Goal: Task Accomplishment & Management: Complete application form

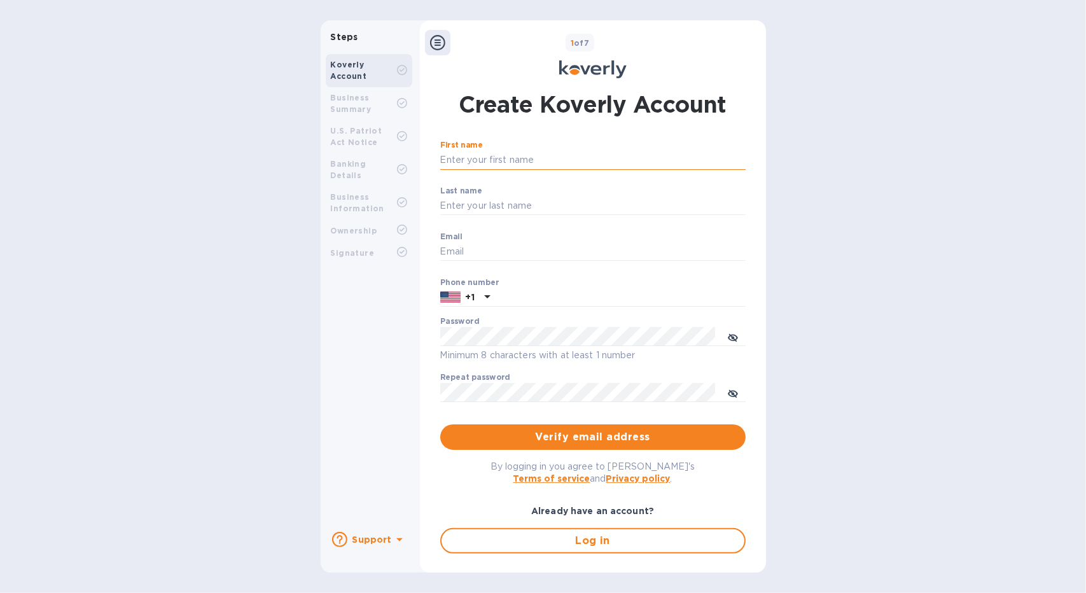
click at [508, 160] on input "First name" at bounding box center [592, 160] width 305 height 19
type input "Meir"
type input "[PERSON_NAME]"
type input "[EMAIL_ADDRESS][DOMAIN_NAME]"
type input "7325800388"
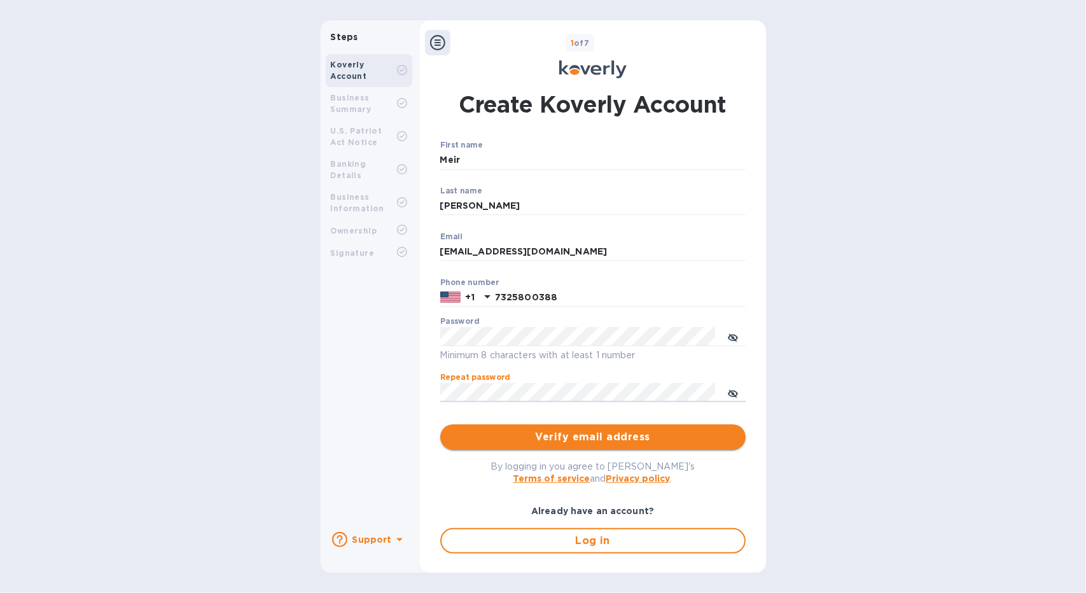
click at [559, 440] on span "Verify email address" at bounding box center [593, 437] width 285 height 15
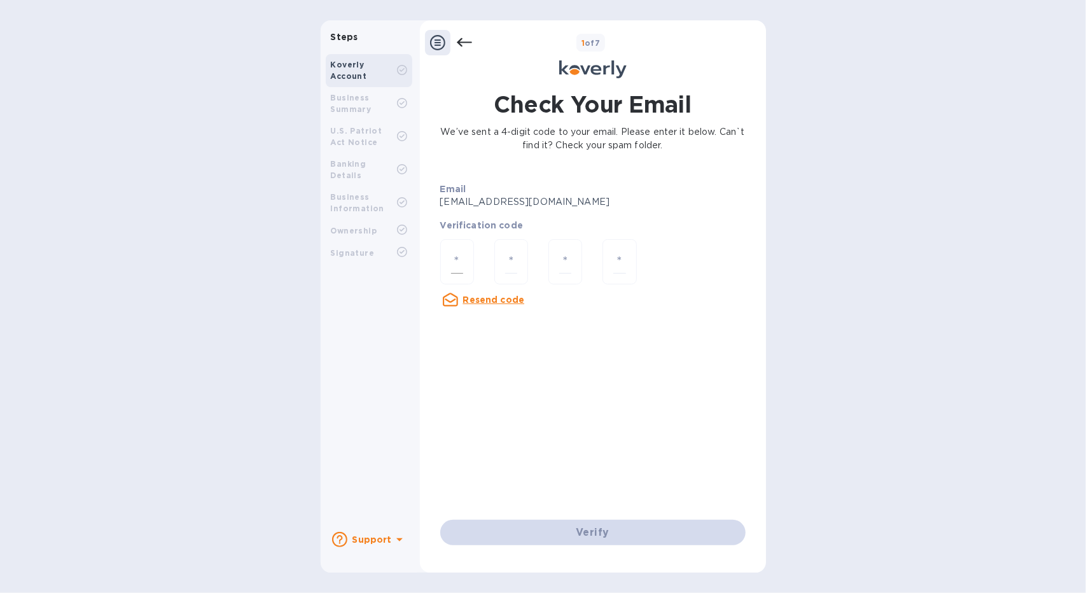
click at [450, 254] on div at bounding box center [457, 261] width 34 height 45
type input "4"
type input "9"
type input "4"
type input "2"
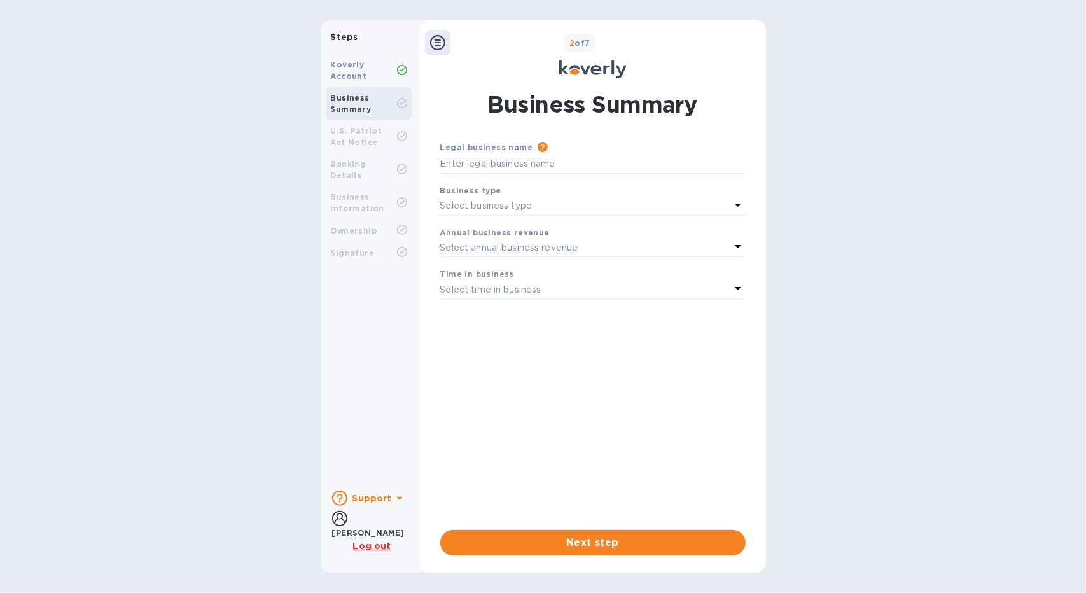
click at [738, 208] on icon at bounding box center [738, 204] width 15 height 15
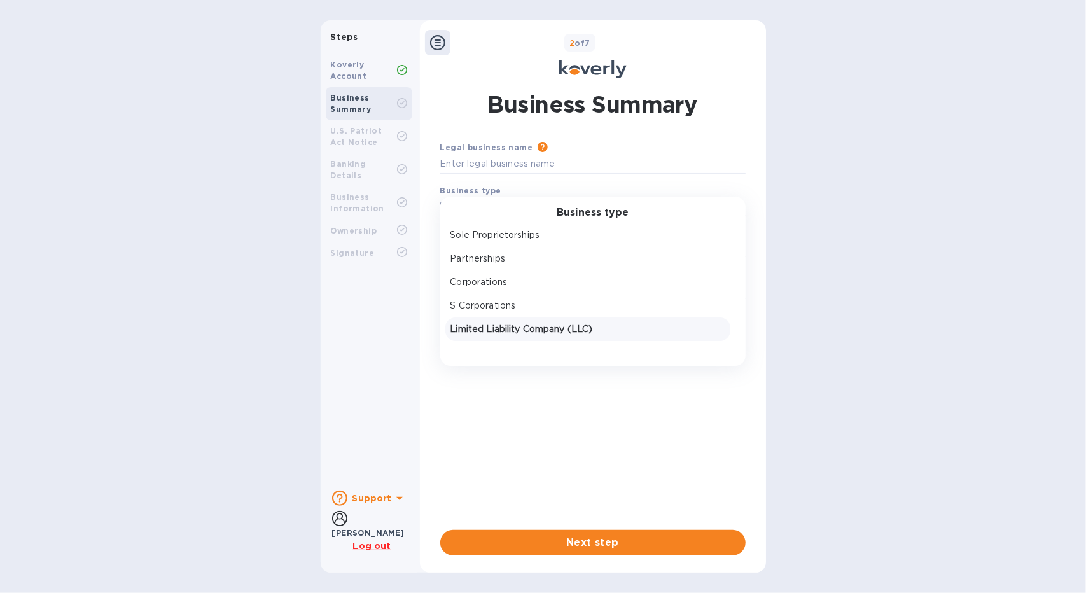
click at [588, 335] on p "Limited Liability Company (LLC)" at bounding box center [588, 329] width 275 height 13
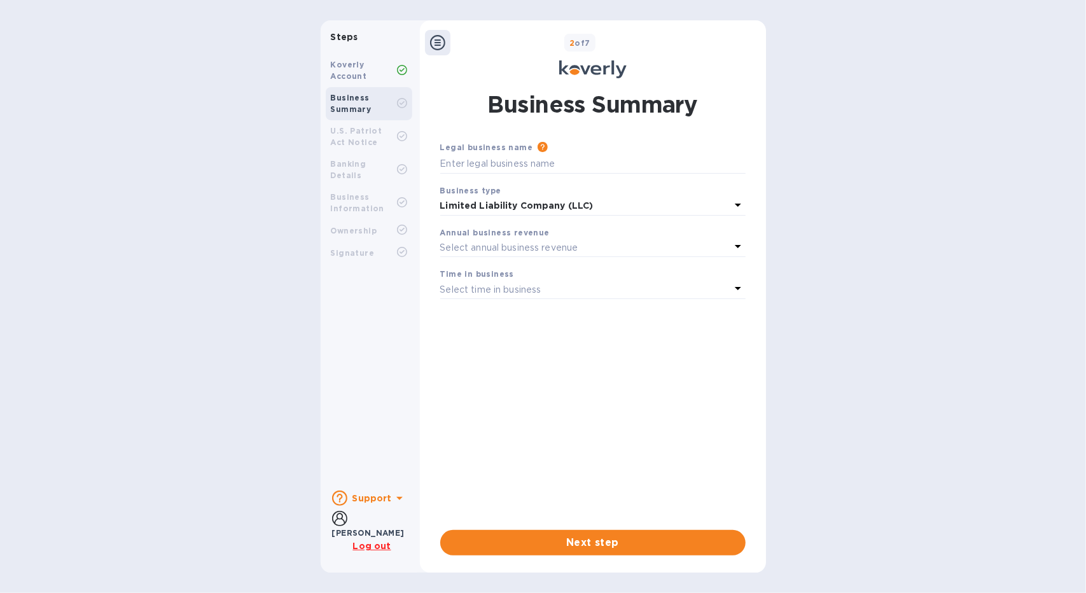
click at [600, 238] on div "Annual business revenue" at bounding box center [592, 232] width 305 height 13
click at [598, 248] on div "Select annual business revenue" at bounding box center [585, 248] width 290 height 18
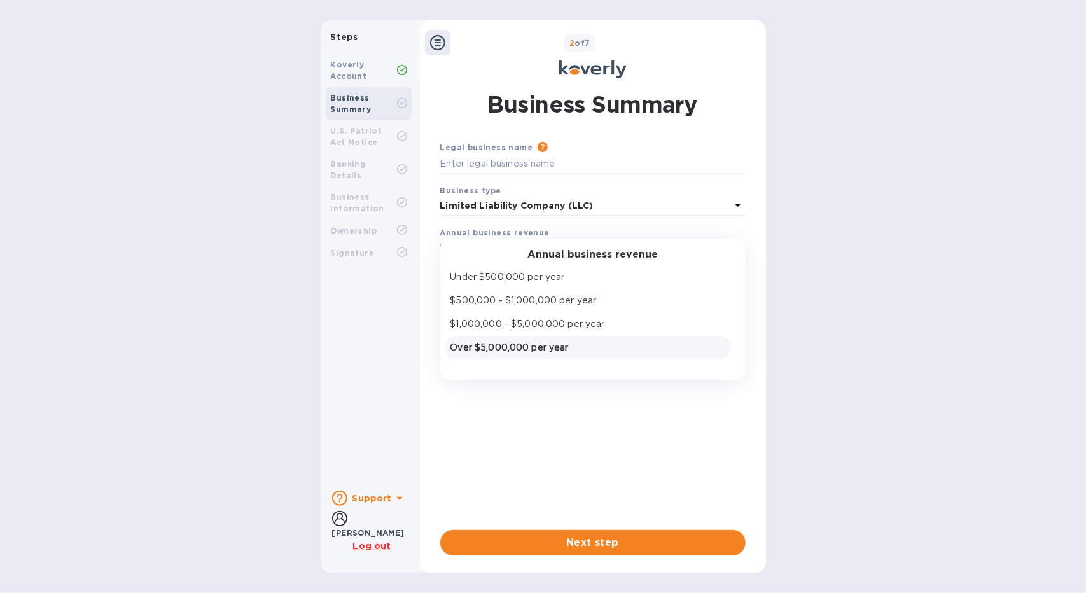
click at [552, 352] on p "Over $5,000,000 per year" at bounding box center [588, 347] width 275 height 13
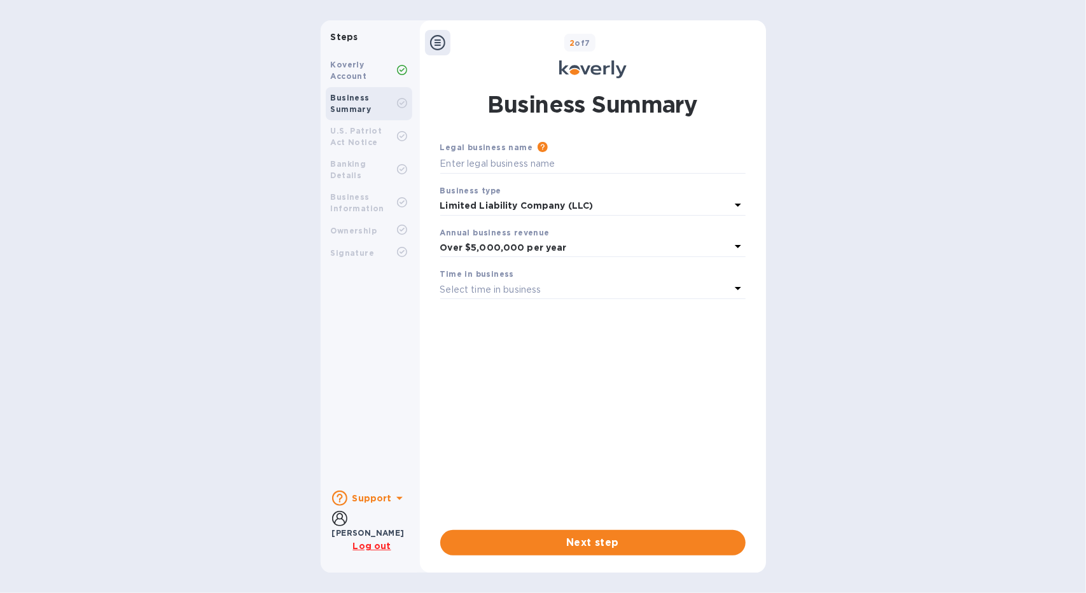
click at [561, 295] on div "Select time in business" at bounding box center [585, 290] width 290 height 18
click at [508, 363] on p "3 - 5 years" at bounding box center [588, 366] width 275 height 13
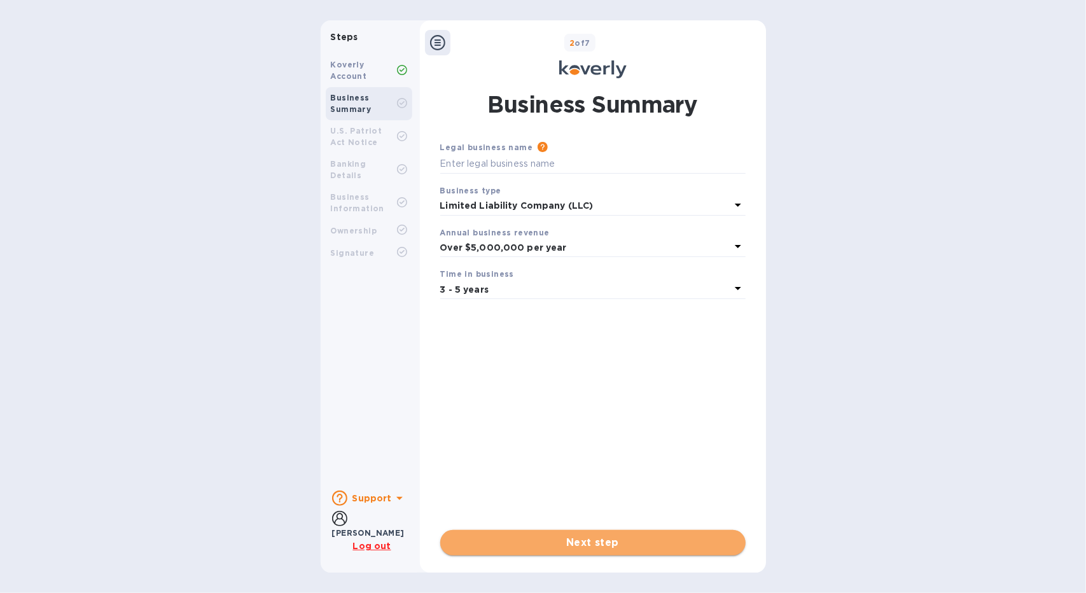
click at [566, 545] on span "Next step" at bounding box center [593, 542] width 285 height 15
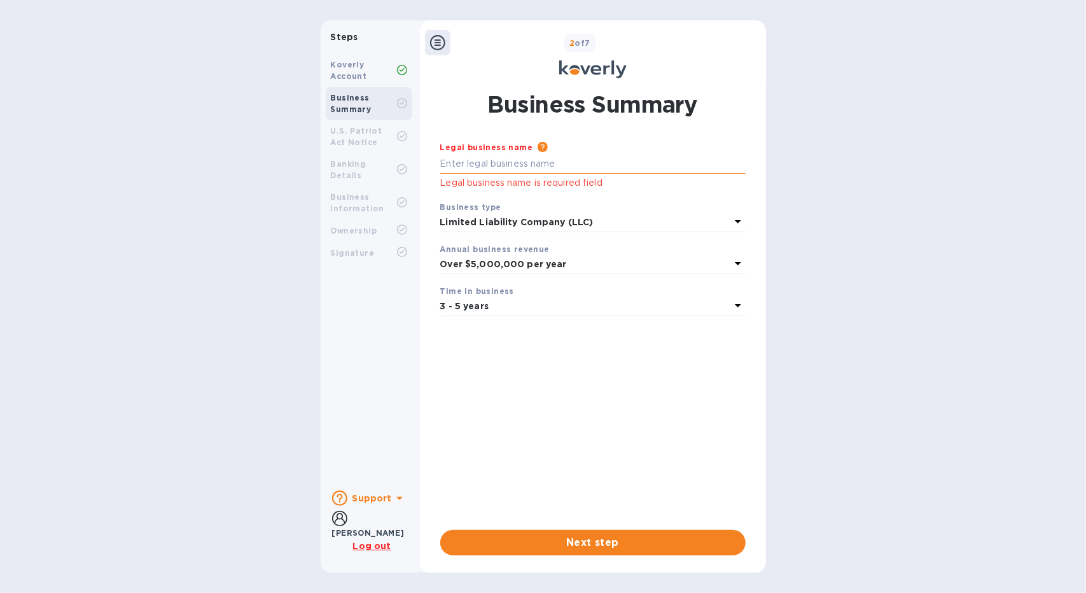
click at [589, 166] on input "text" at bounding box center [592, 164] width 305 height 19
type input "Atlantic Global Forwarding LLC"
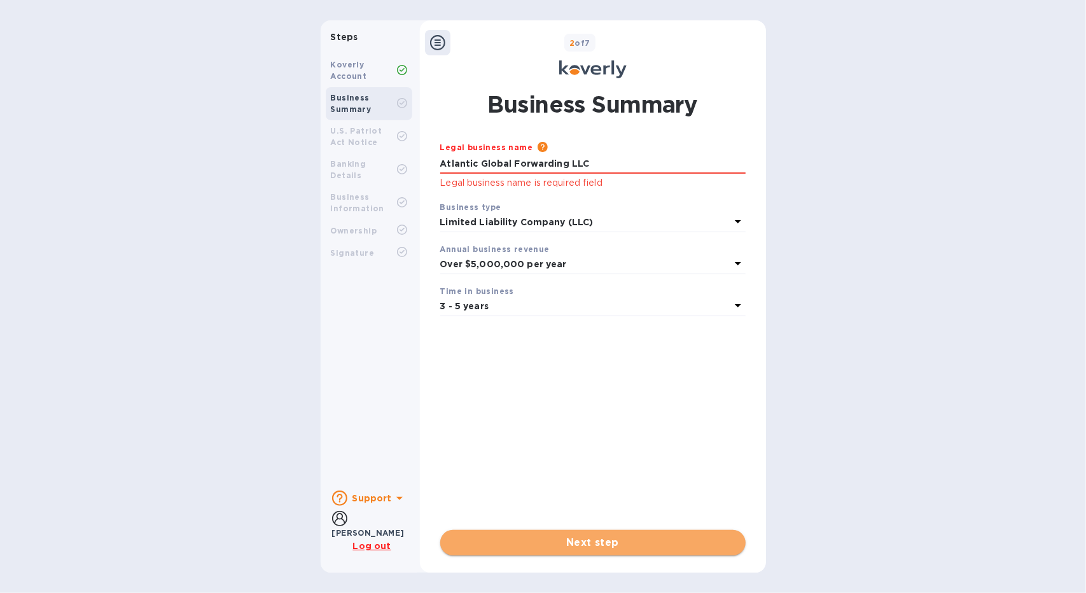
click at [545, 543] on span "Next step" at bounding box center [593, 542] width 285 height 15
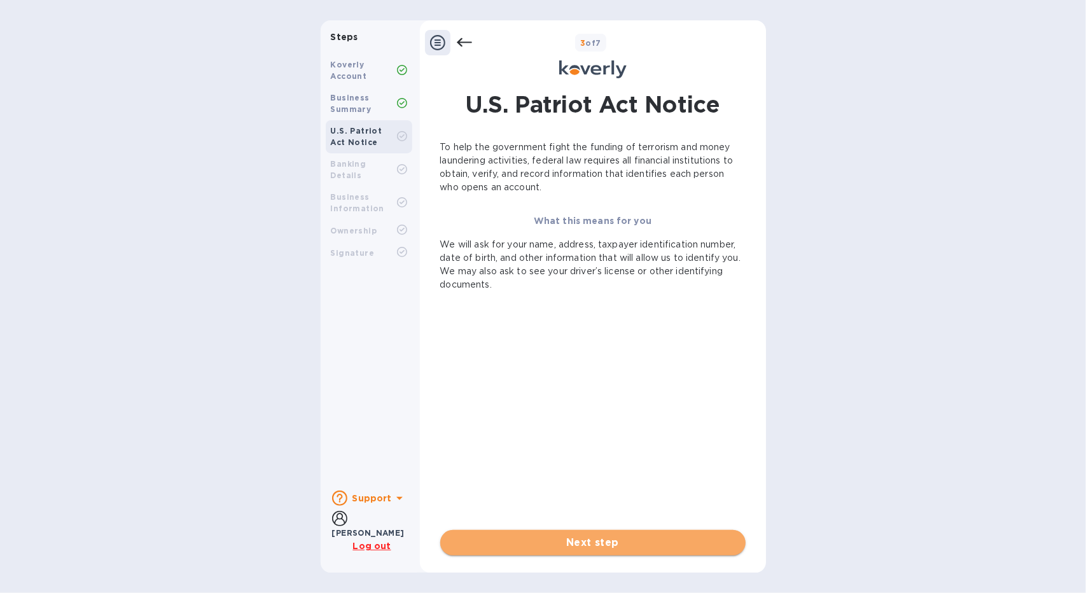
click at [564, 542] on span "Next step" at bounding box center [593, 542] width 285 height 15
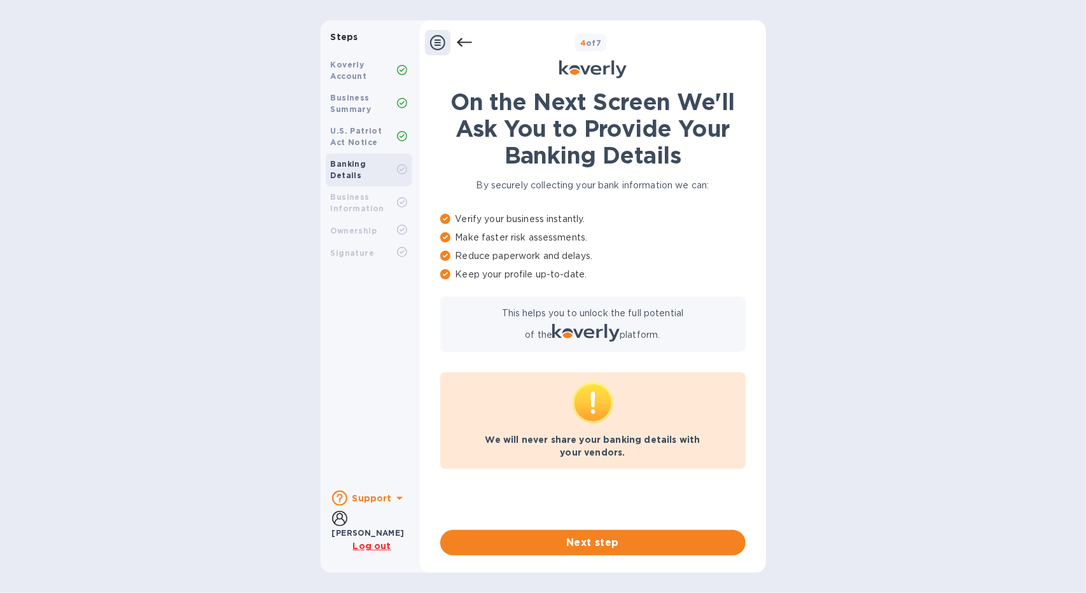
click at [564, 542] on span "Next step" at bounding box center [593, 542] width 285 height 15
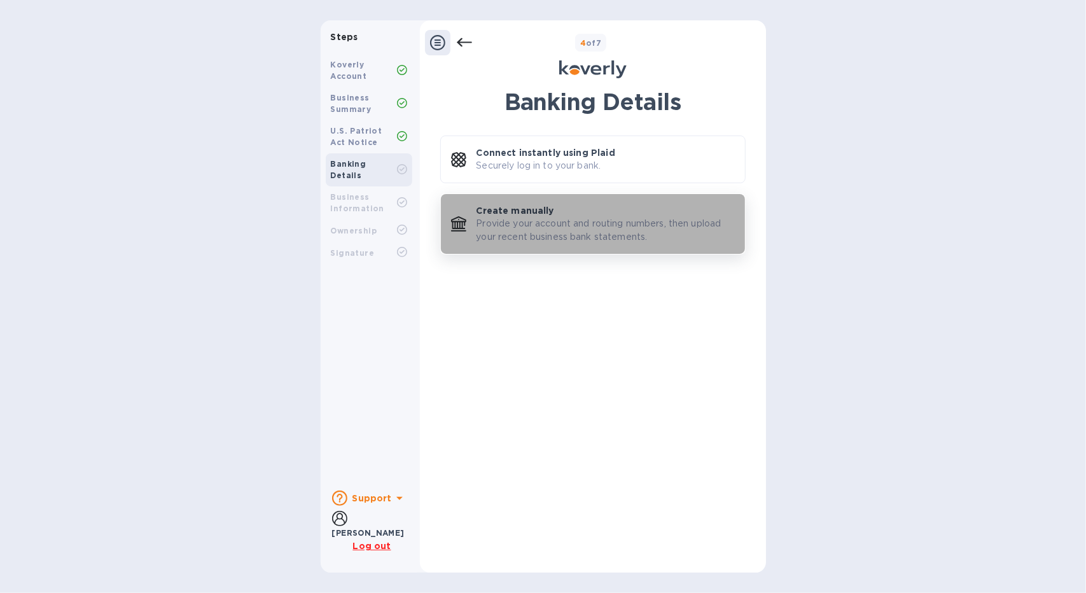
click at [557, 231] on p "Provide your account and routing numbers, then upload your recent business bank…" at bounding box center [606, 230] width 258 height 27
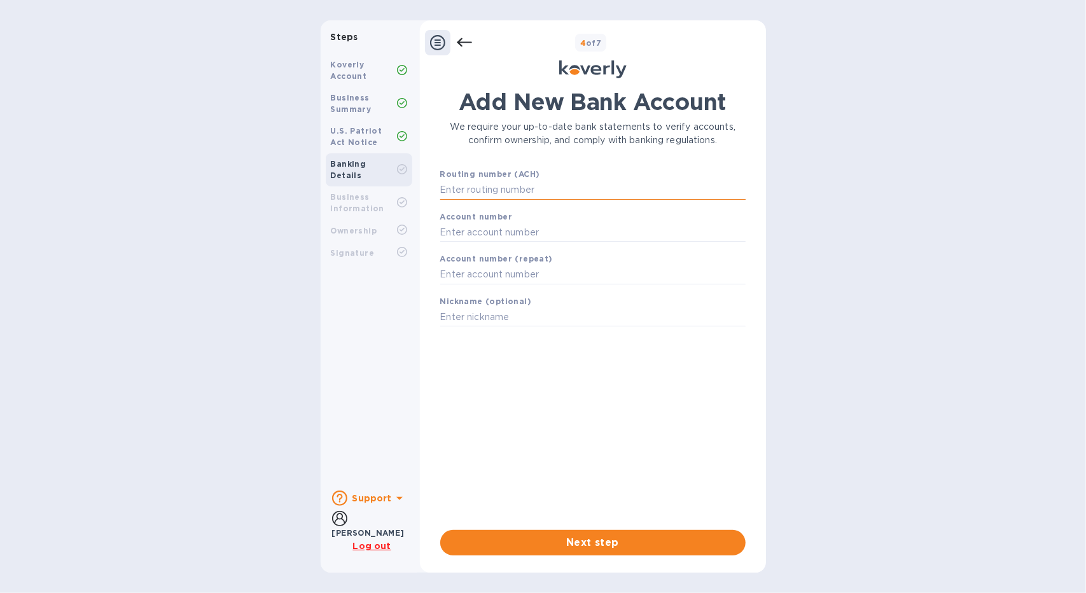
click at [550, 199] on input "text" at bounding box center [592, 190] width 305 height 19
paste input "021000021"
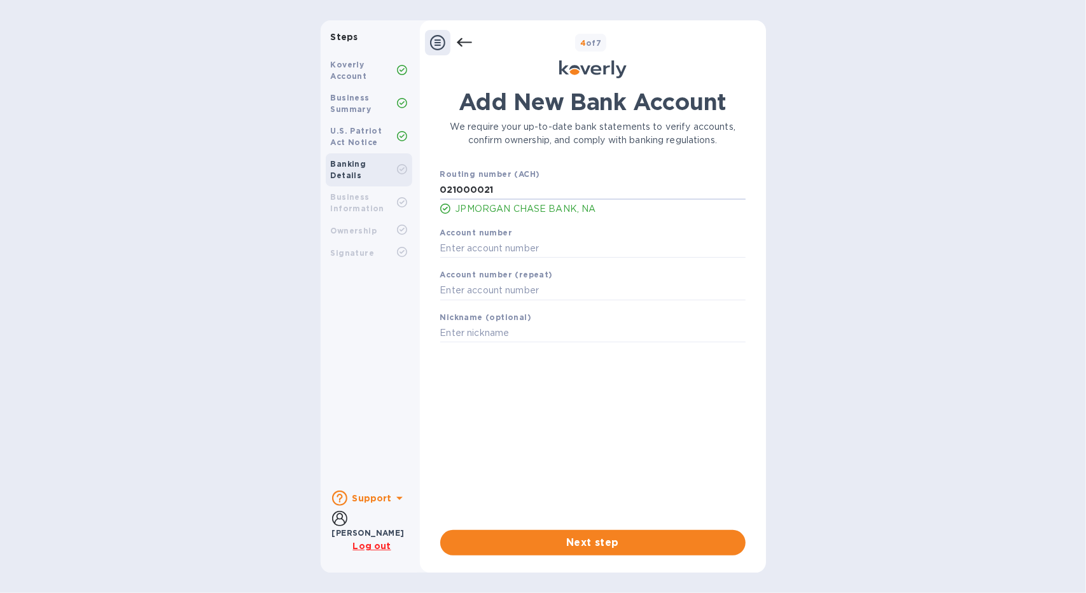
type input "021000021"
click at [524, 246] on input "text" at bounding box center [592, 248] width 305 height 19
paste input "289713957"
type input "289713957"
click at [517, 289] on input "text" at bounding box center [592, 290] width 305 height 19
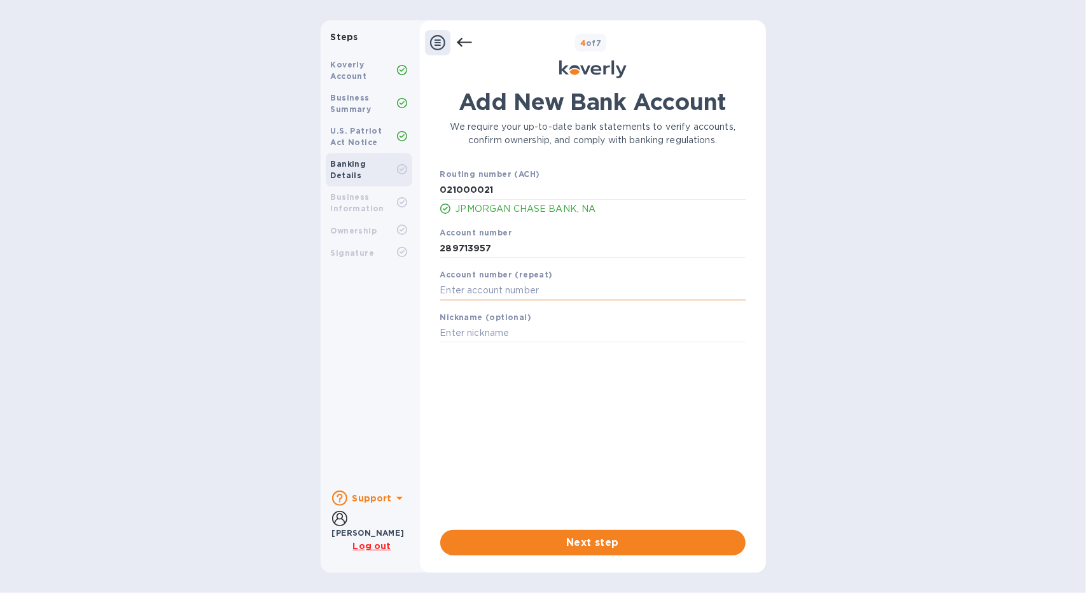
paste input "289713957"
type input "289713957"
click at [501, 328] on input "text" at bounding box center [592, 333] width 305 height 19
type input "Chase account"
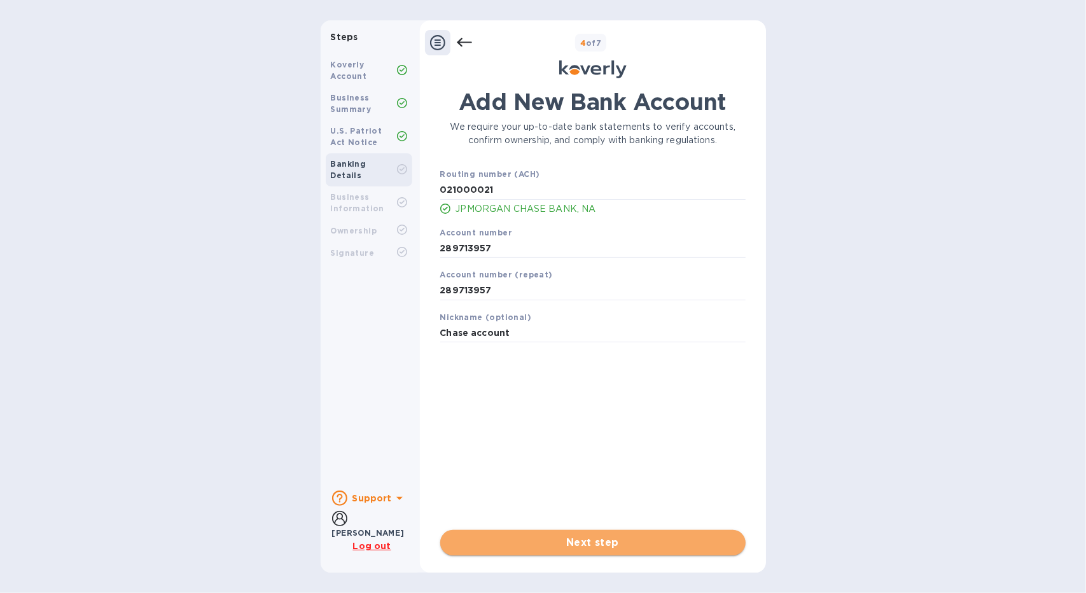
click at [569, 543] on span "Next step" at bounding box center [593, 542] width 285 height 15
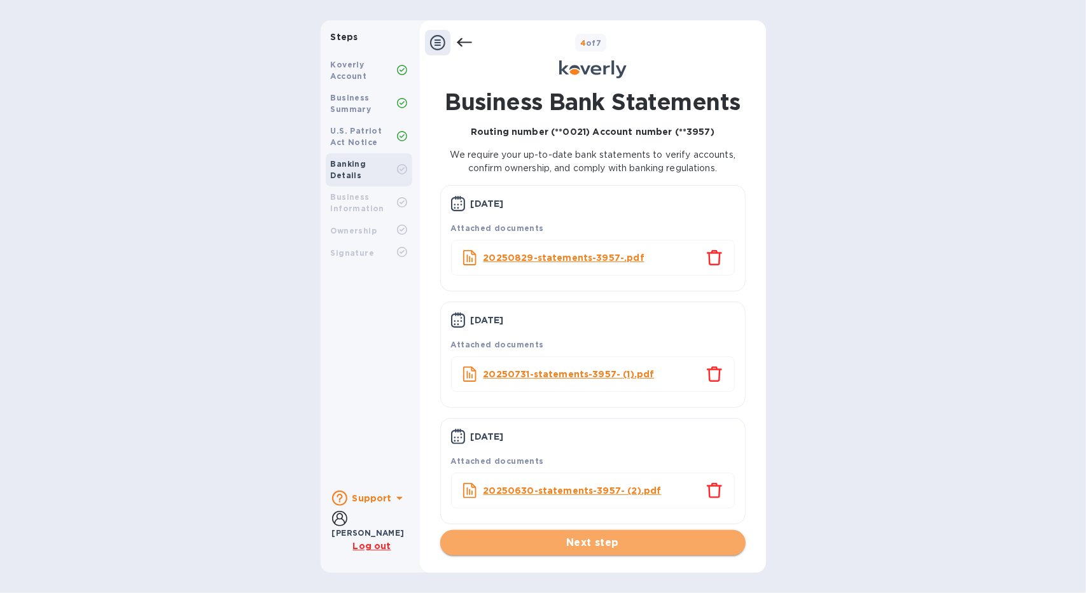
click at [635, 545] on span "Next step" at bounding box center [593, 542] width 285 height 15
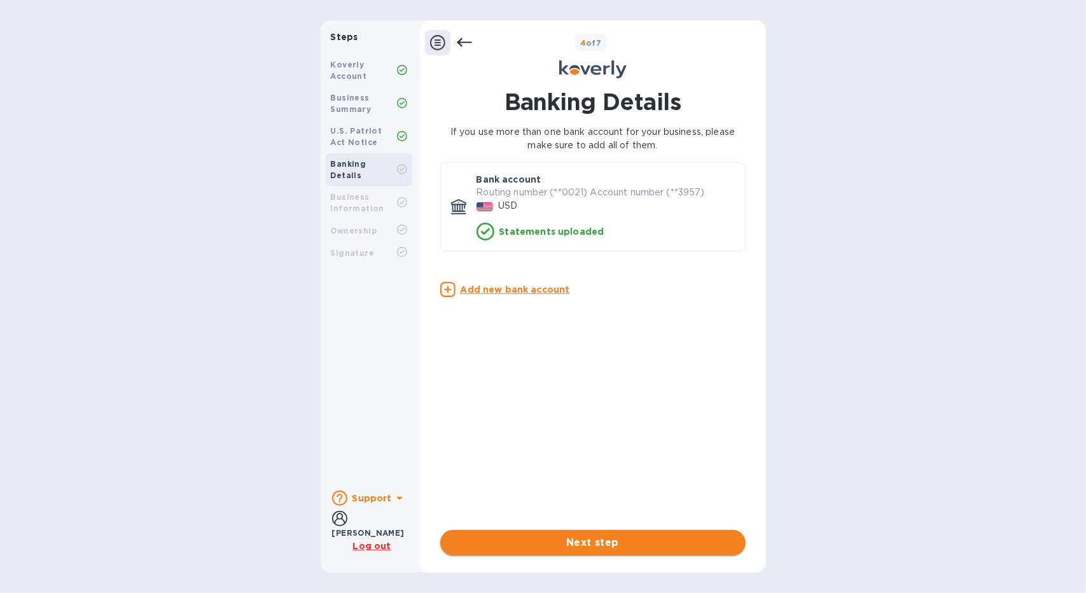
click at [620, 534] on button "Next step" at bounding box center [592, 542] width 305 height 25
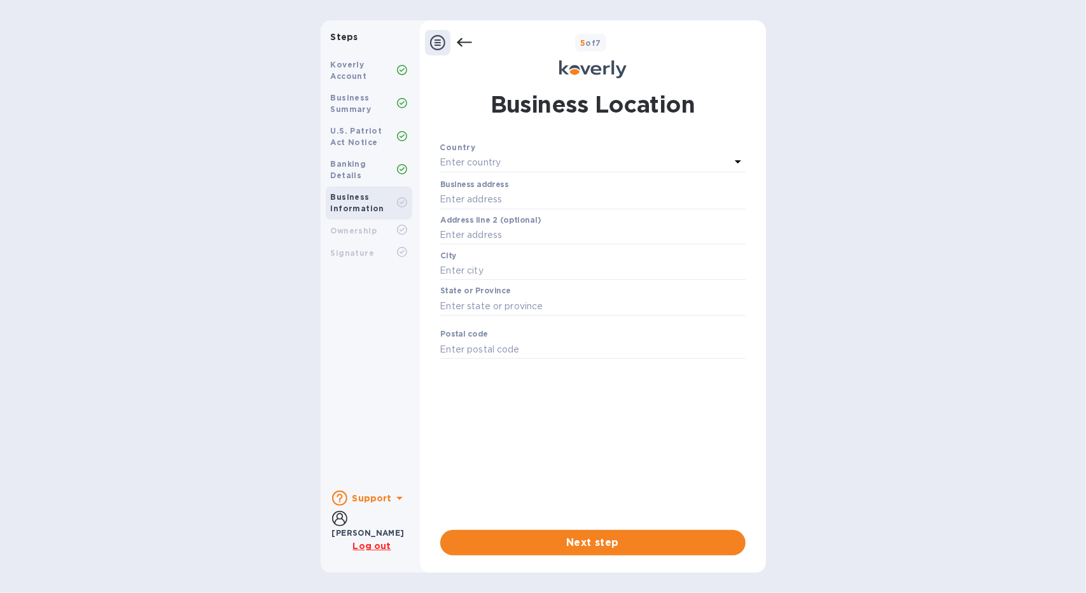
click at [743, 158] on icon at bounding box center [738, 161] width 15 height 15
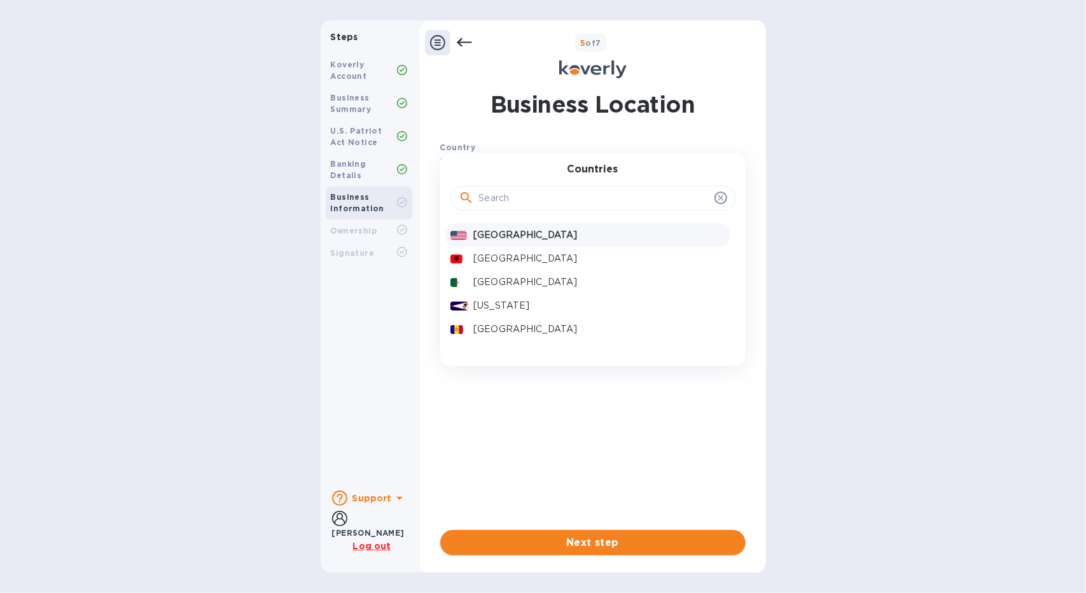
click at [527, 239] on p "[GEOGRAPHIC_DATA]" at bounding box center [598, 234] width 251 height 13
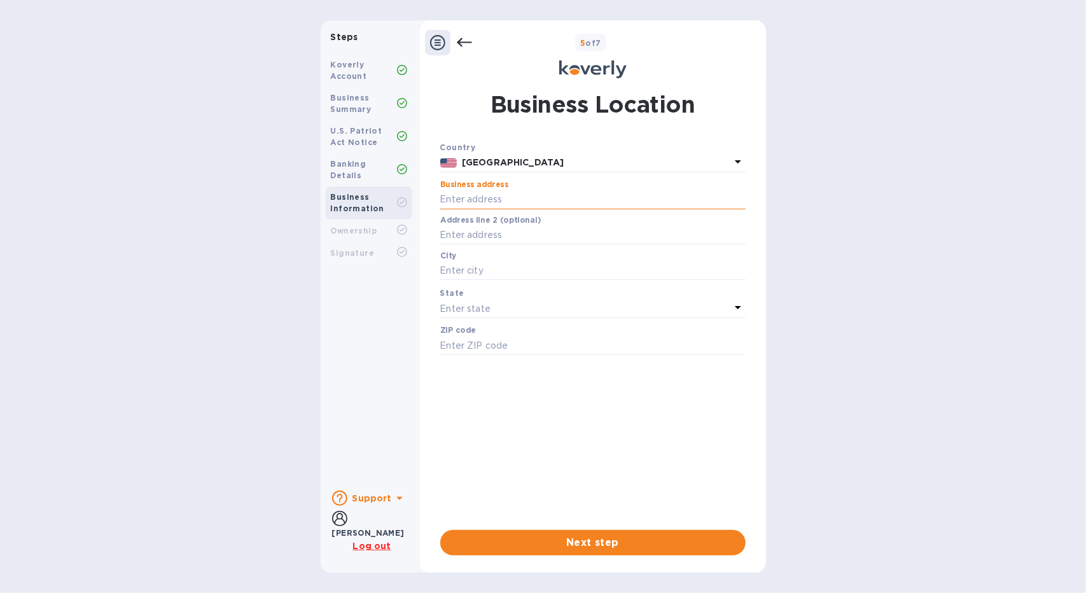
click at [524, 198] on input "text" at bounding box center [592, 199] width 305 height 19
type input "[STREET_ADDRESS]"
type input "[GEOGRAPHIC_DATA]"
type input "11211"
click at [536, 312] on div "Enter state" at bounding box center [585, 309] width 290 height 18
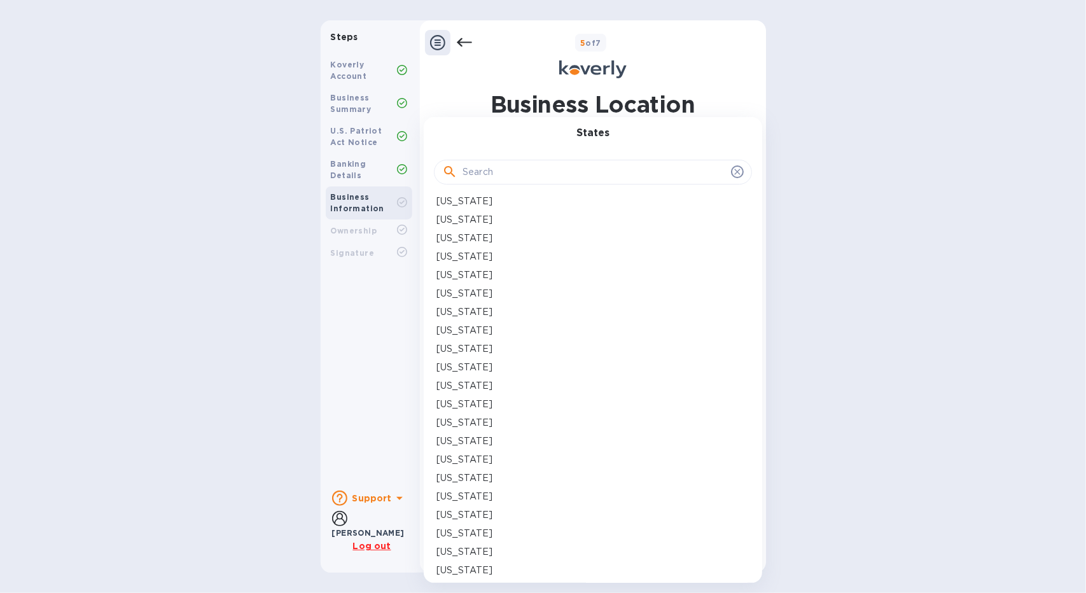
click at [523, 176] on input "text" at bounding box center [594, 172] width 263 height 19
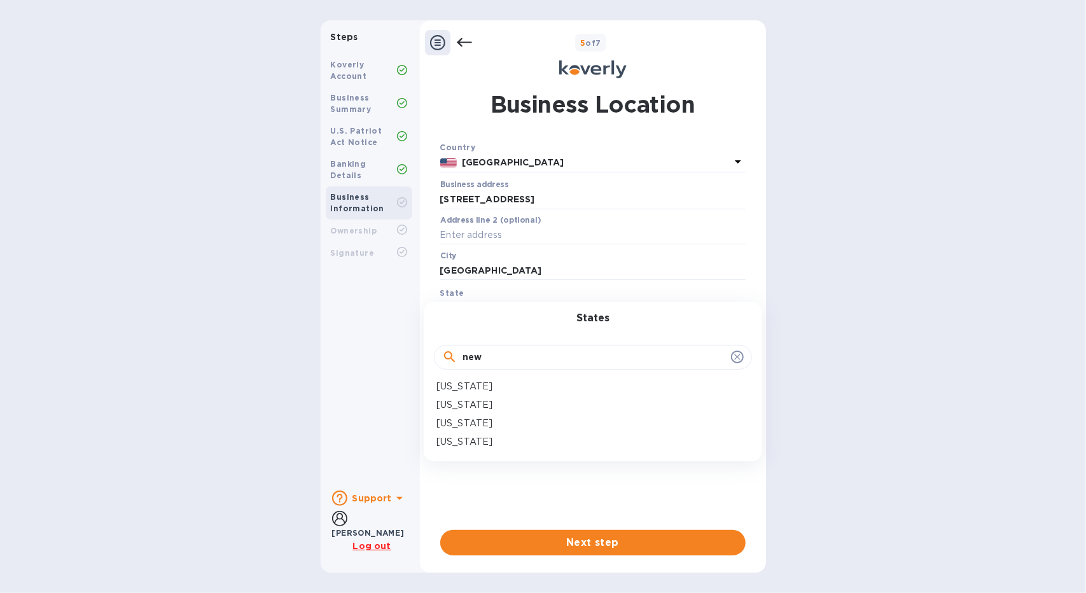
type input "new"
click at [487, 404] on p "[US_STATE]" at bounding box center [465, 404] width 56 height 13
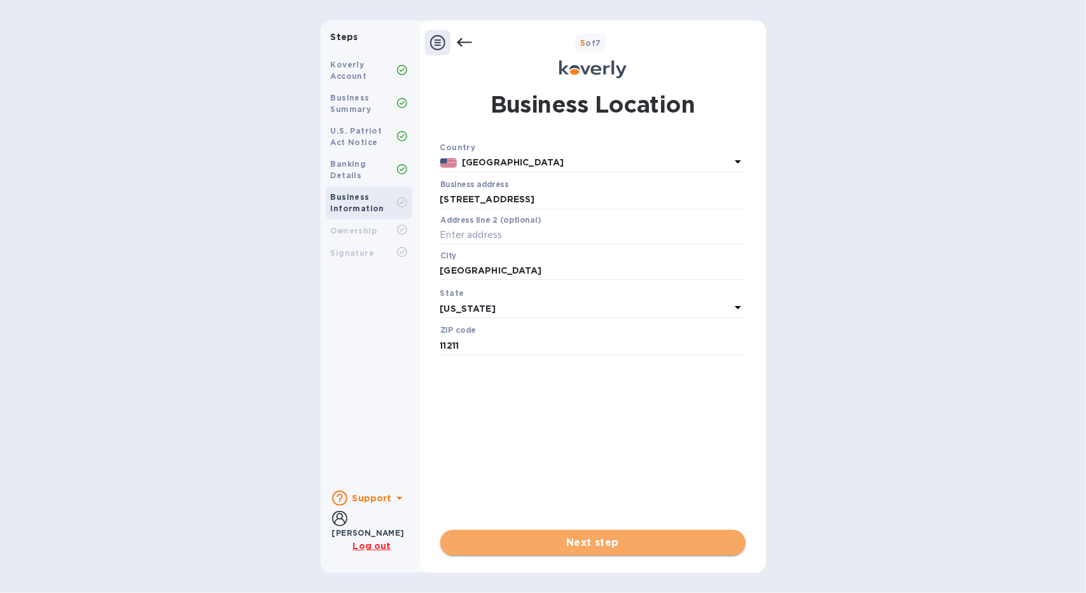
click at [561, 544] on span "Next step" at bounding box center [593, 542] width 285 height 15
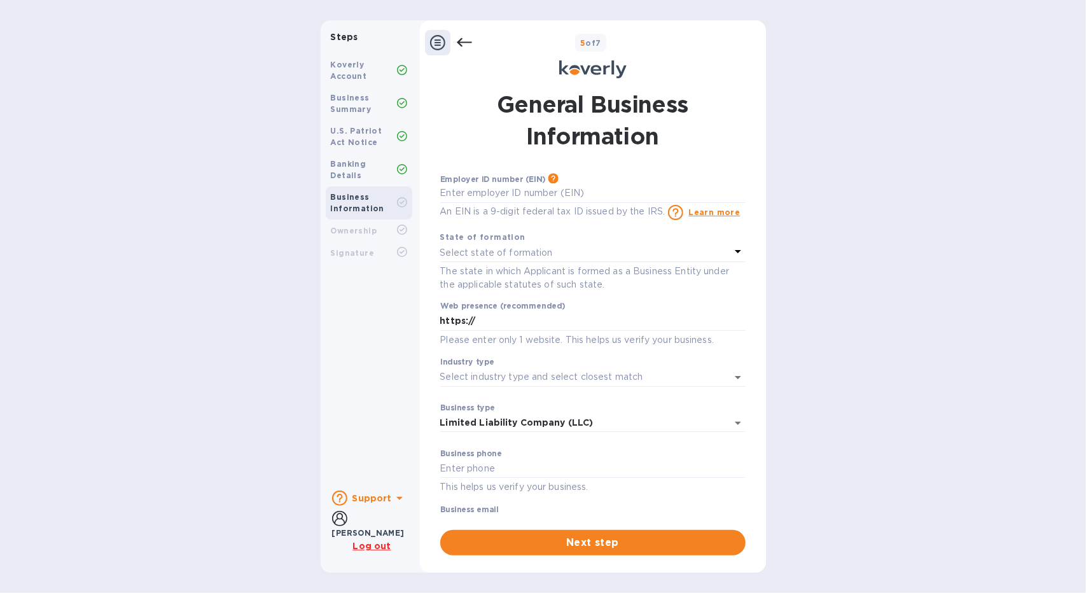
click at [658, 255] on div "Select state of formation" at bounding box center [585, 253] width 290 height 18
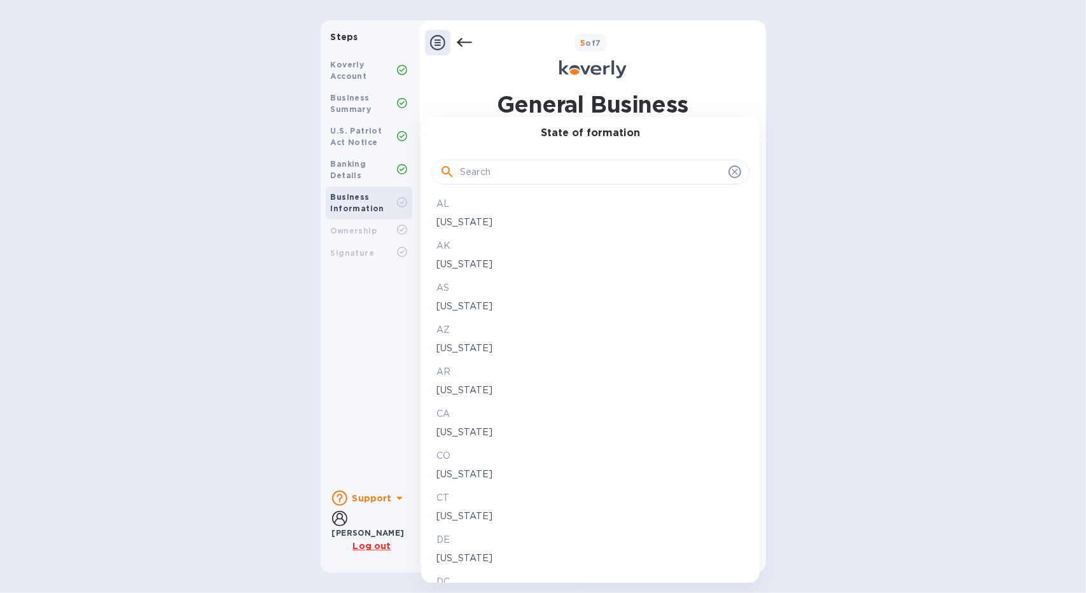
click at [531, 173] on input "text" at bounding box center [591, 172] width 263 height 19
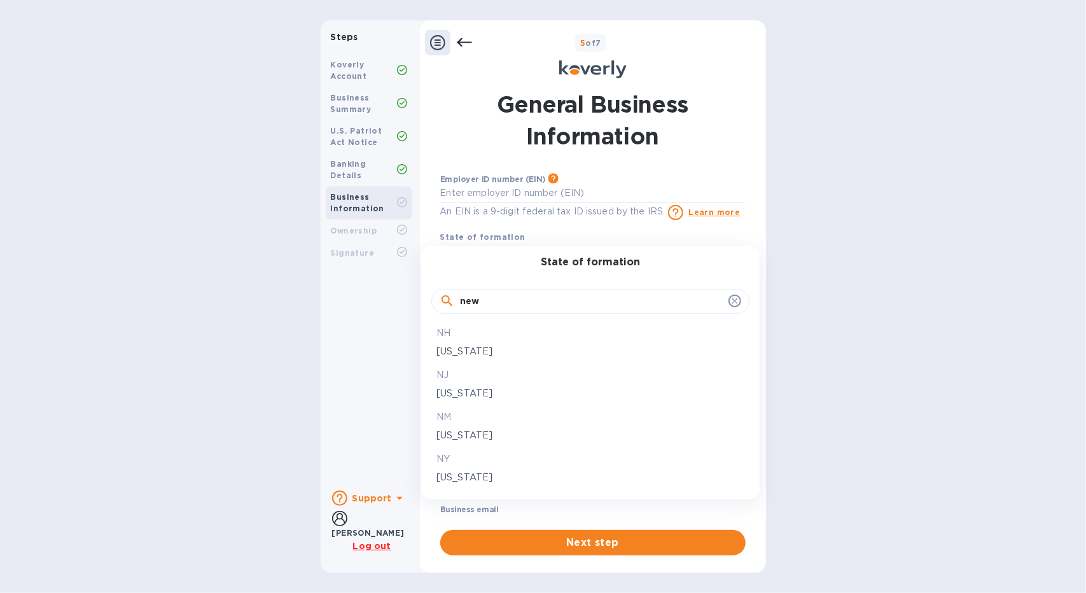
type input "new"
click at [463, 478] on p "[US_STATE]" at bounding box center [591, 477] width 308 height 13
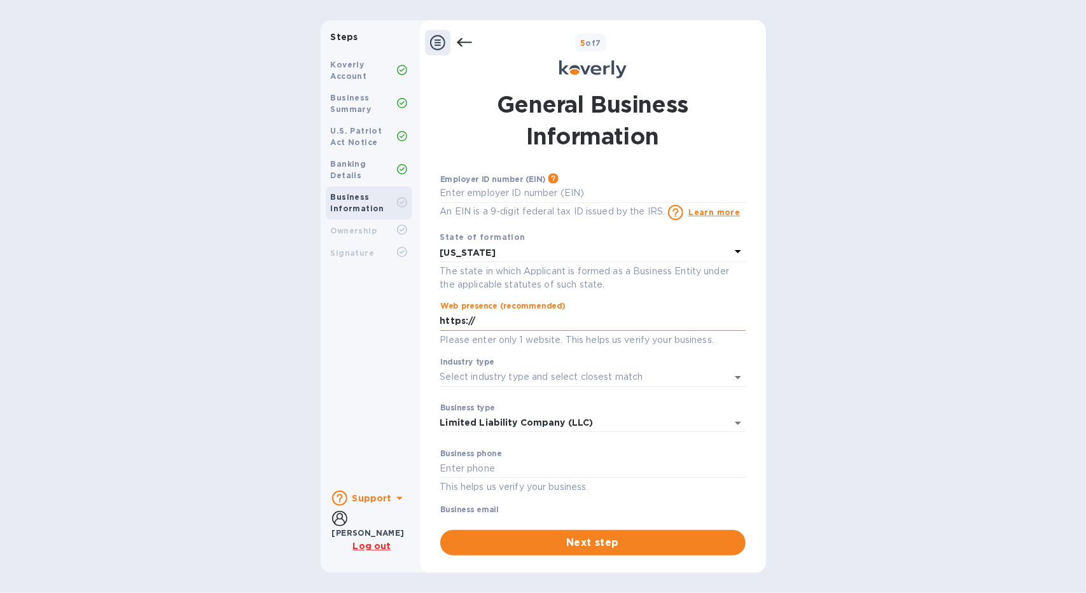
click at [535, 329] on input "https://" at bounding box center [592, 321] width 305 height 19
type input "h"
paste input "[URL][DOMAIN_NAME][DOMAIN_NAME]"
click at [819, 419] on div "Steps Koverly Account Business Summary U.S. Patriot Act Notice Banking Details …" at bounding box center [543, 296] width 1086 height 552
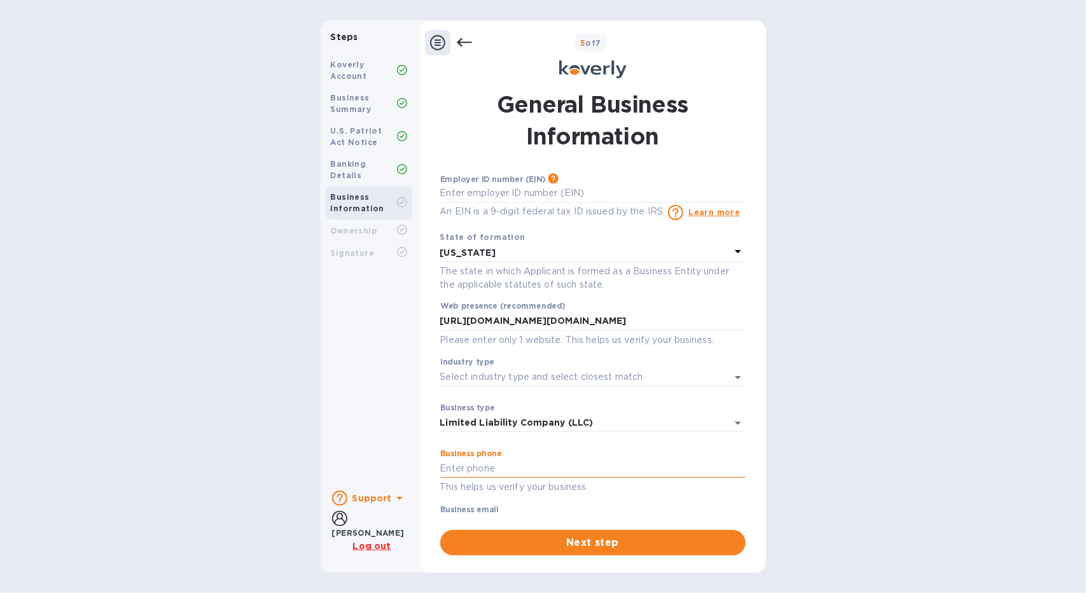
click at [567, 470] on input "text" at bounding box center [592, 468] width 305 height 19
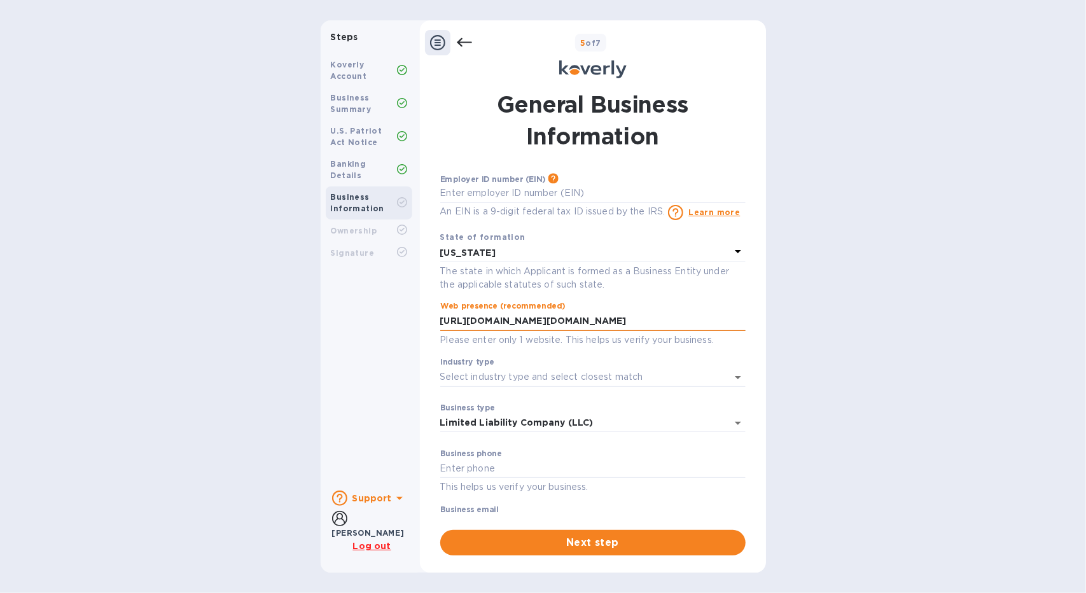
click at [551, 312] on input "[URL][DOMAIN_NAME][DOMAIN_NAME]" at bounding box center [592, 321] width 305 height 19
drag, startPoint x: 553, startPoint y: 319, endPoint x: 816, endPoint y: 300, distance: 263.5
click at [816, 300] on div "Steps Koverly Account Business Summary U.S. Patriot Act Notice Banking Details …" at bounding box center [543, 296] width 1086 height 552
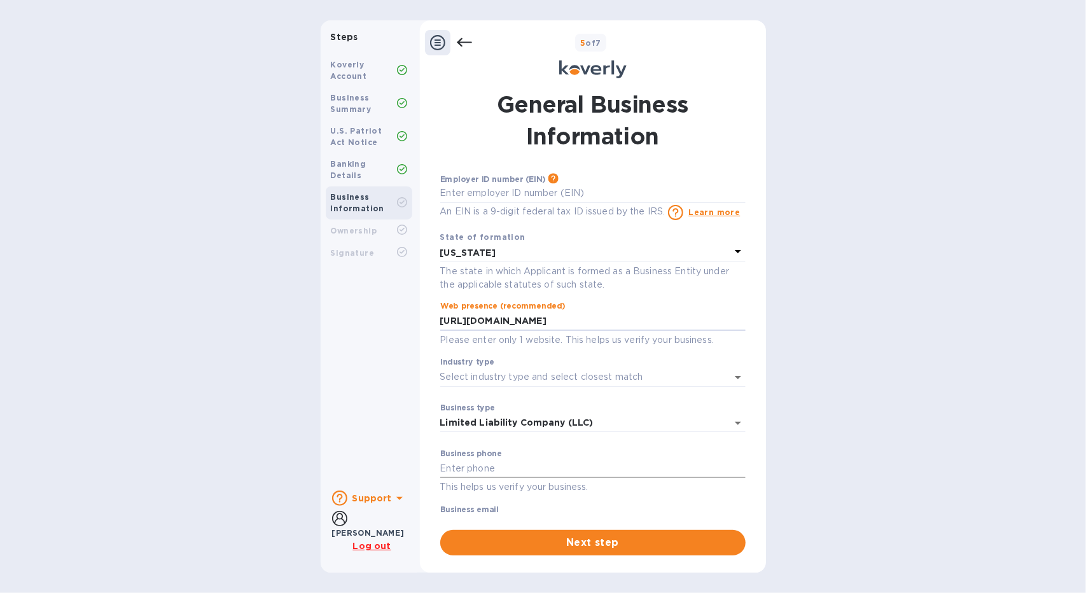
type input "[URL][DOMAIN_NAME]"
click at [486, 464] on input "text" at bounding box center [592, 468] width 305 height 19
paste input "[PHONE_NUMBER]"
type input "[PHONE_NUMBER]"
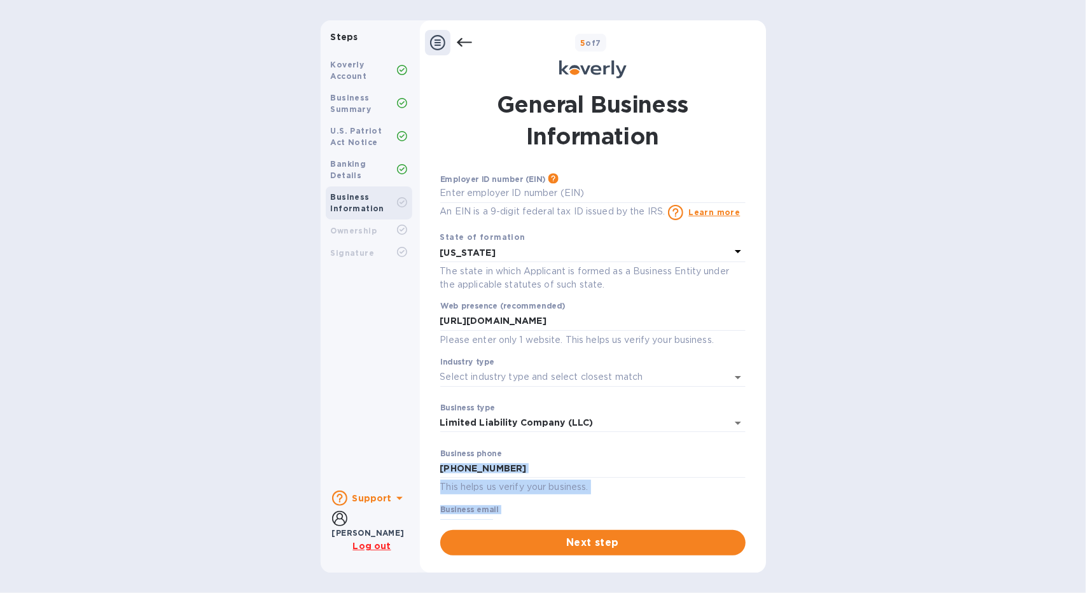
drag, startPoint x: 739, startPoint y: 454, endPoint x: 748, endPoint y: 501, distance: 48.6
click at [748, 501] on div "General Business Information Employer ID number (EIN) Please make sure it match…" at bounding box center [593, 321] width 318 height 467
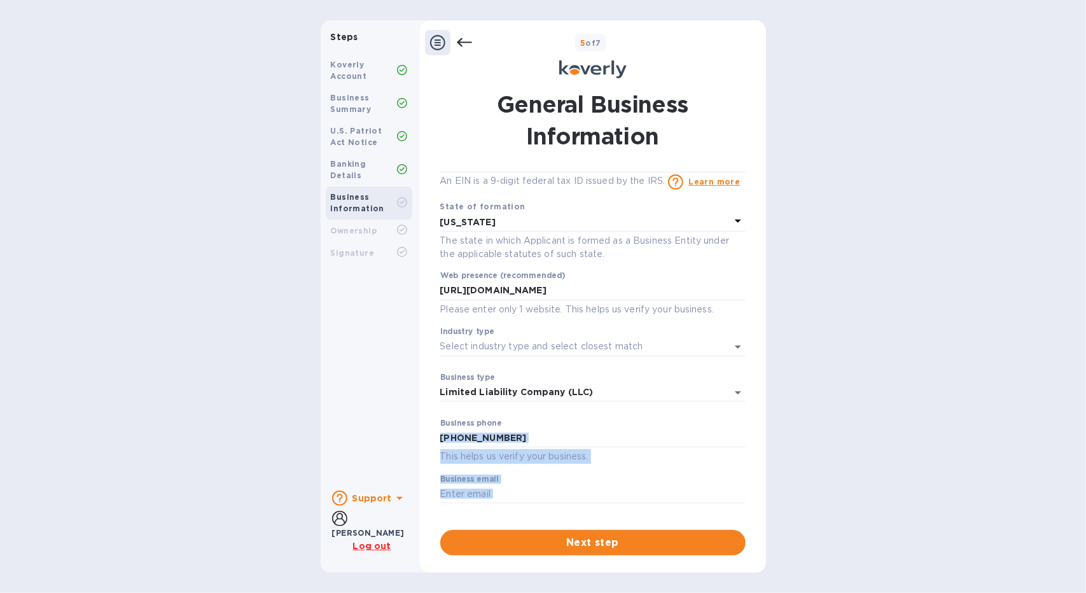
click at [621, 472] on div "Employer ID number (EIN) Please make sure it matches the information on your SS…" at bounding box center [592, 345] width 305 height 347
click at [508, 493] on input "text" at bounding box center [592, 494] width 305 height 19
type input "i"
type input "[EMAIL_ADDRESS][DOMAIN_NAME]"
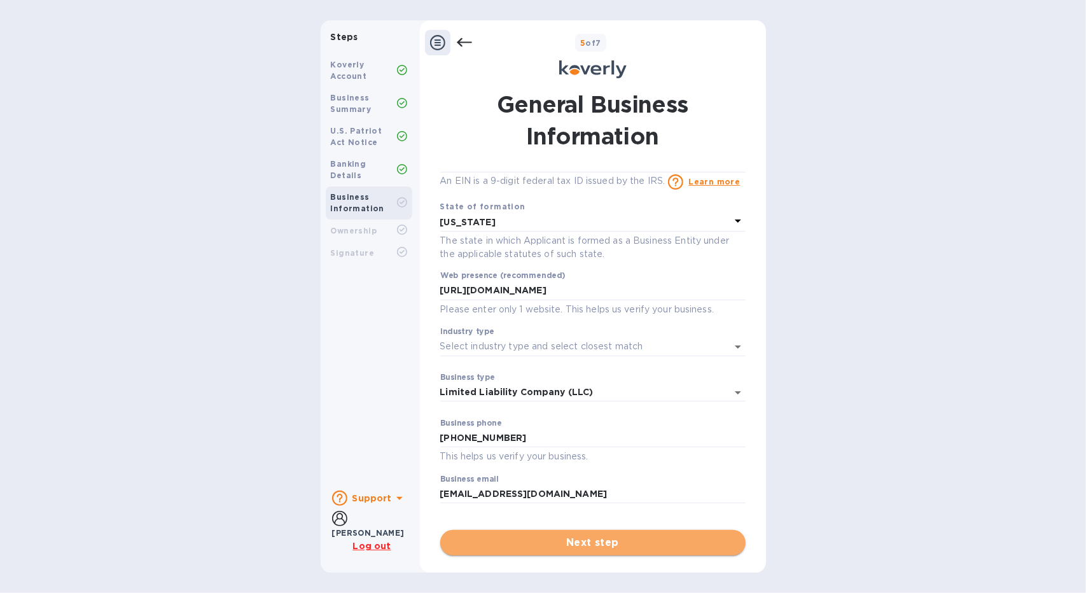
click at [597, 547] on span "Next step" at bounding box center [593, 542] width 285 height 15
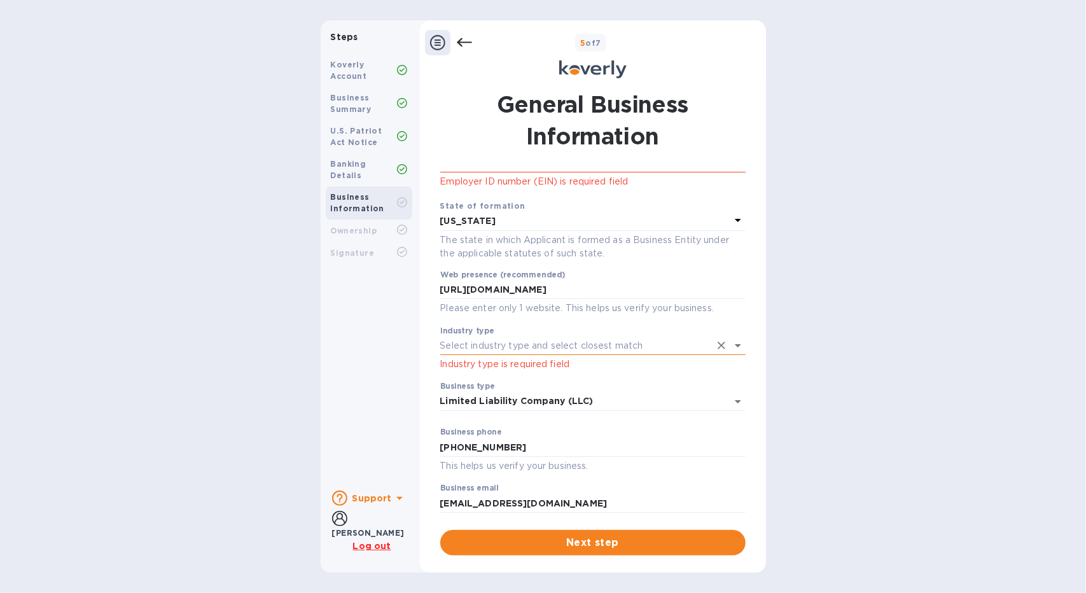
click at [610, 349] on input "Industry type" at bounding box center [575, 346] width 270 height 18
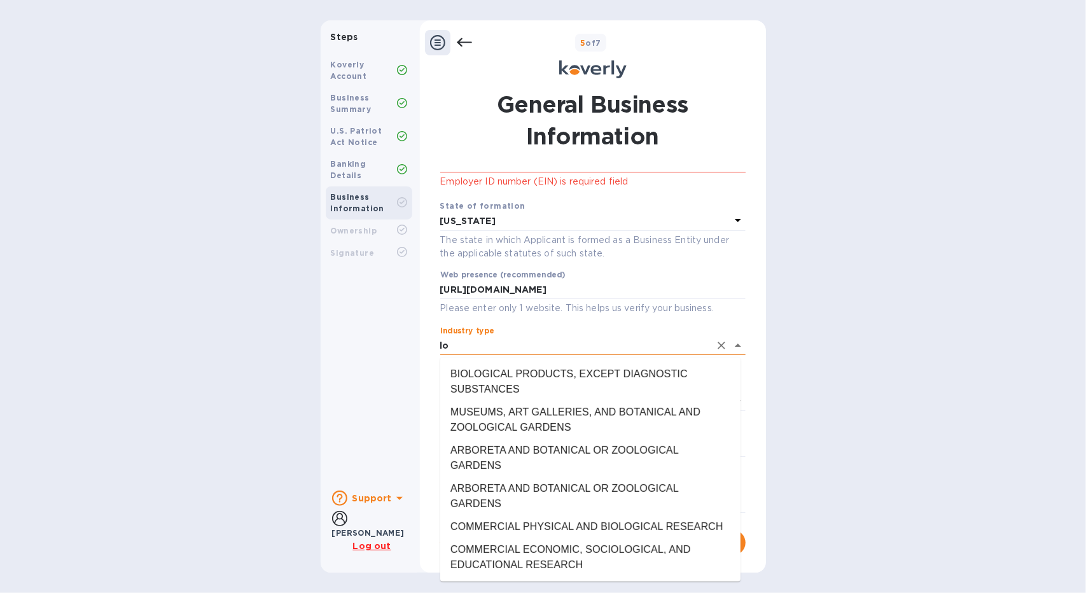
type input "l"
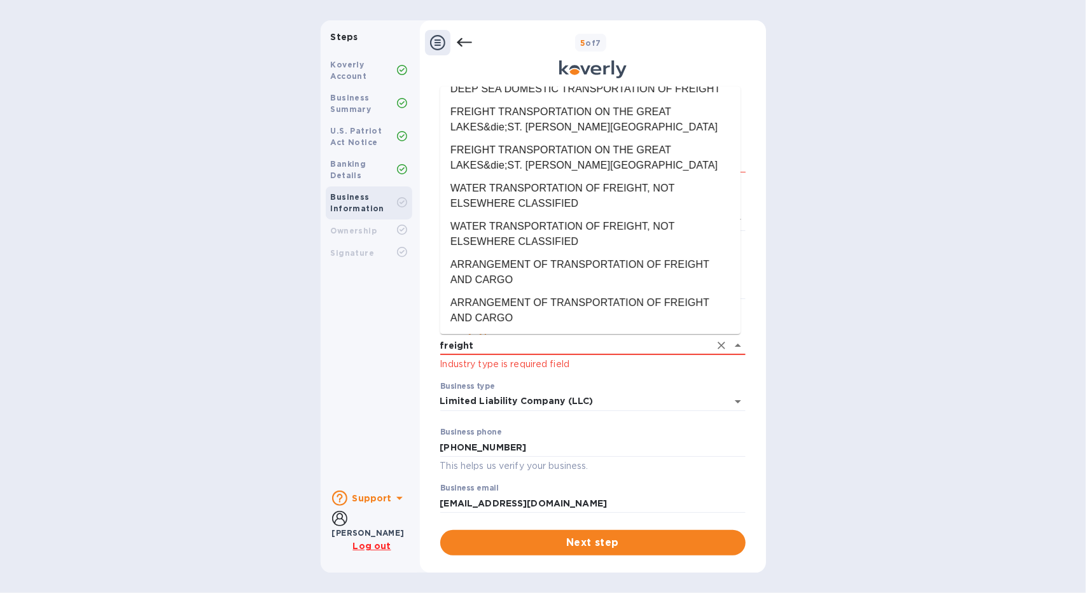
scroll to position [122, 0]
click at [644, 267] on li "ARRANGEMENT OF TRANSPORTATION OF FREIGHT AND CARGO" at bounding box center [590, 272] width 300 height 38
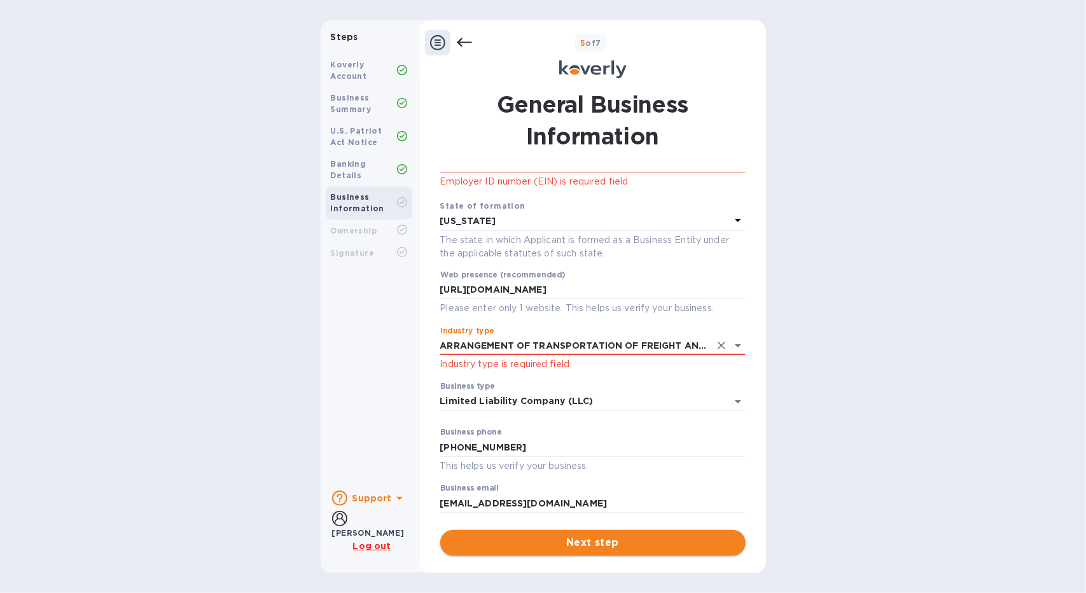
type input "ARRANGEMENT OF TRANSPORTATION OF FREIGHT AND CARGO"
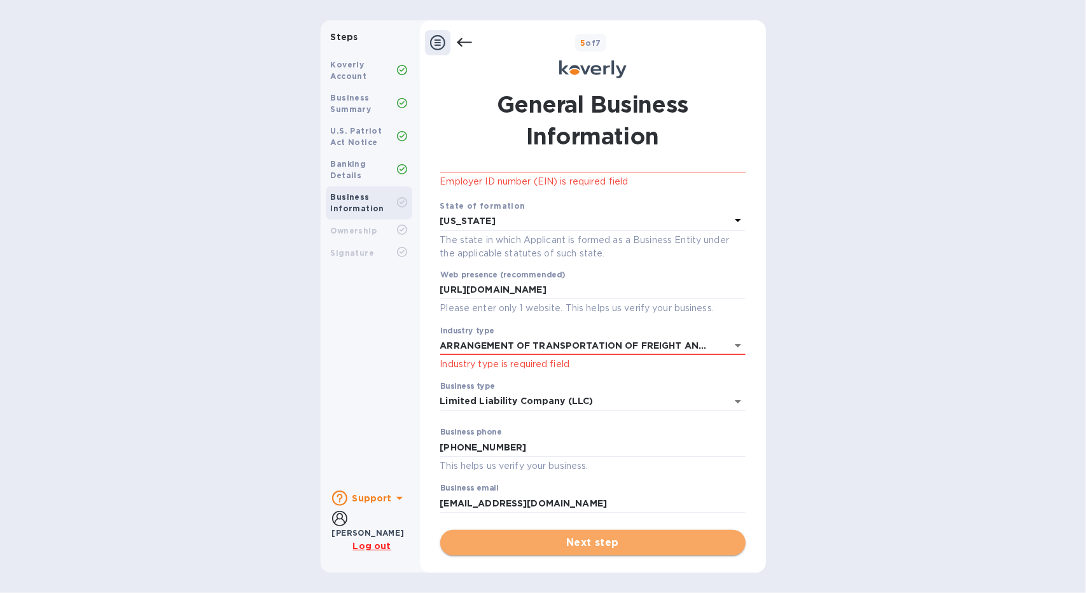
click at [638, 541] on span "Next step" at bounding box center [593, 542] width 285 height 15
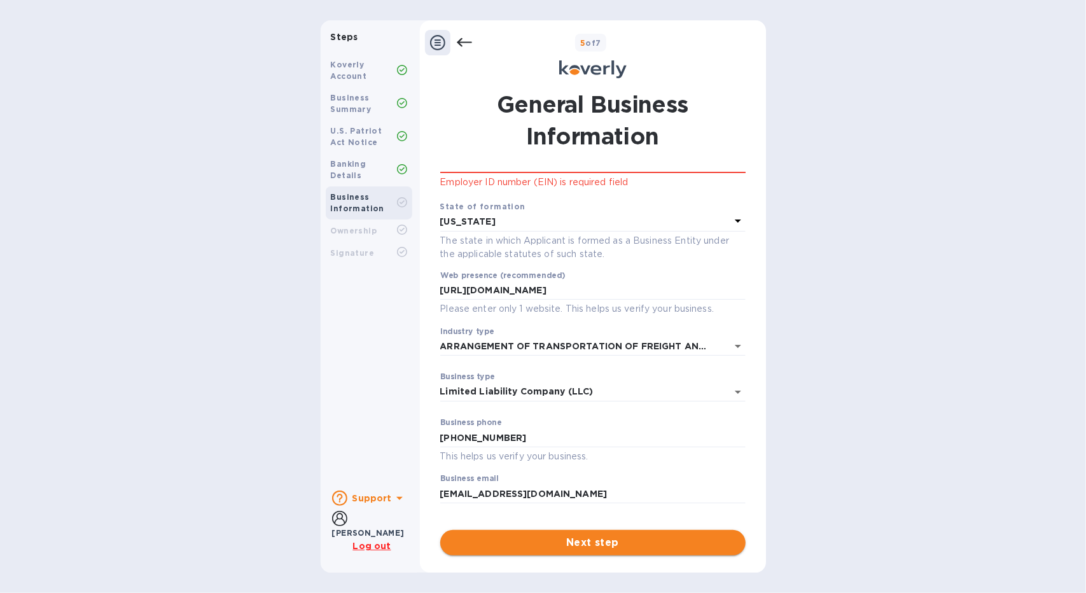
click at [584, 550] on button "Next step" at bounding box center [592, 542] width 305 height 25
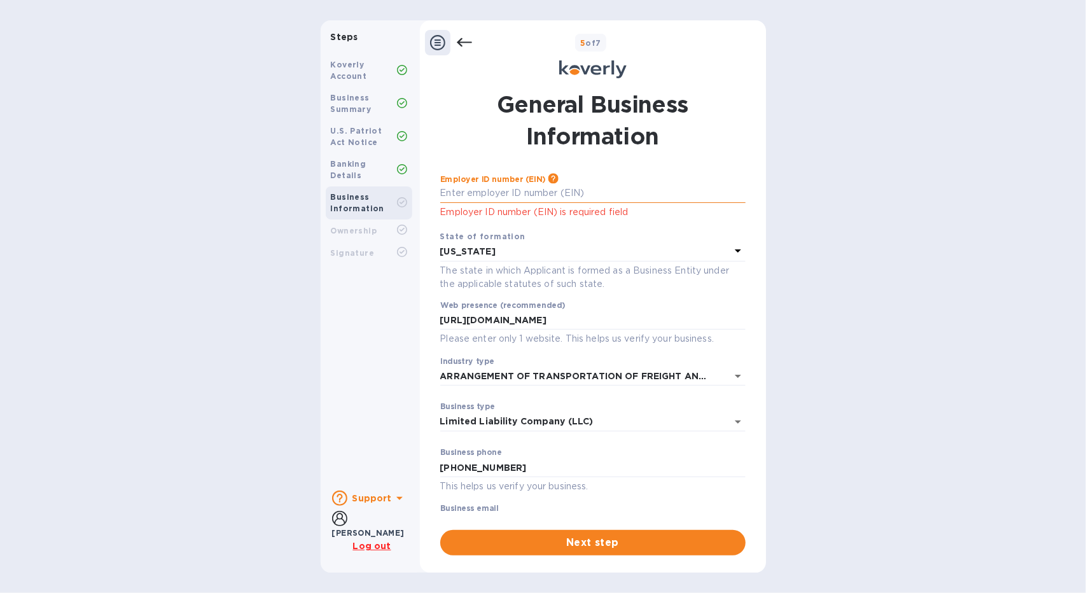
click at [612, 191] on input "text" at bounding box center [592, 193] width 305 height 19
type input "***82"
type input "***56"
click at [833, 178] on div "Steps Koverly Account Business Summary U.S. Patriot Act Notice Banking Details …" at bounding box center [543, 296] width 1086 height 552
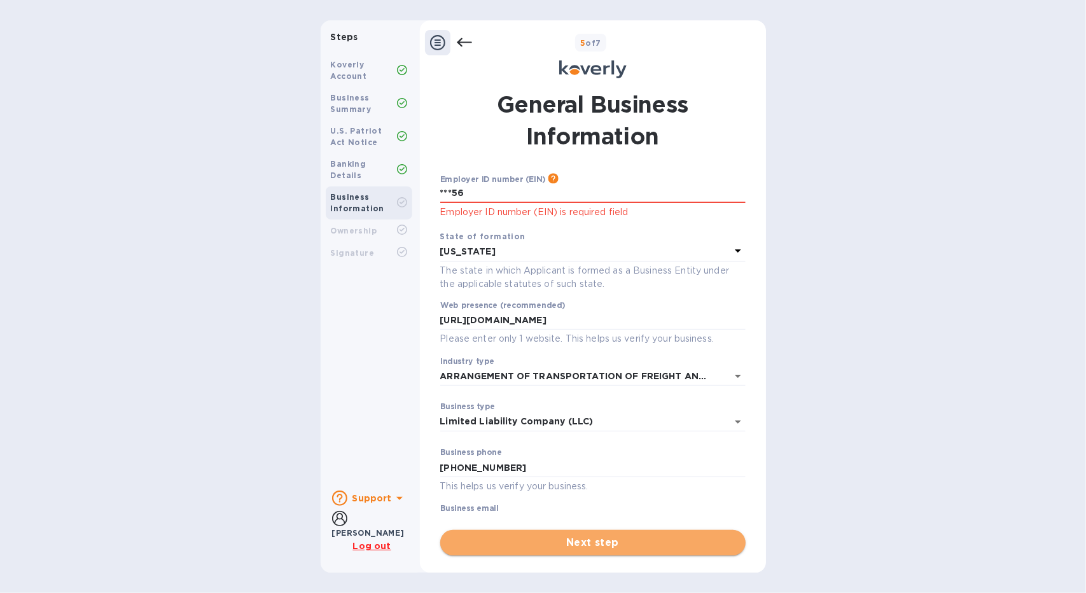
click at [554, 546] on span "Next step" at bounding box center [593, 542] width 285 height 15
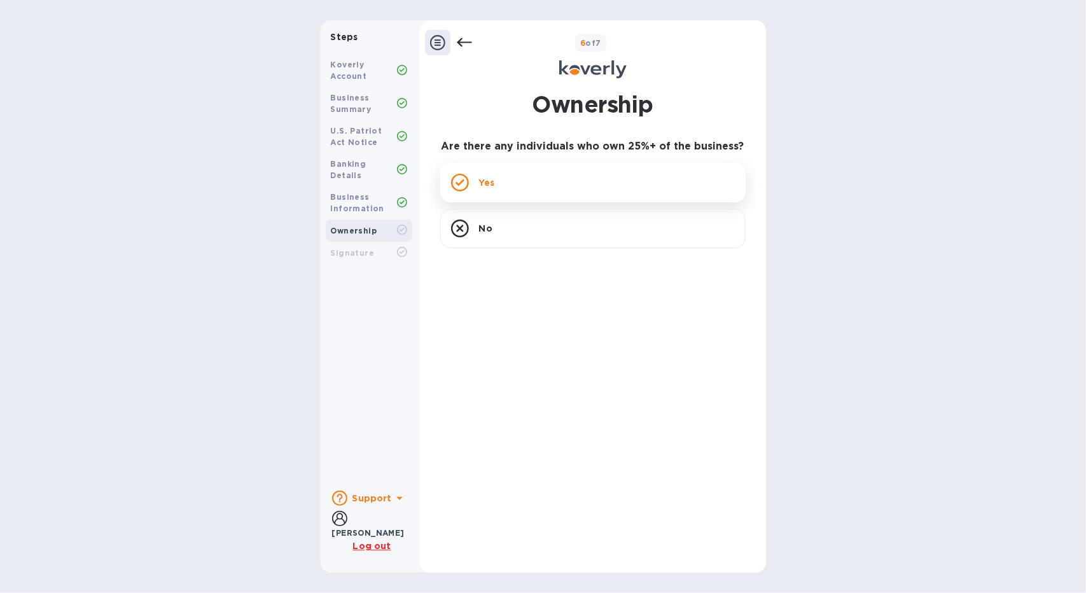
click at [631, 176] on div "Yes" at bounding box center [592, 182] width 305 height 39
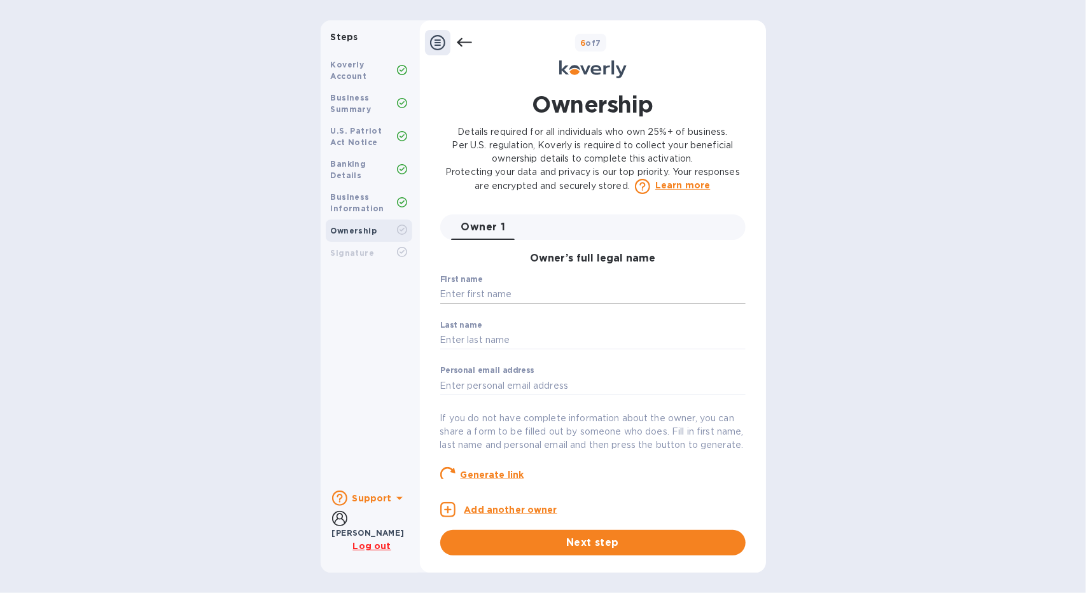
click at [490, 298] on input "text" at bounding box center [592, 294] width 305 height 19
type input "[PERSON_NAME]"
click at [468, 335] on input "text" at bounding box center [592, 340] width 305 height 19
type input "[PERSON_NAME]"
click at [524, 381] on input "text" at bounding box center [592, 385] width 305 height 19
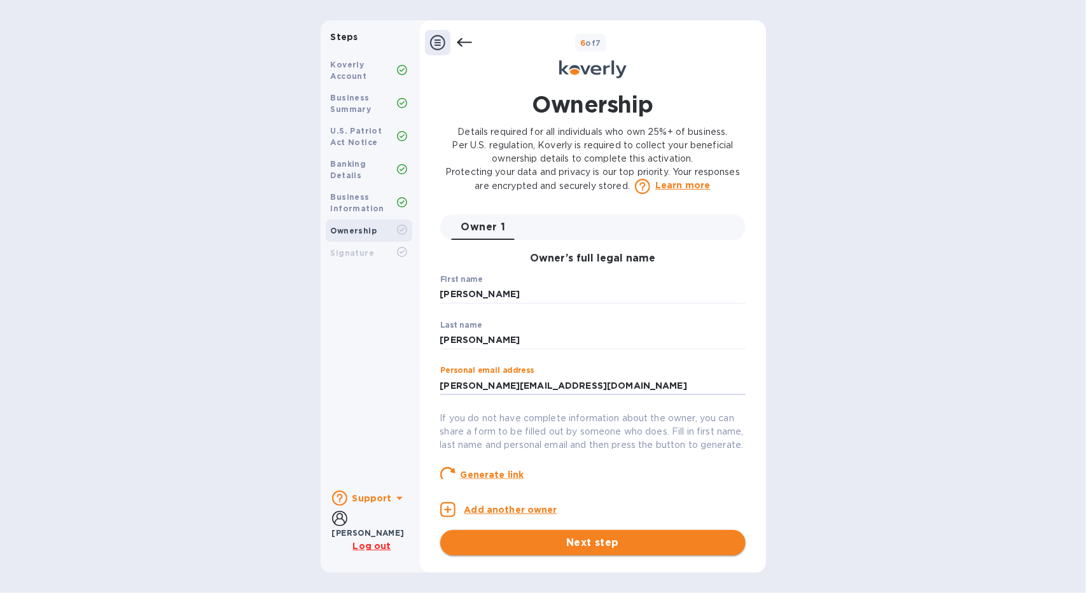
type input "[PERSON_NAME][EMAIL_ADDRESS][DOMAIN_NAME]"
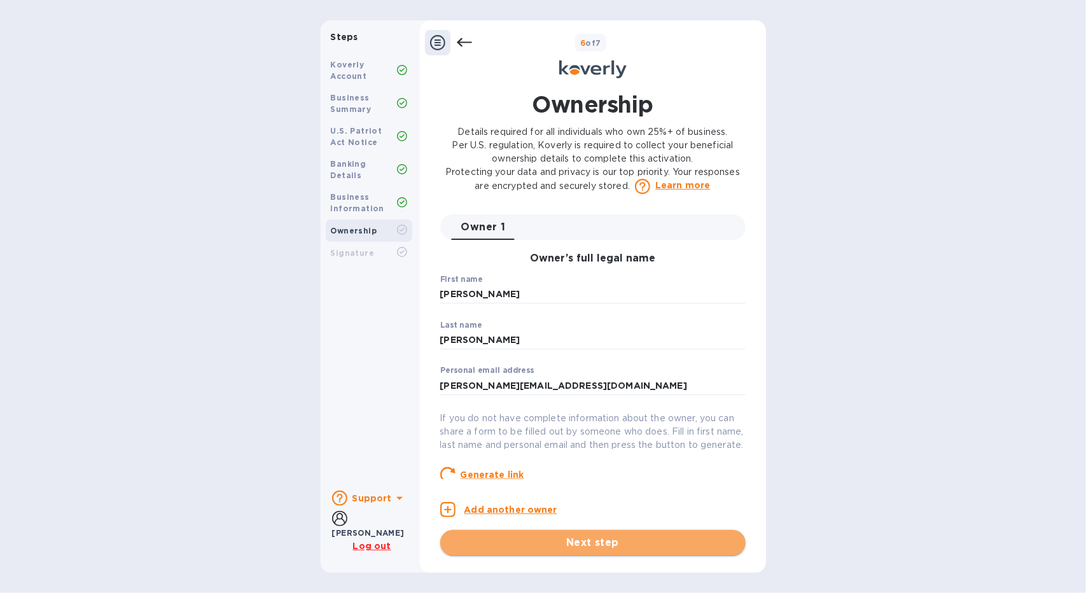
click at [621, 542] on span "Next step" at bounding box center [593, 542] width 285 height 15
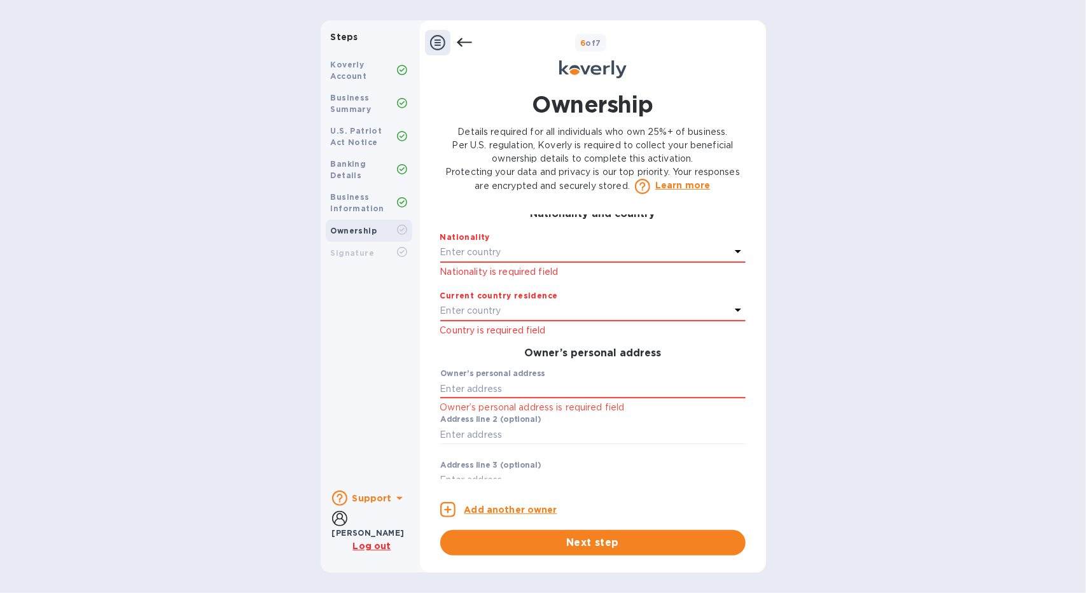
scroll to position [290, 0]
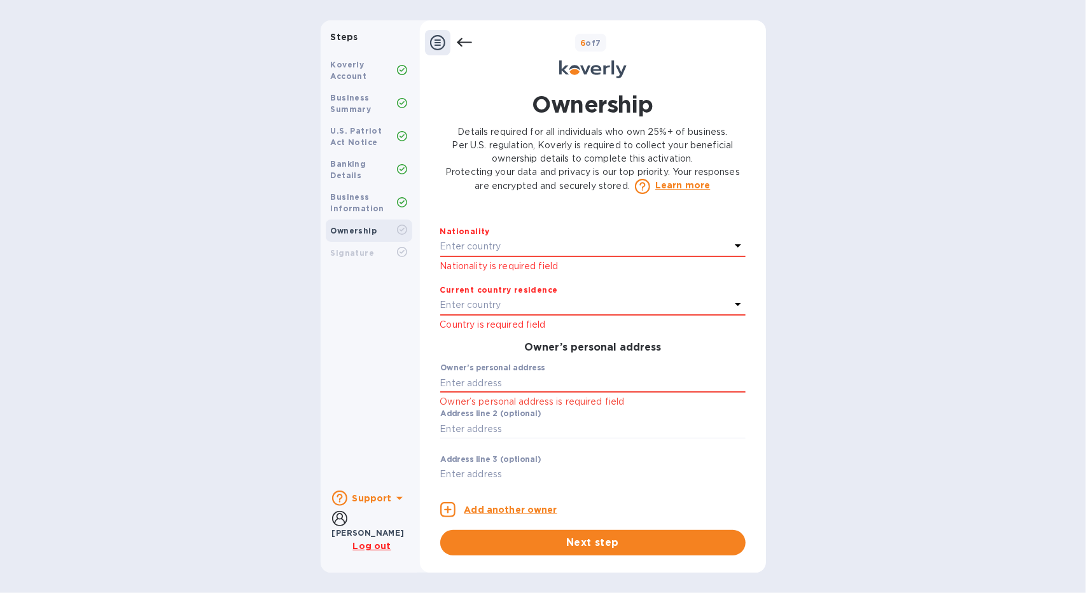
click at [564, 256] on div "Enter country" at bounding box center [585, 247] width 290 height 18
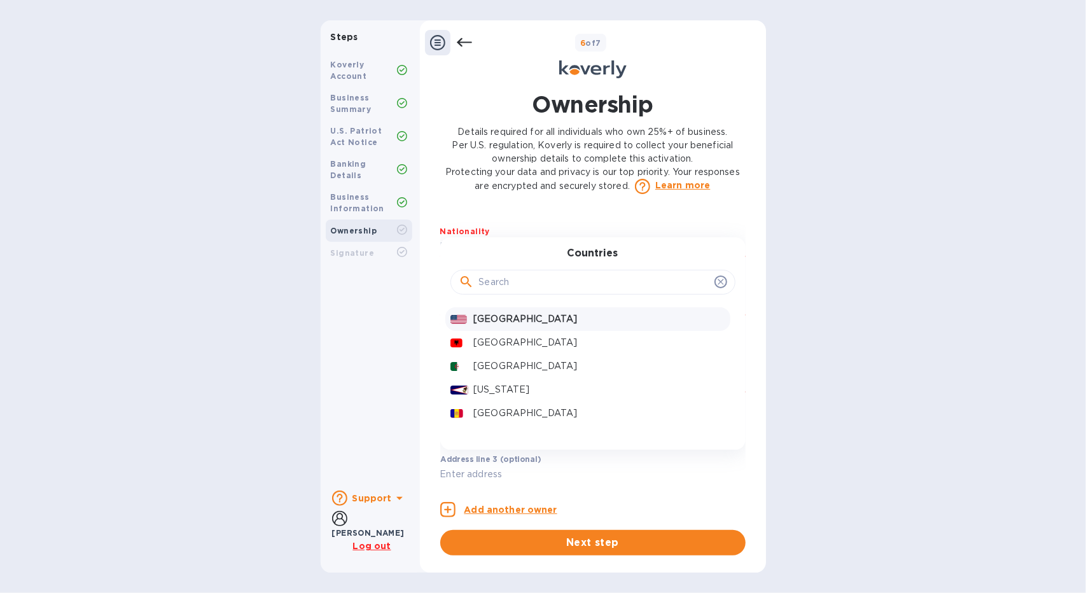
click at [529, 326] on p "[GEOGRAPHIC_DATA]" at bounding box center [598, 318] width 251 height 13
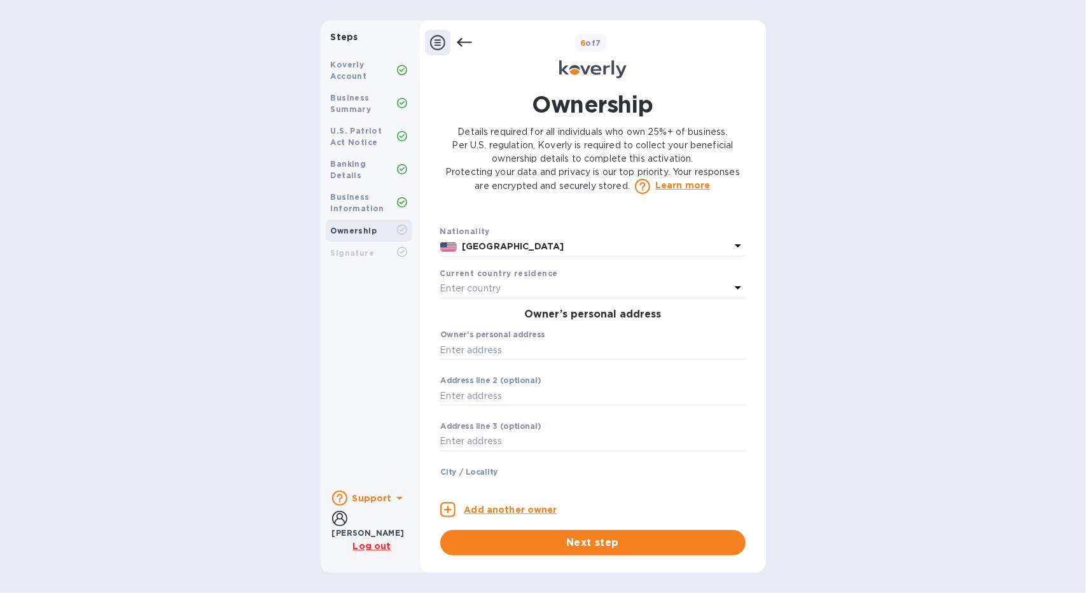
click at [555, 298] on div "Enter country" at bounding box center [585, 289] width 290 height 18
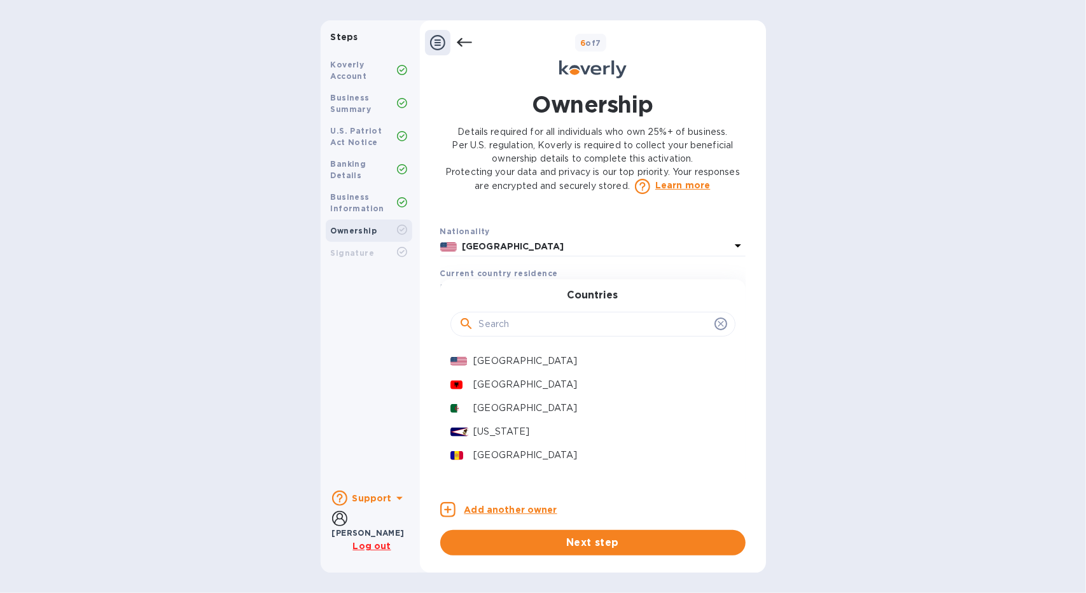
click at [536, 334] on input "text" at bounding box center [594, 324] width 230 height 19
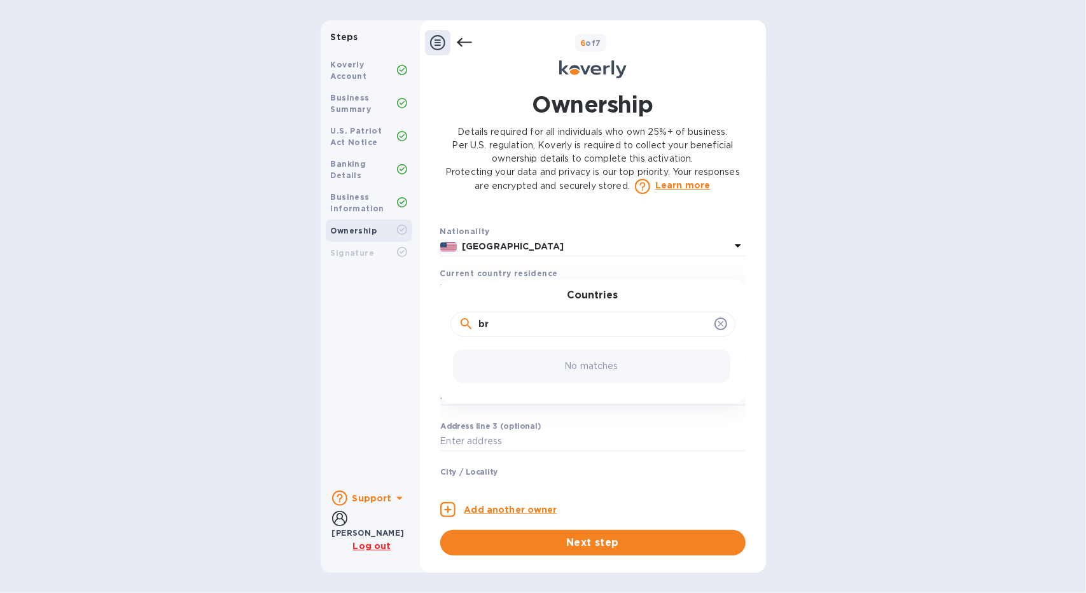
type input "b"
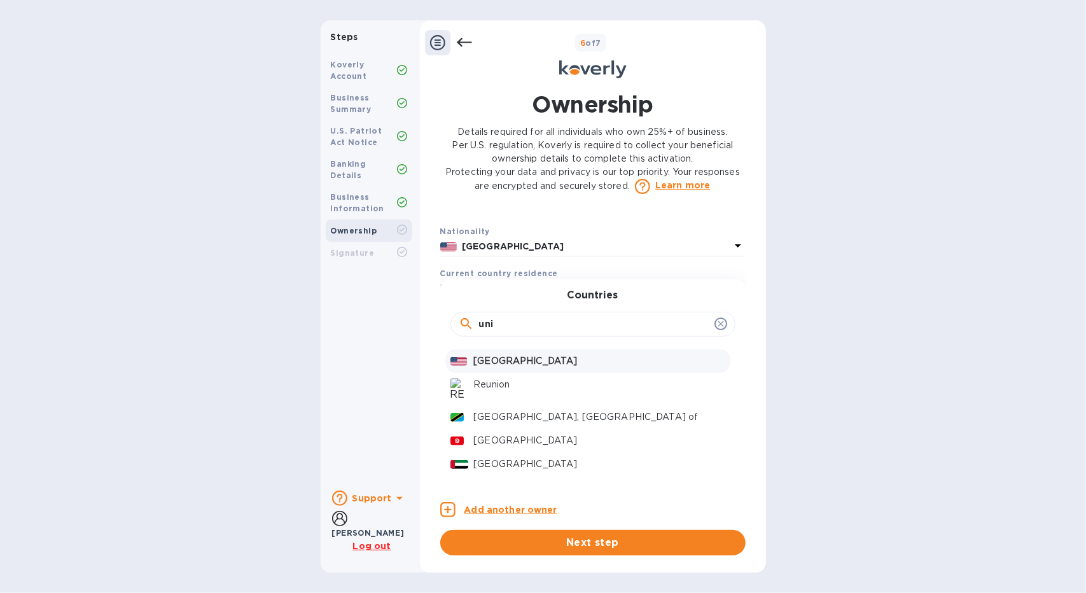
type input "uni"
click at [518, 368] on p "[GEOGRAPHIC_DATA]" at bounding box center [598, 360] width 251 height 13
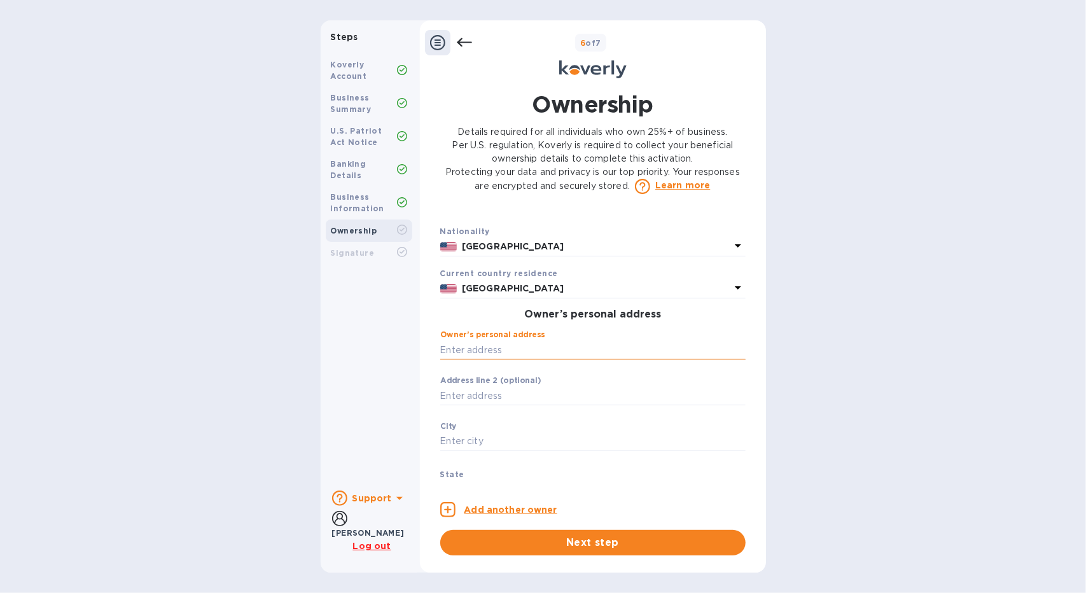
click at [529, 360] on input "text" at bounding box center [592, 349] width 305 height 19
type input "a"
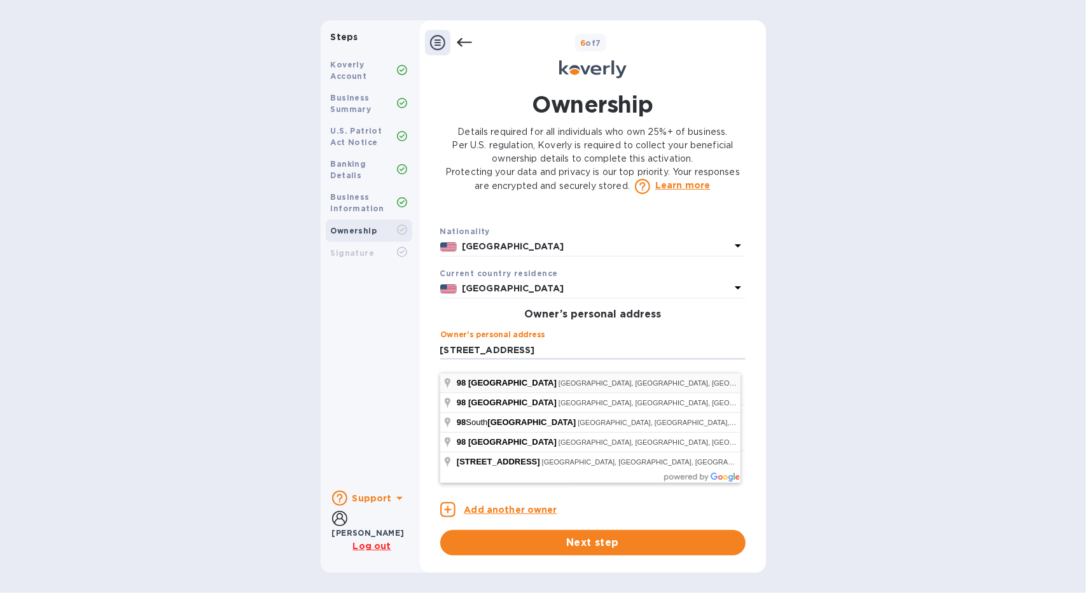
type input "[STREET_ADDRESS]"
type input "11205"
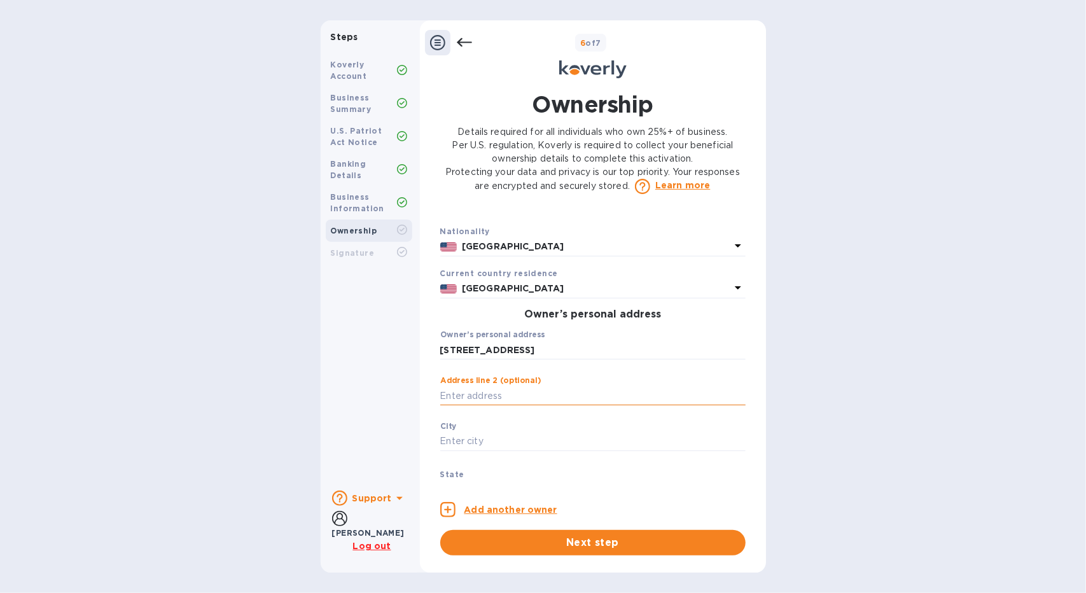
click at [536, 405] on input "text" at bounding box center [592, 395] width 305 height 19
click at [548, 360] on input "[STREET_ADDRESS]" at bounding box center [592, 349] width 305 height 19
type input "[STREET_ADDRESS]"
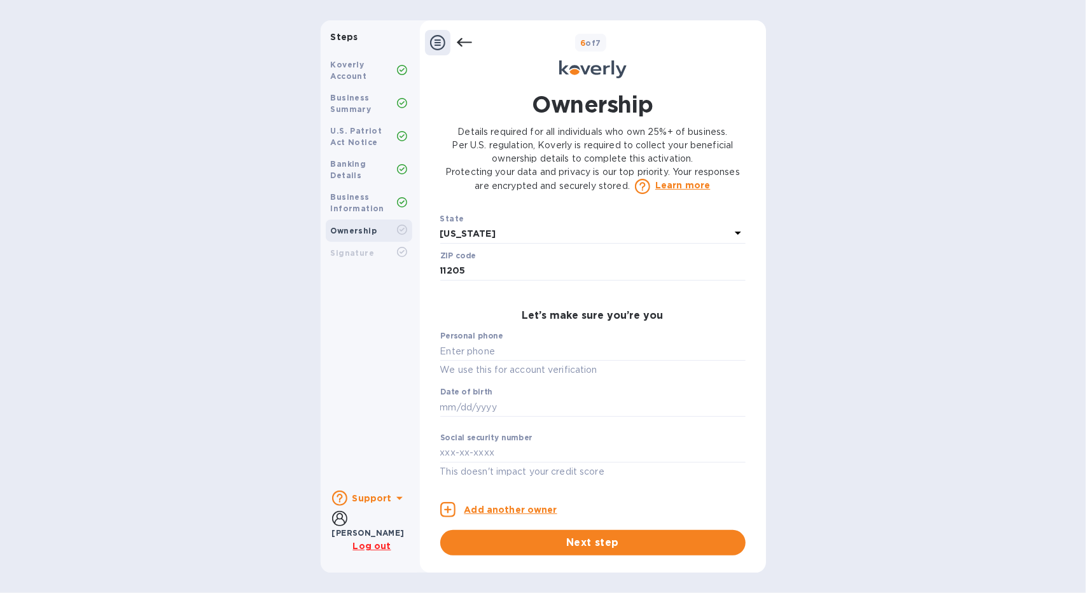
scroll to position [559, 0]
click at [499, 349] on input "text" at bounding box center [592, 351] width 305 height 19
type input "***69"
click at [497, 409] on input "text" at bounding box center [592, 407] width 305 height 19
click at [499, 449] on input "text" at bounding box center [592, 453] width 305 height 19
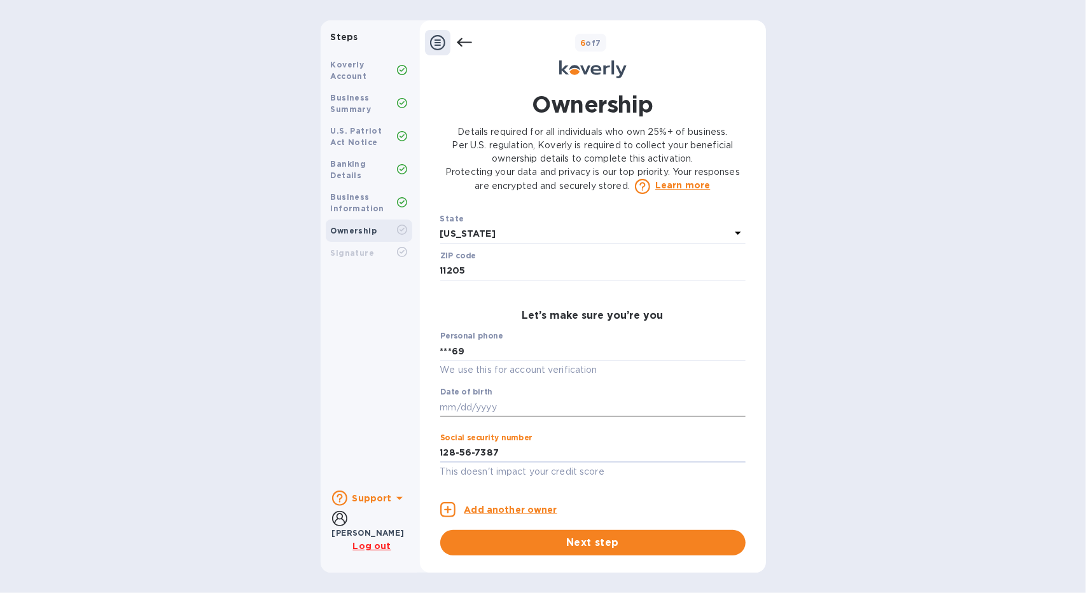
type input "***87"
click at [540, 399] on input "text" at bounding box center [592, 407] width 305 height 19
type input "***52"
click at [491, 506] on p "Add another owner" at bounding box center [511, 509] width 93 height 13
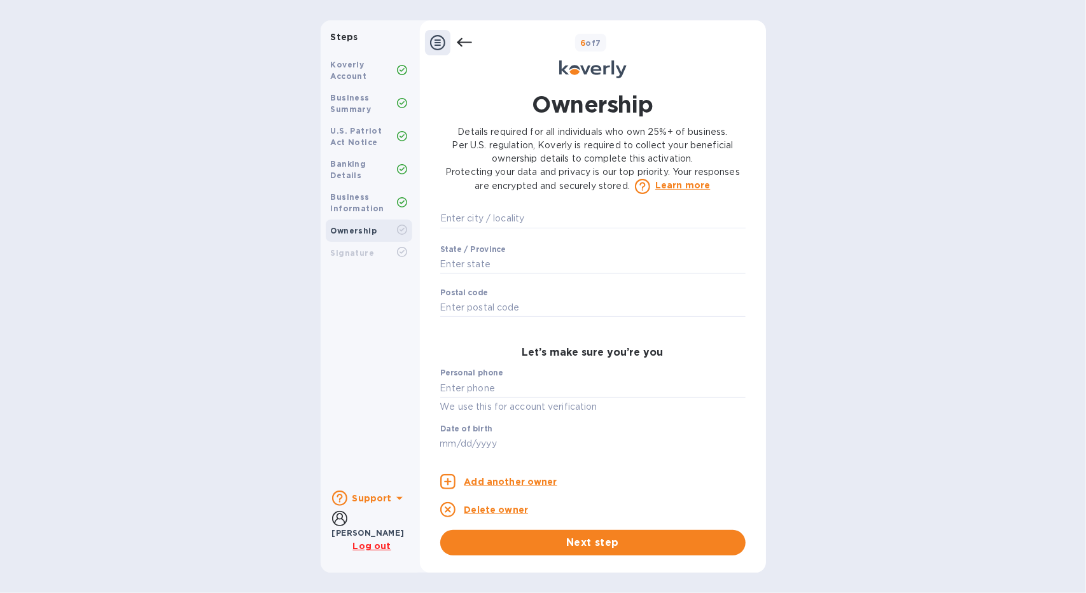
scroll to position [605, 0]
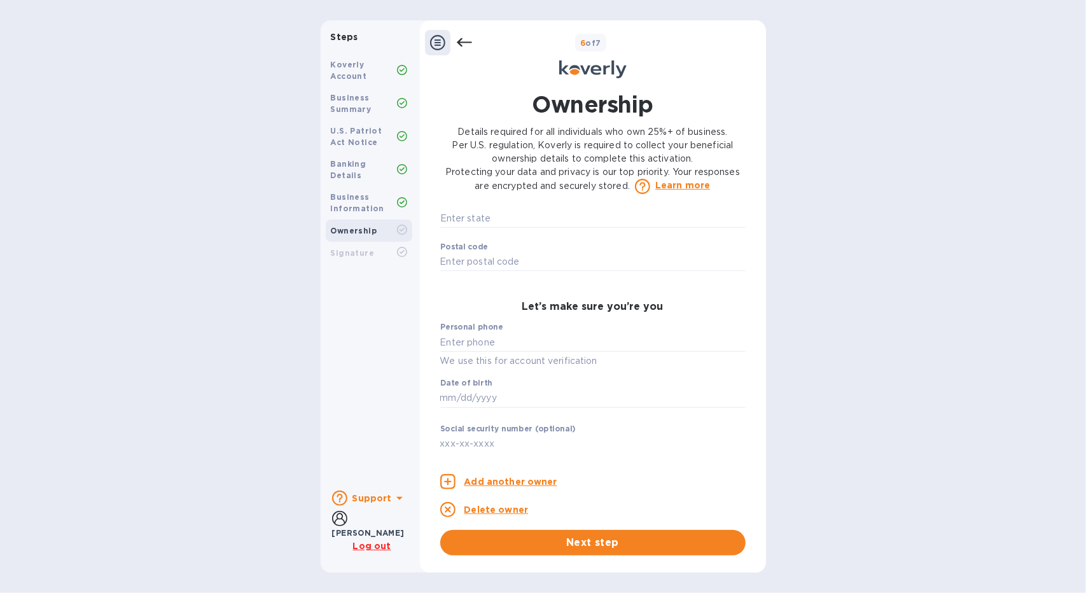
click at [463, 44] on icon at bounding box center [464, 42] width 15 height 15
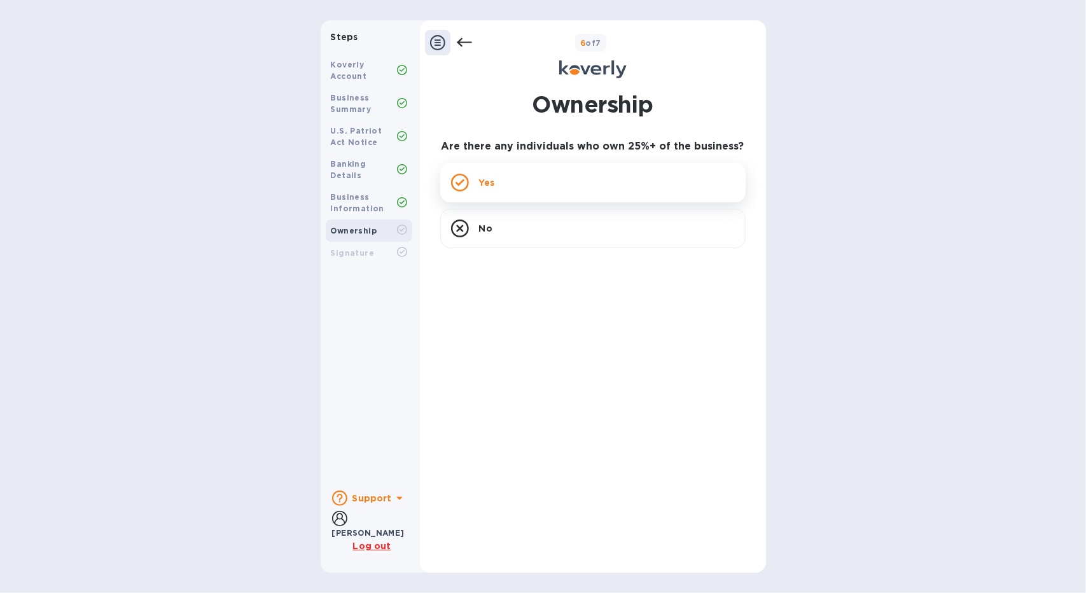
click at [561, 176] on div "Yes" at bounding box center [592, 182] width 305 height 39
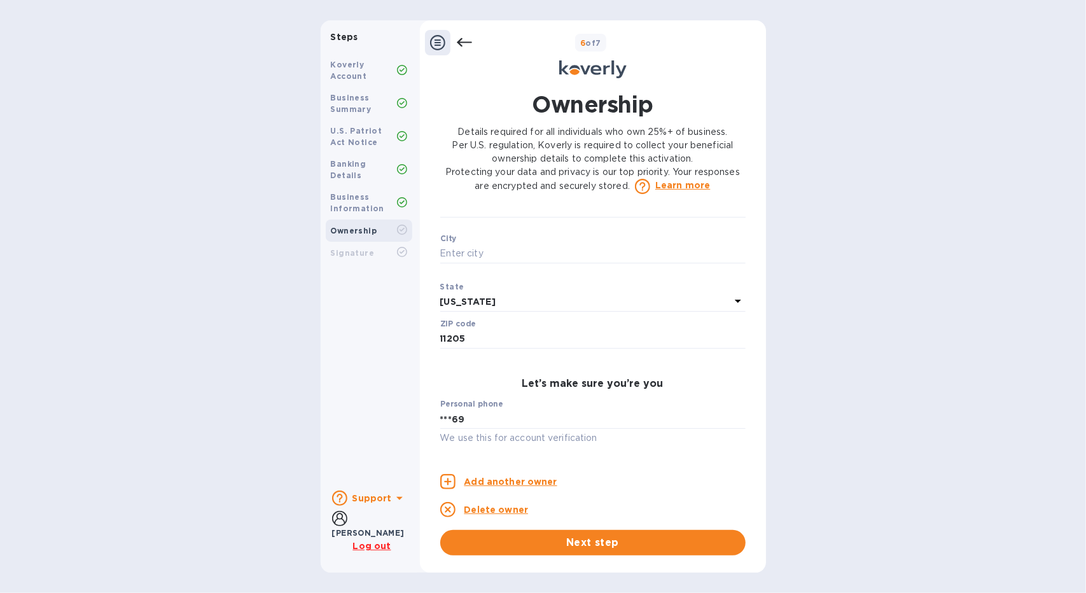
scroll to position [587, 0]
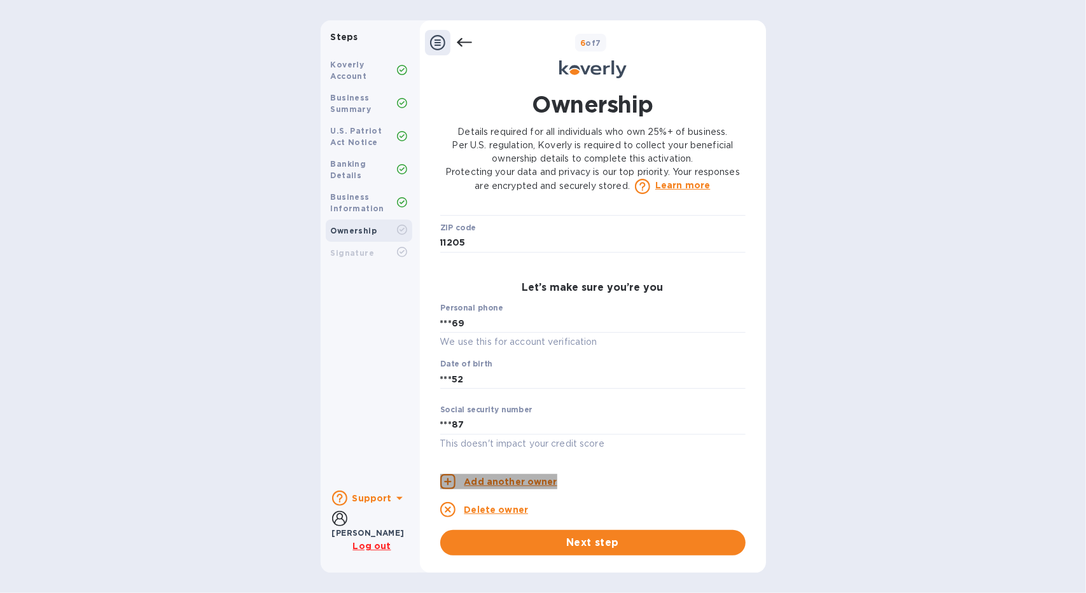
click at [504, 479] on p "Add another owner" at bounding box center [511, 481] width 93 height 13
click at [447, 479] on icon "button" at bounding box center [447, 481] width 15 height 15
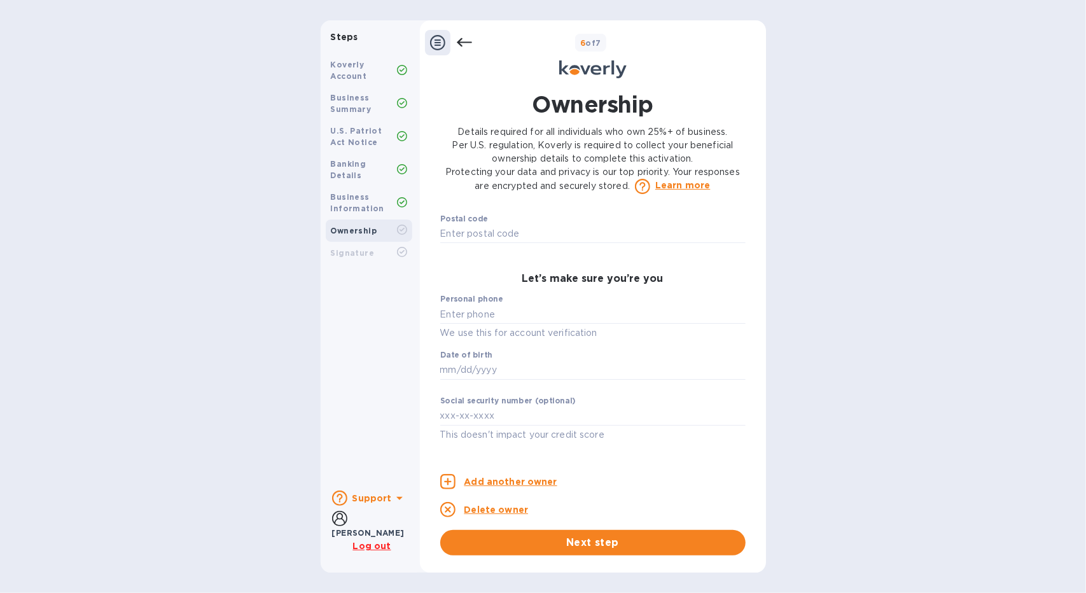
click at [486, 479] on p "Add another owner" at bounding box center [511, 481] width 93 height 13
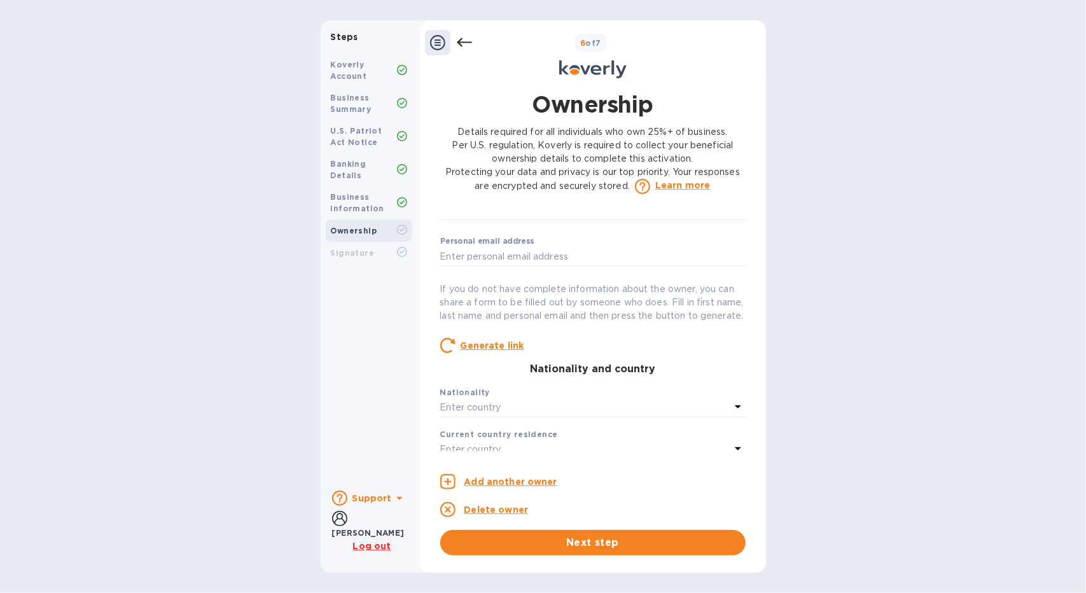
scroll to position [0, 0]
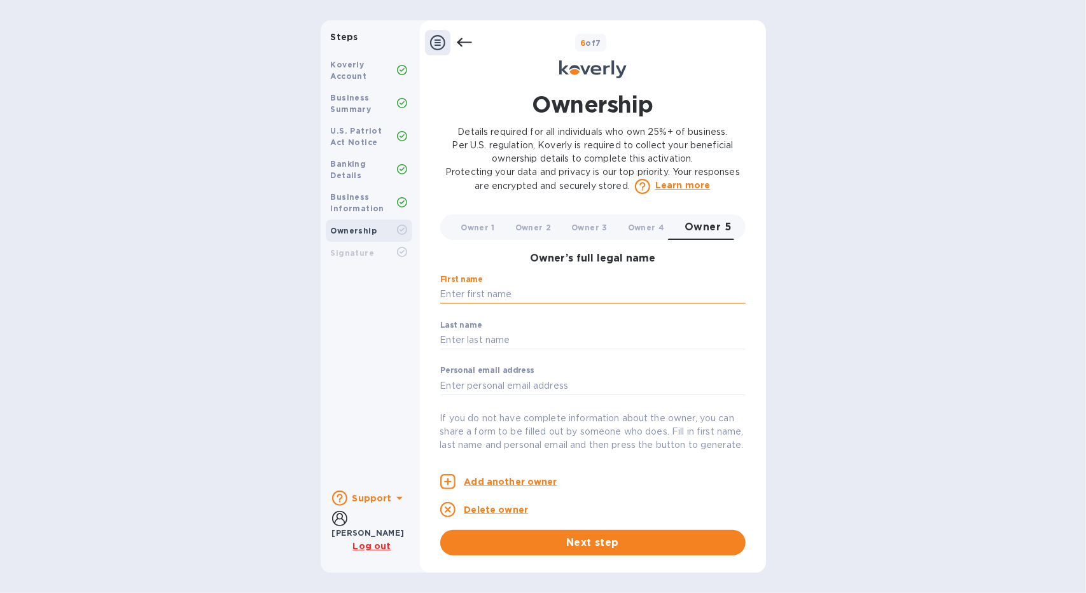
click at [477, 286] on input "text" at bounding box center [592, 294] width 305 height 19
type input "[PERSON_NAME]"
click at [471, 341] on input "text" at bounding box center [592, 340] width 305 height 19
type input "[PERSON_NAME]"
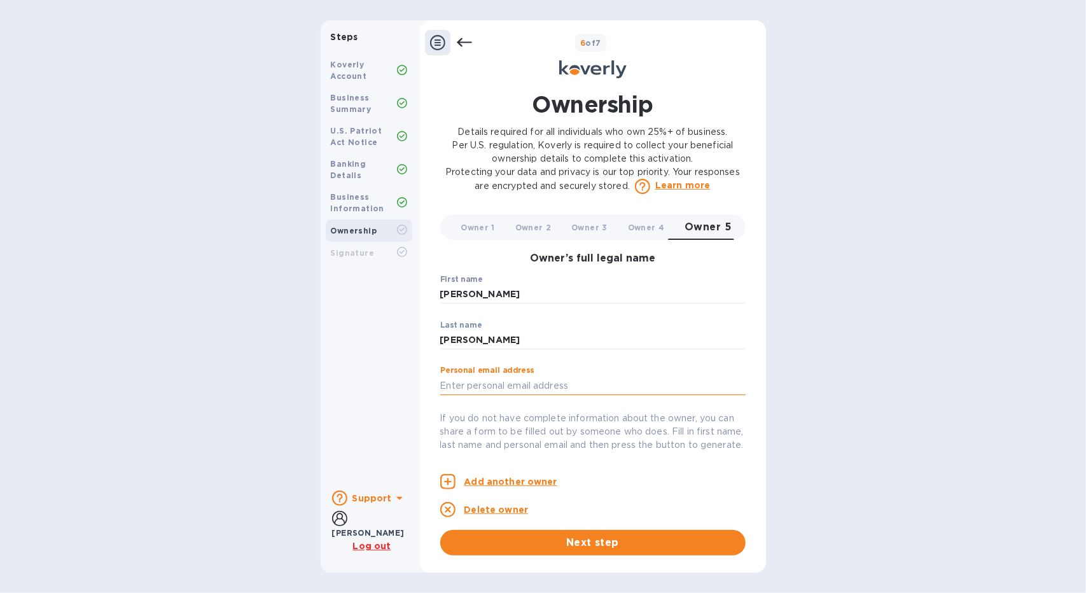
click at [468, 377] on input "text" at bounding box center [592, 385] width 305 height 19
type input "[PERSON_NAME][EMAIL_ADDRESS][DOMAIN_NAME]"
click at [549, 225] on button "Owner 2 0" at bounding box center [533, 226] width 56 height 25
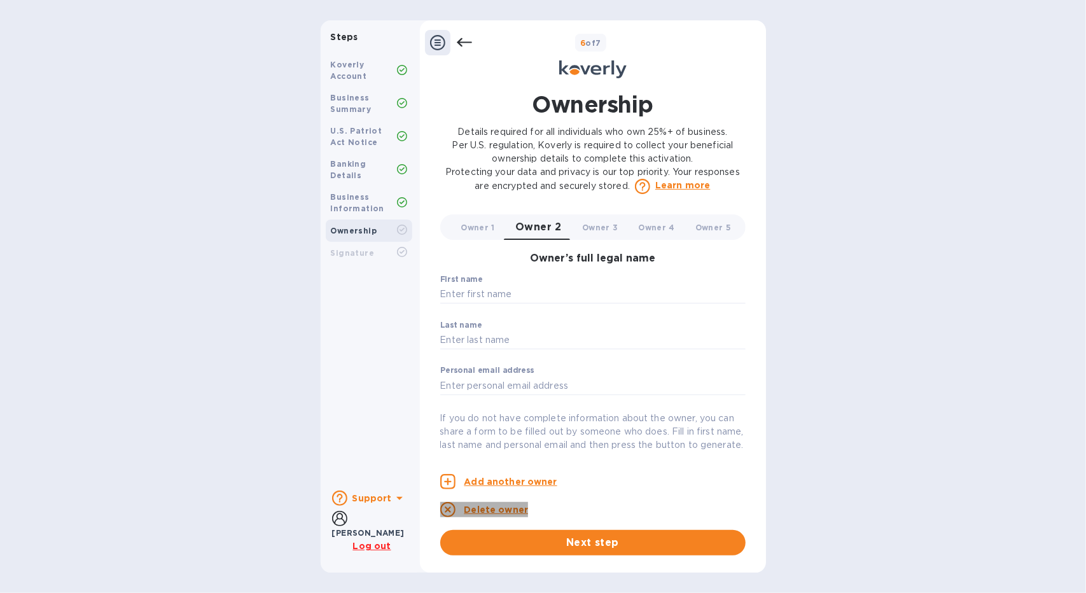
click at [501, 507] on p "Delete owner" at bounding box center [497, 509] width 64 height 13
type input "[PERSON_NAME]"
type input "[PERSON_NAME][EMAIL_ADDRESS][DOMAIN_NAME]"
type input "[STREET_ADDRESS]"
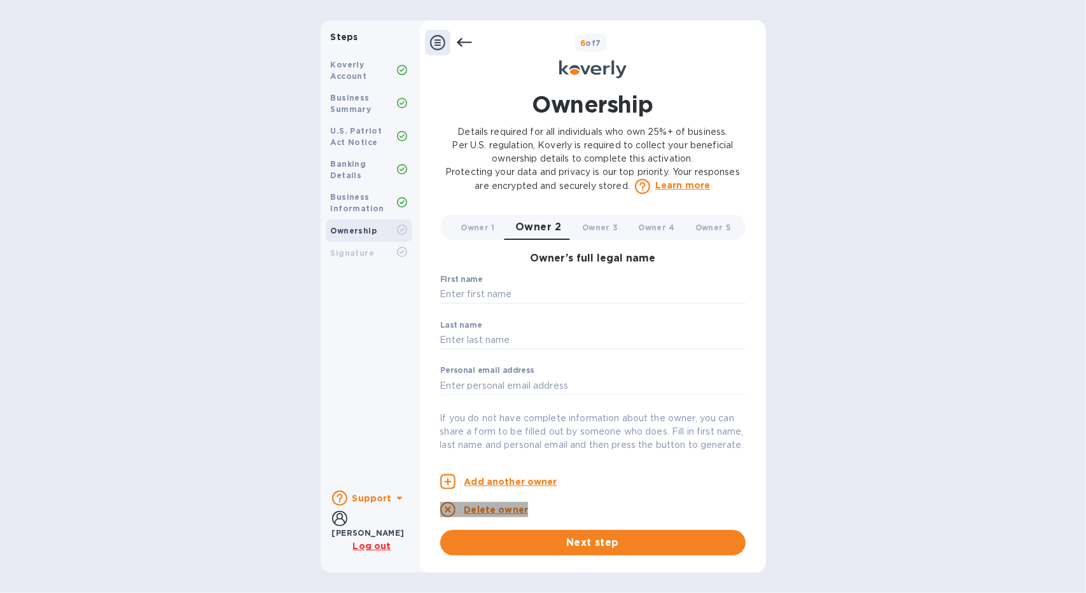
type input "11205"
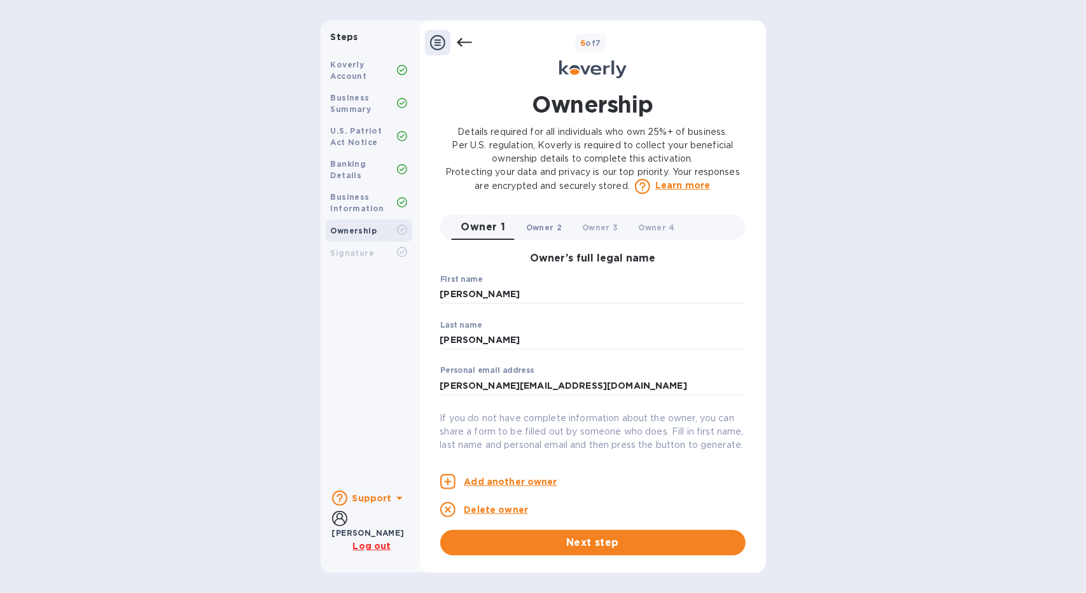
click at [540, 231] on span "Owner 2 0" at bounding box center [544, 227] width 36 height 13
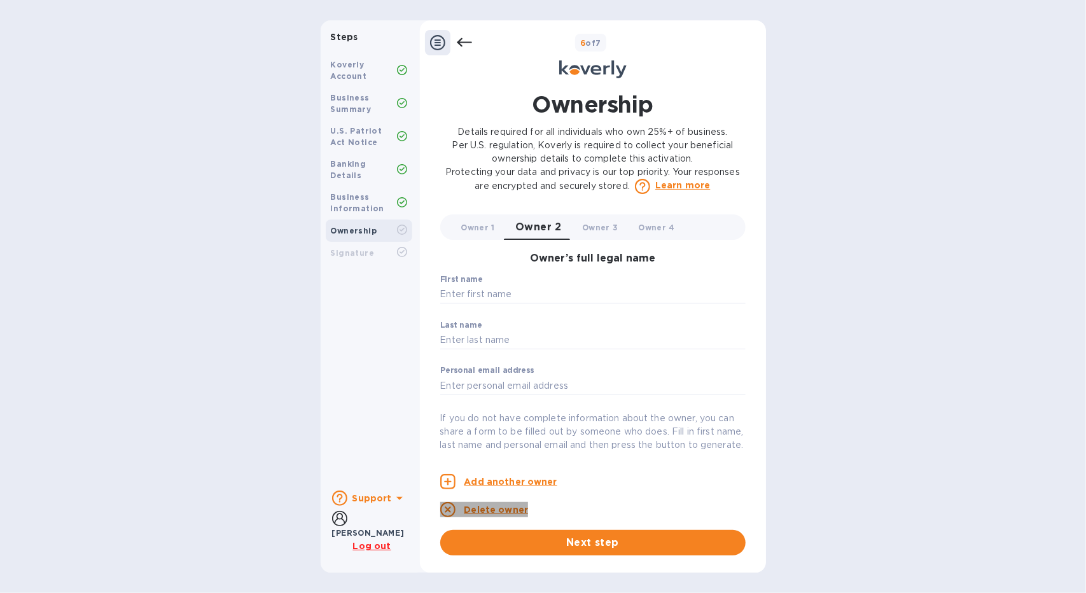
click at [495, 506] on p "Delete owner" at bounding box center [497, 509] width 64 height 13
type input "[PERSON_NAME]"
type input "[PERSON_NAME][EMAIL_ADDRESS][DOMAIN_NAME]"
type input "[STREET_ADDRESS]"
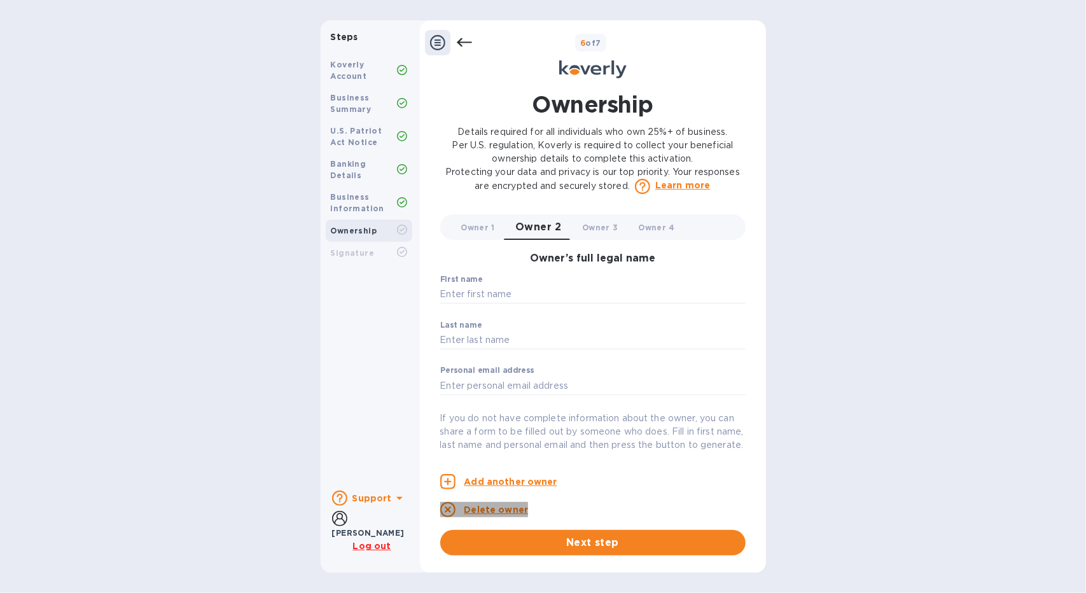
type input "11205"
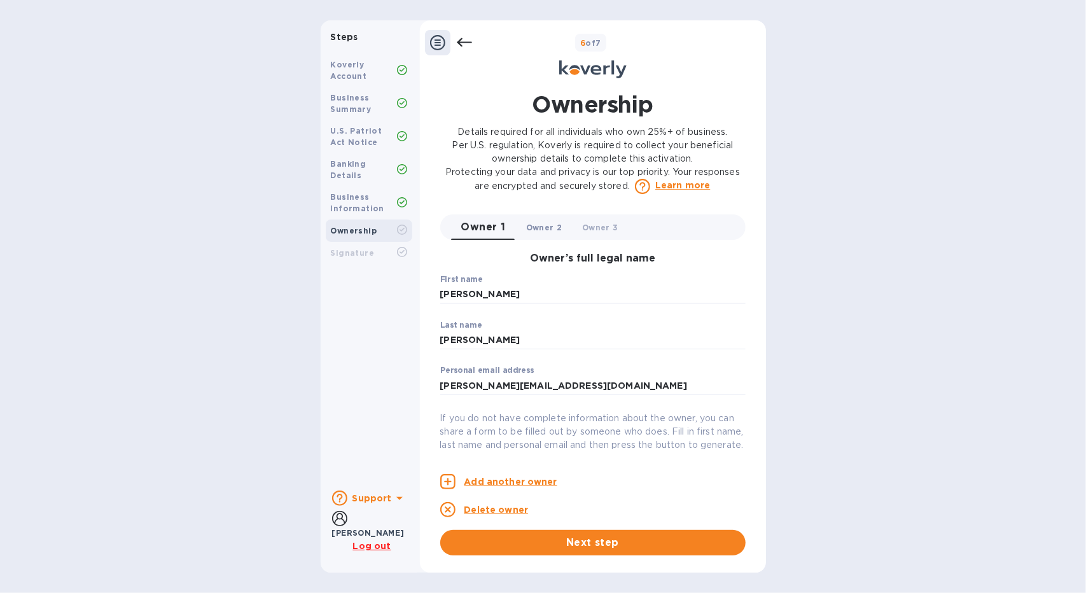
click at [532, 231] on span "Owner 2 0" at bounding box center [544, 227] width 36 height 13
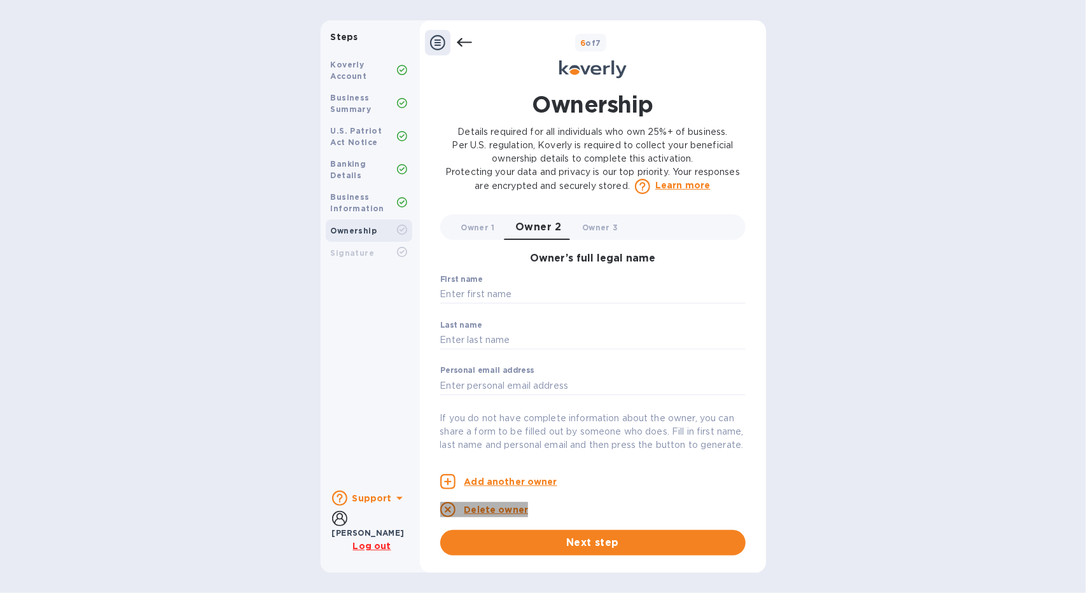
click at [491, 511] on p "Delete owner" at bounding box center [497, 509] width 64 height 13
type input "[PERSON_NAME]"
type input "[PERSON_NAME][EMAIL_ADDRESS][DOMAIN_NAME]"
type input "[STREET_ADDRESS]"
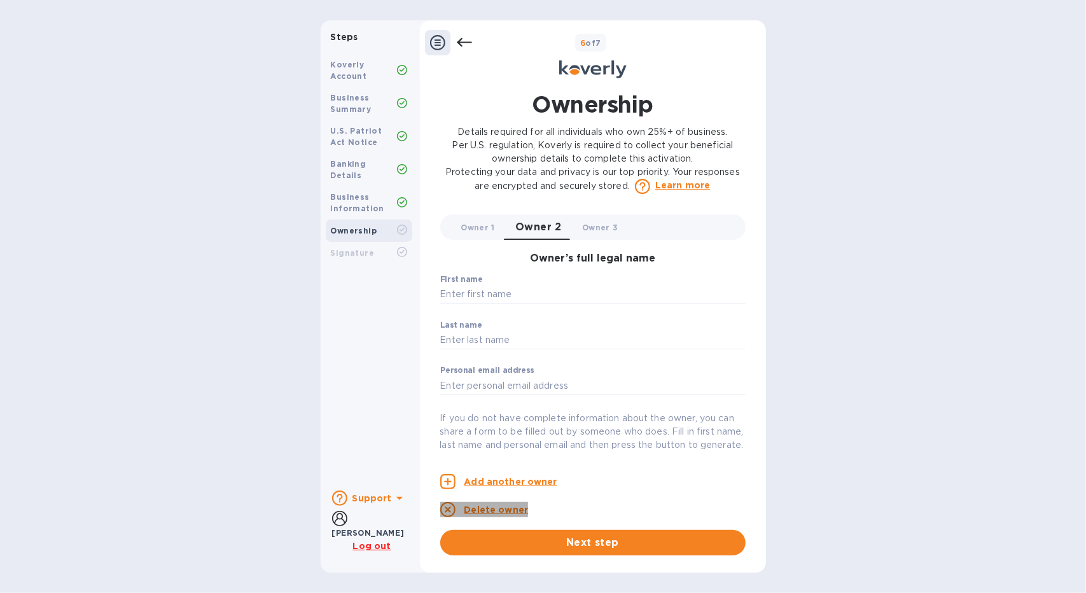
type input "11205"
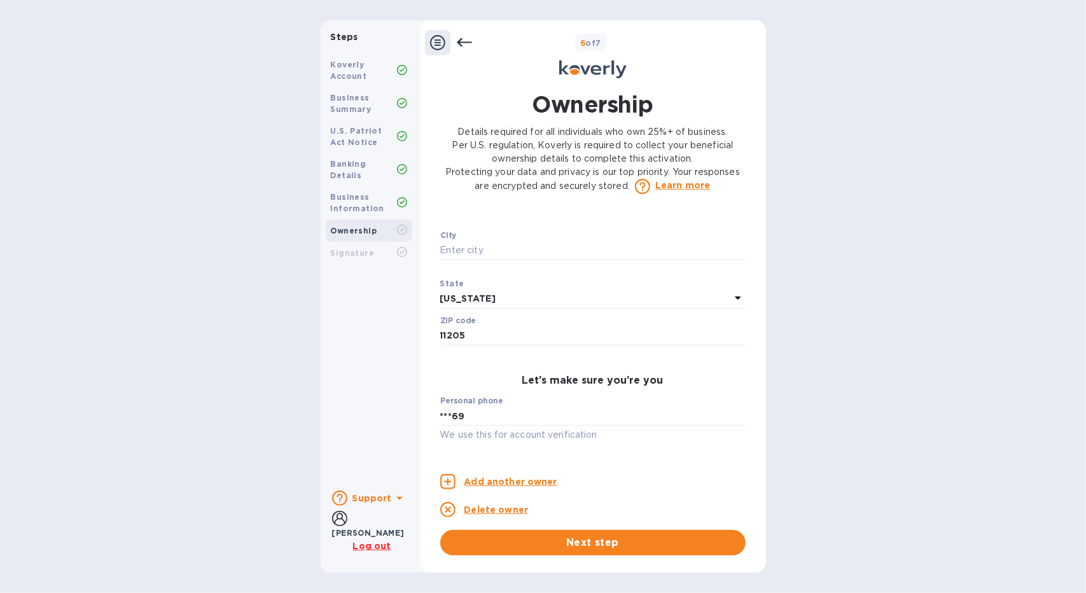
scroll to position [587, 0]
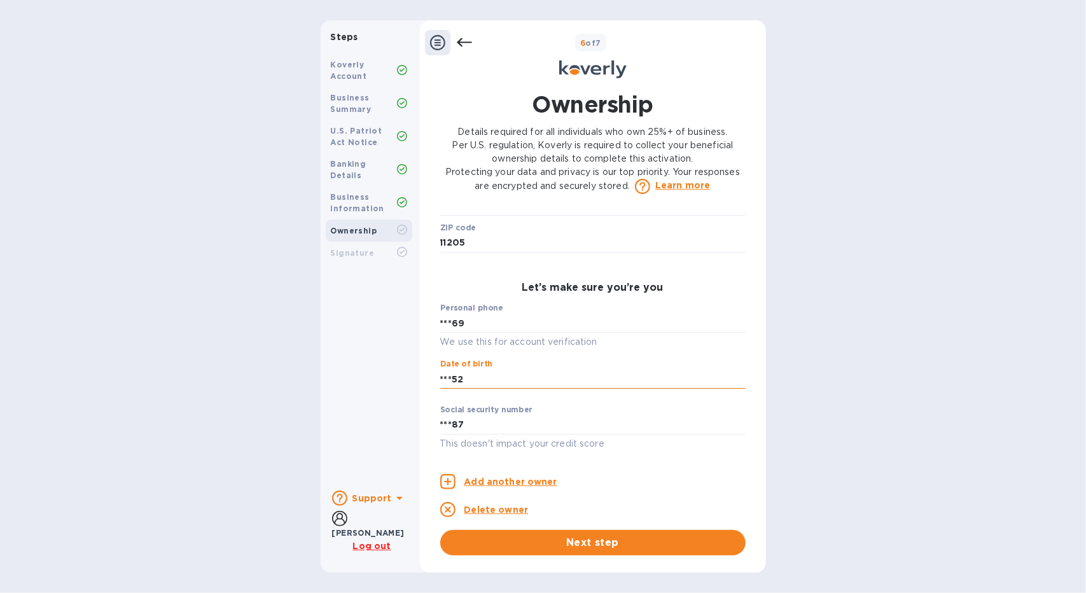
click at [511, 382] on input "***52" at bounding box center [592, 379] width 305 height 19
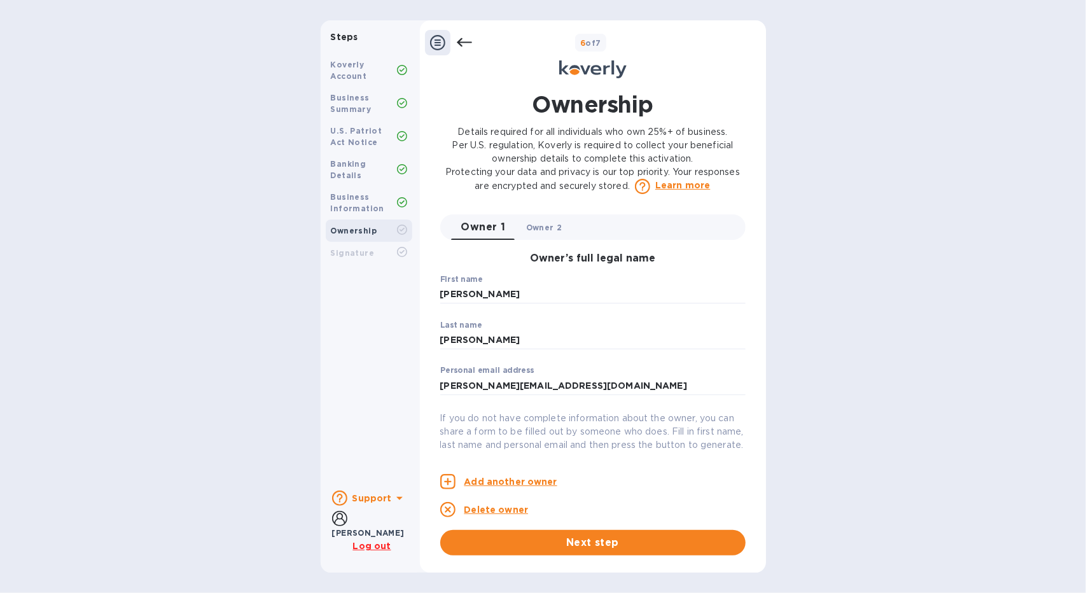
click at [559, 228] on span "Owner 2 0" at bounding box center [544, 227] width 36 height 13
type input "[PERSON_NAME]"
type input "[PERSON_NAME][EMAIL_ADDRESS][DOMAIN_NAME]"
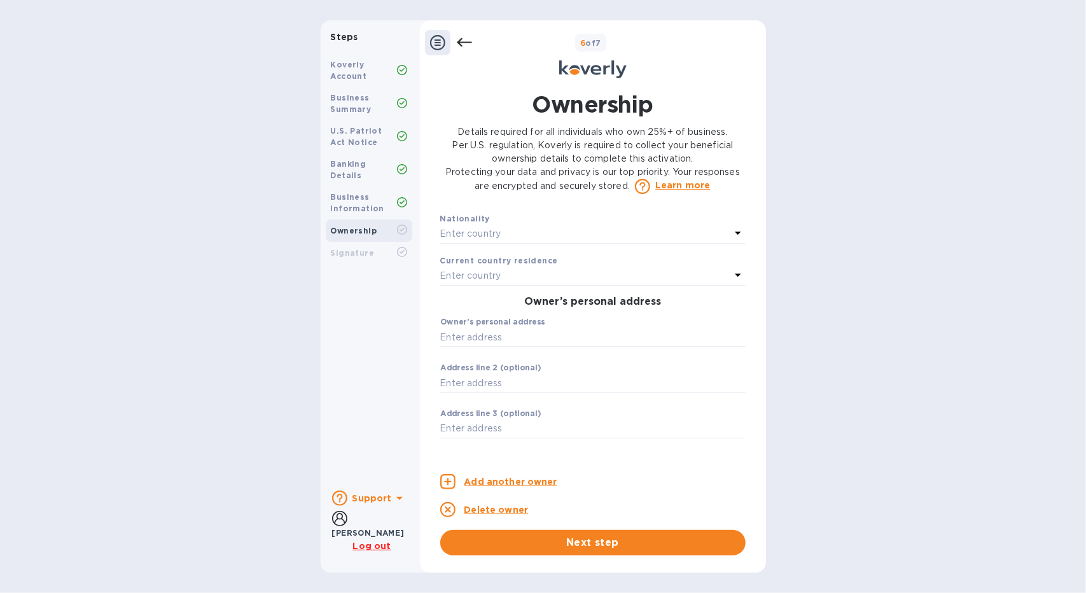
scroll to position [305, 0]
click at [504, 241] on div "Enter country" at bounding box center [585, 232] width 290 height 18
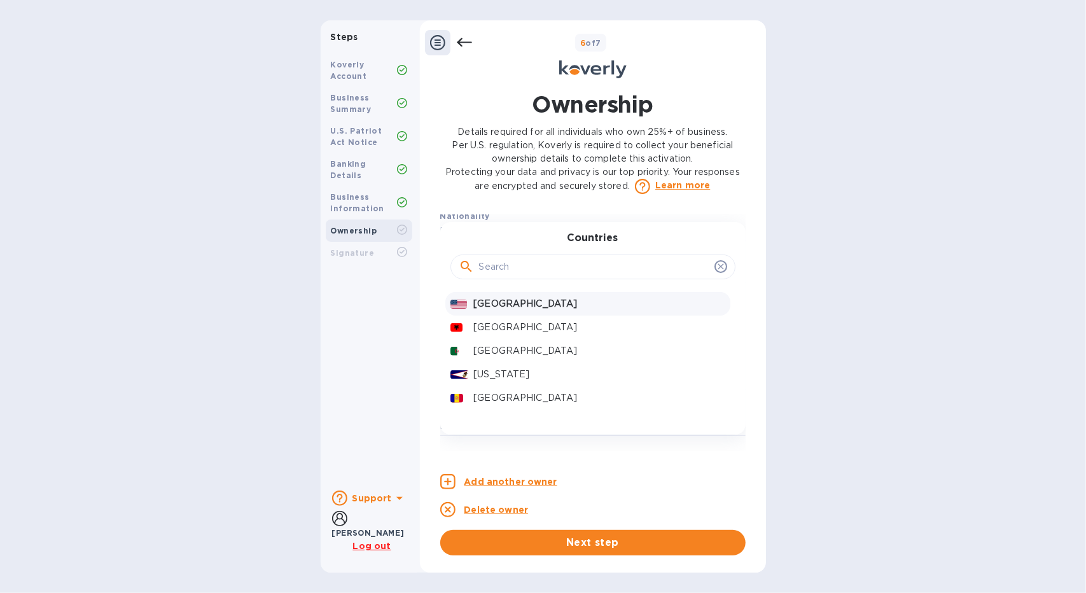
click at [507, 311] on p "[GEOGRAPHIC_DATA]" at bounding box center [598, 303] width 251 height 13
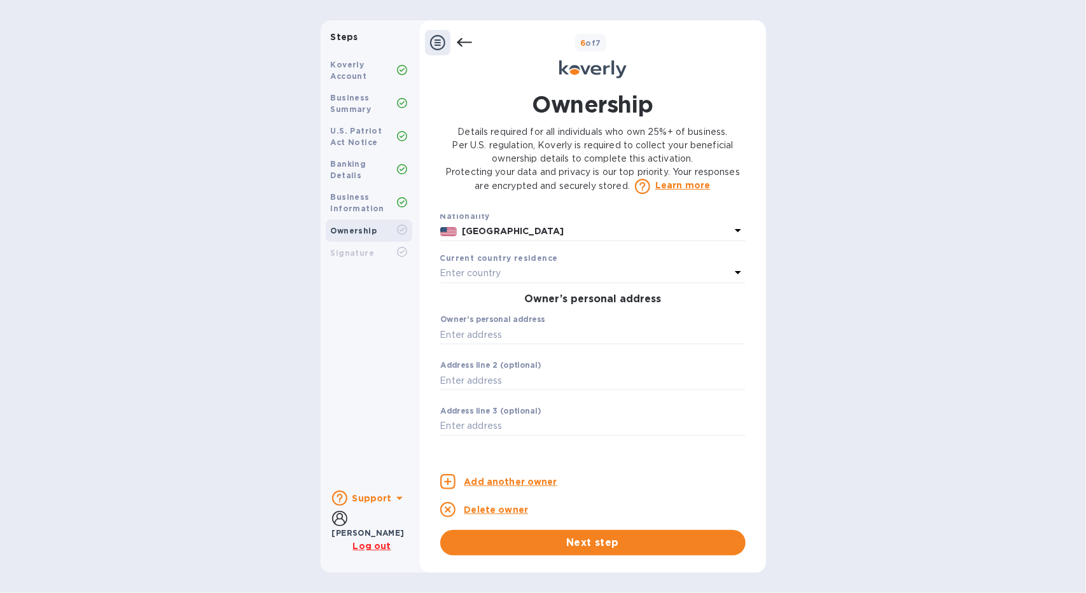
click at [508, 283] on div "Enter country" at bounding box center [585, 274] width 290 height 18
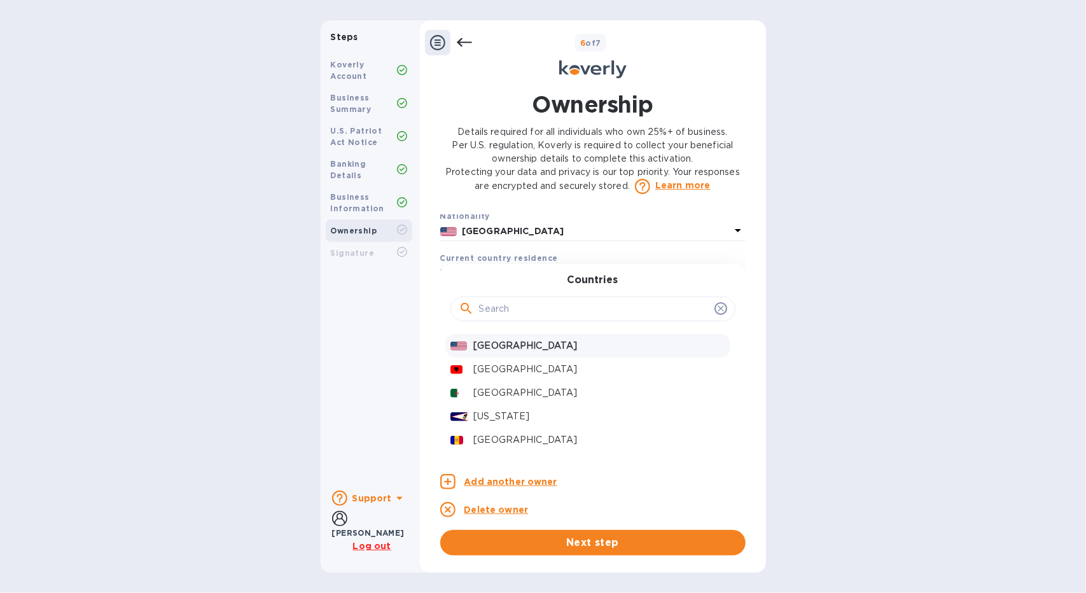
click at [502, 353] on p "[GEOGRAPHIC_DATA]" at bounding box center [598, 345] width 251 height 13
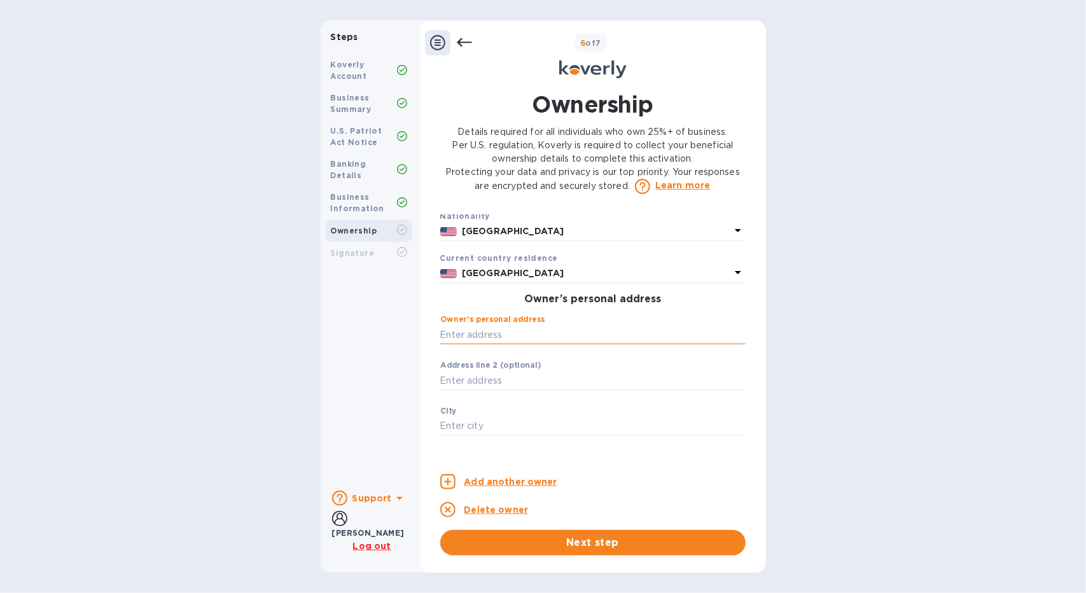
click at [508, 344] on input "text" at bounding box center [592, 334] width 305 height 19
type input "1 Waters Edge"
type input "[GEOGRAPHIC_DATA][US_STATE]"
type input "11050"
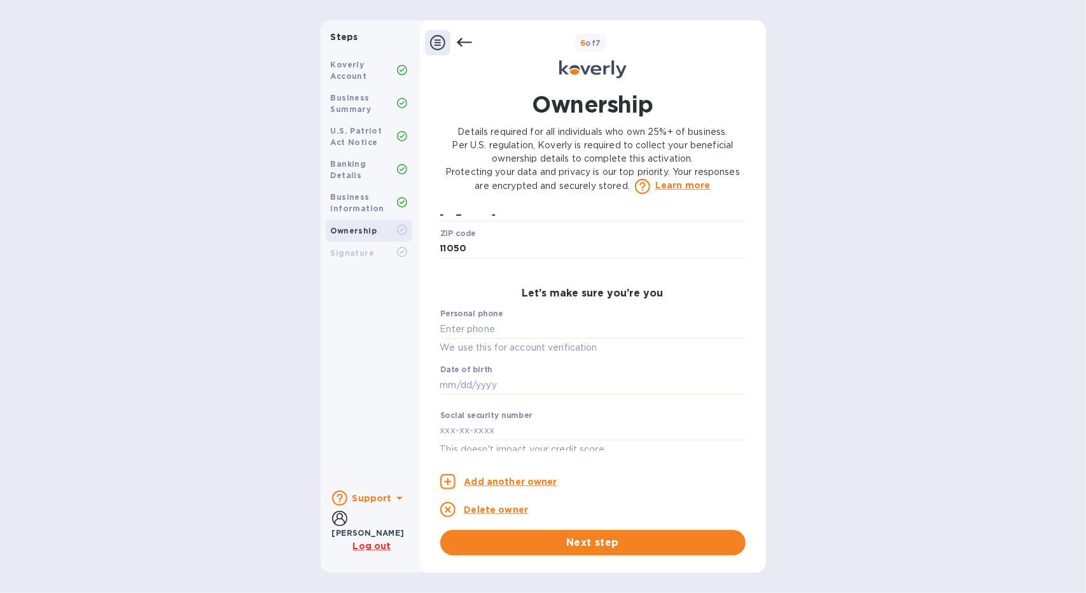
scroll to position [587, 0]
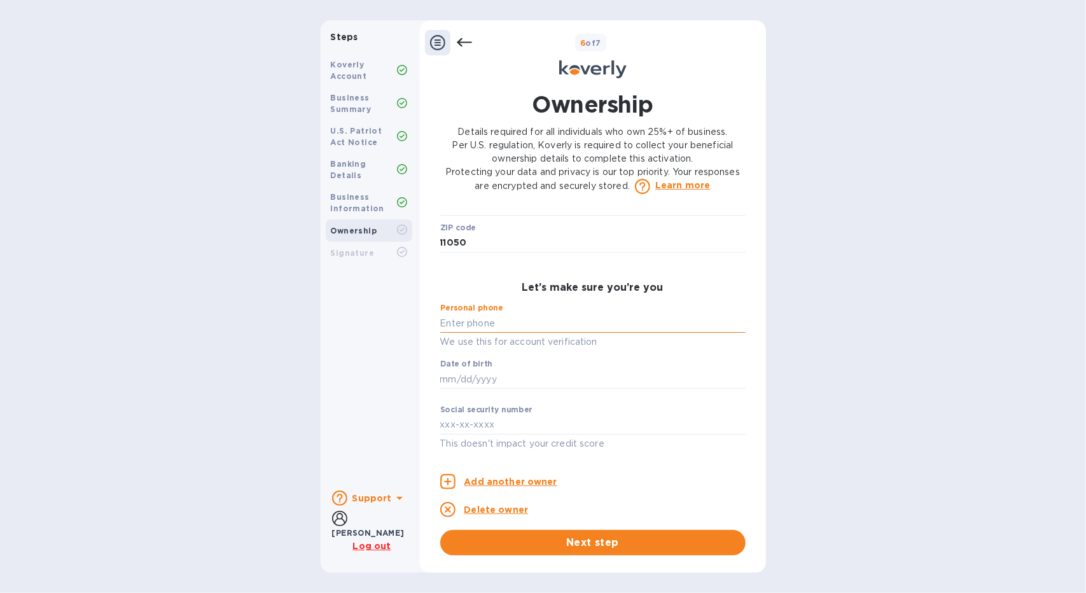
click at [472, 330] on input "text" at bounding box center [592, 323] width 305 height 19
type input "***00"
click at [475, 385] on input "text" at bounding box center [592, 379] width 305 height 19
type input "***52"
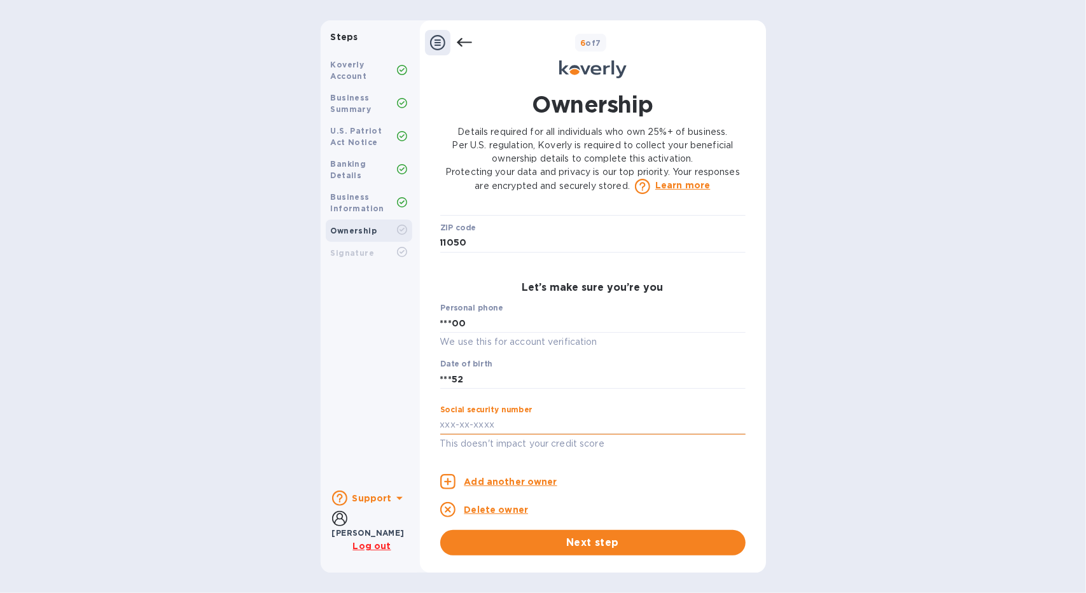
click at [447, 428] on input "text" at bounding box center [592, 425] width 305 height 19
type input "***61"
click at [598, 427] on input "***61" at bounding box center [592, 425] width 305 height 19
type input "***61"
click at [673, 488] on div "Add another owner" at bounding box center [592, 481] width 305 height 15
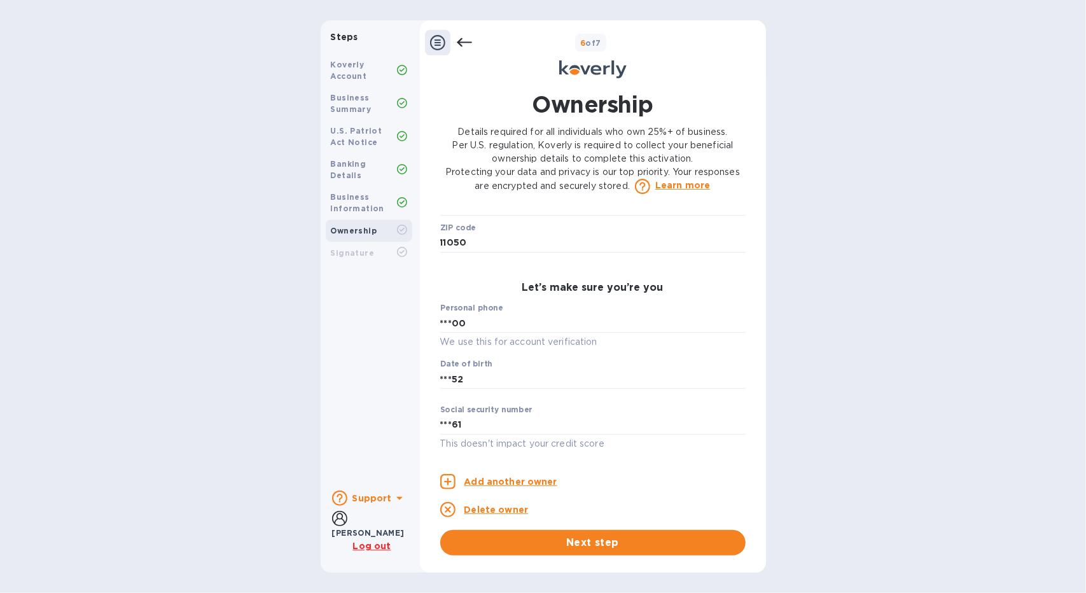
scroll to position [0, 0]
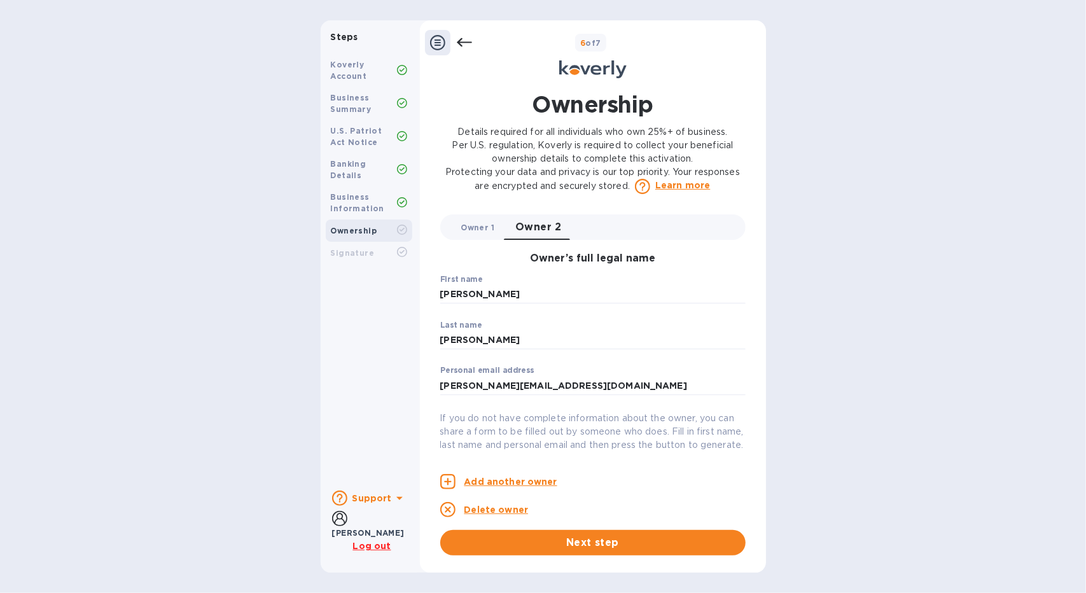
click at [484, 223] on span "Owner 1 0" at bounding box center [478, 227] width 34 height 13
type input "[PERSON_NAME]"
type input "[PERSON_NAME][EMAIL_ADDRESS][DOMAIN_NAME]"
type input "[STREET_ADDRESS]"
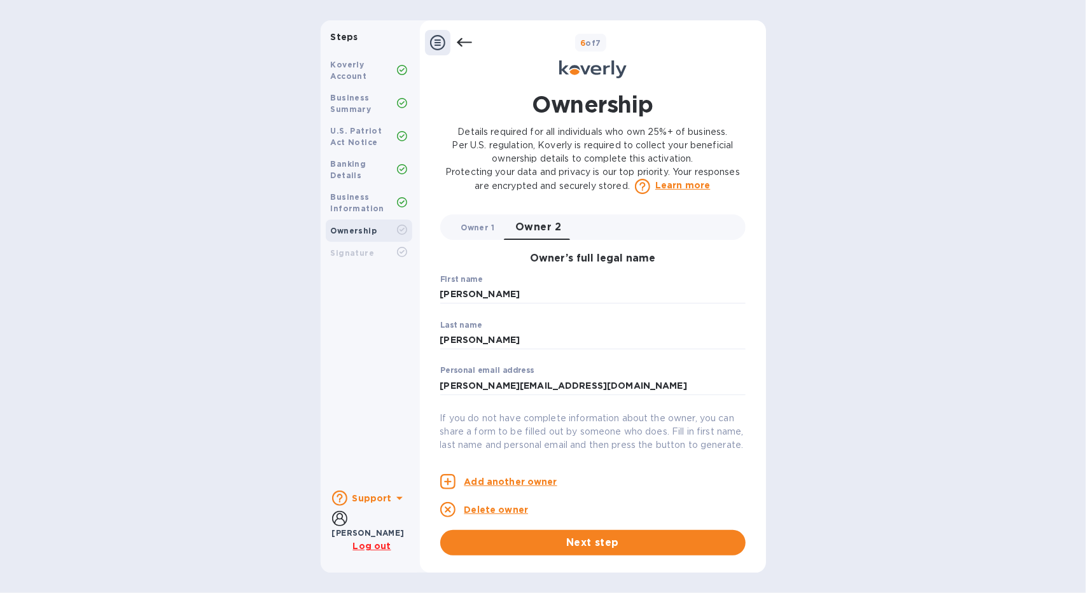
type input "11205"
type input "***69"
type input "***87"
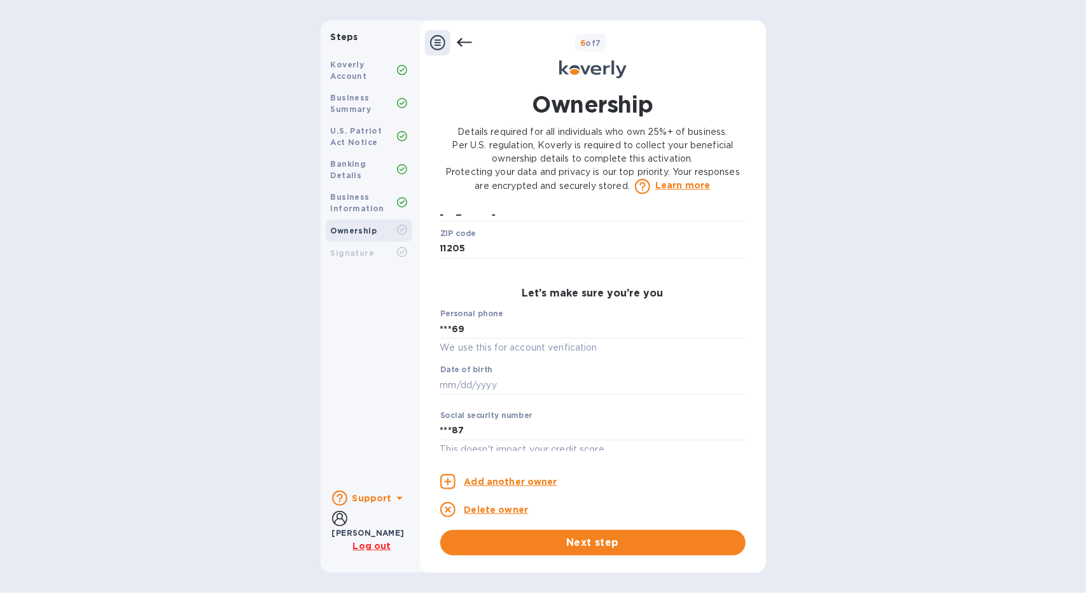
scroll to position [583, 0]
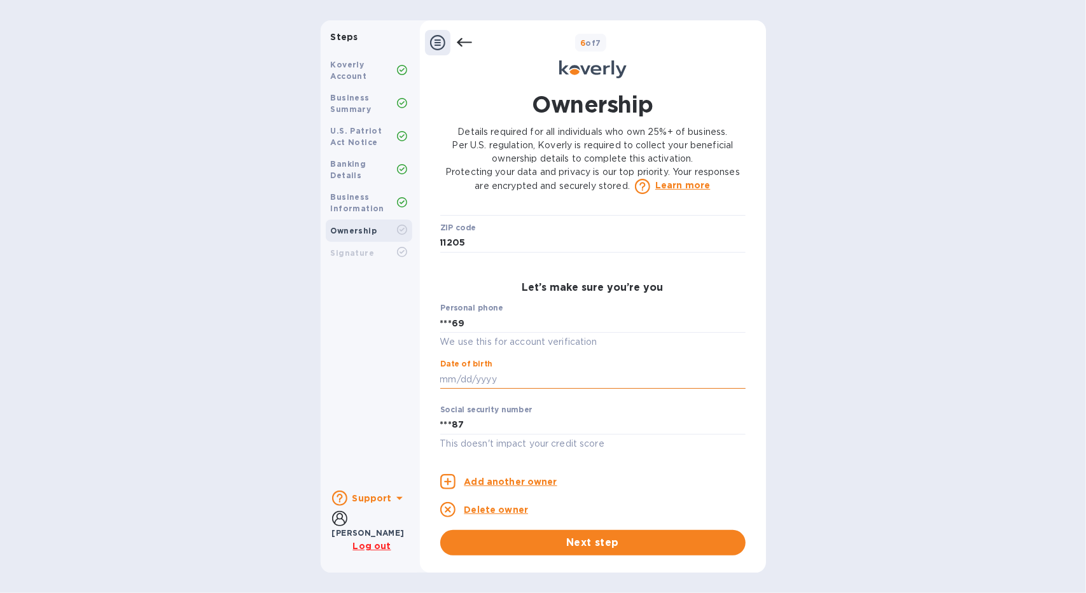
click at [440, 388] on input "text" at bounding box center [592, 379] width 305 height 19
type input "***73"
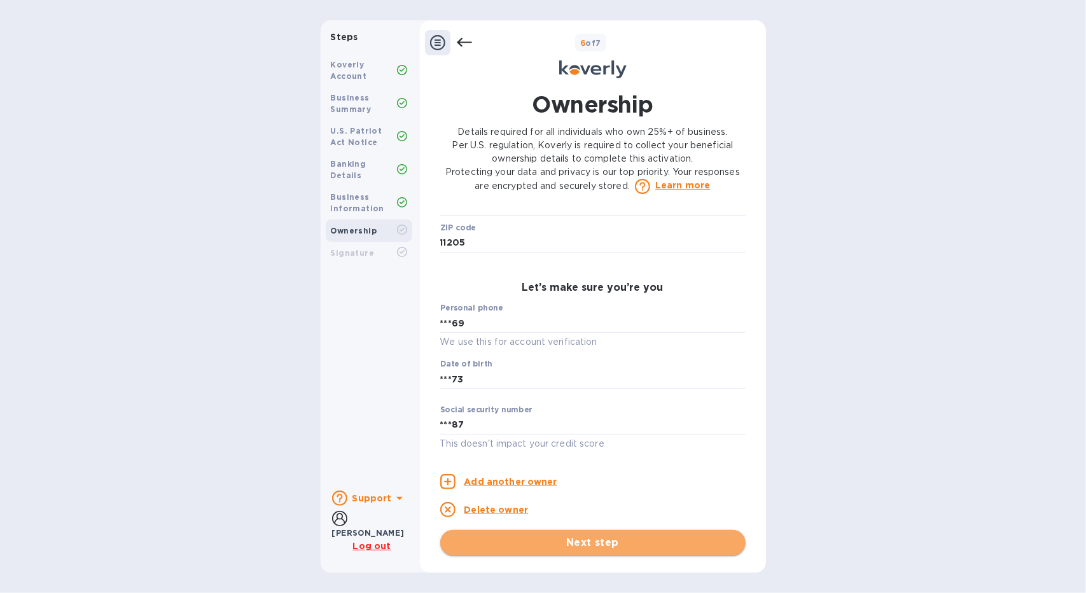
click at [601, 537] on span "Next step" at bounding box center [593, 542] width 285 height 15
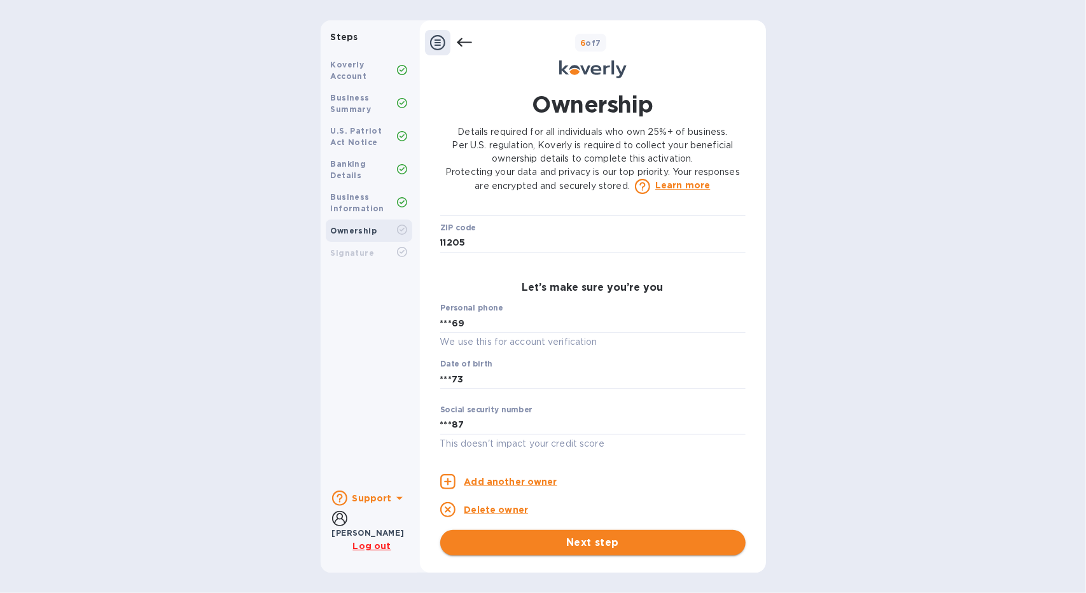
click at [592, 543] on span "Next step" at bounding box center [593, 542] width 285 height 15
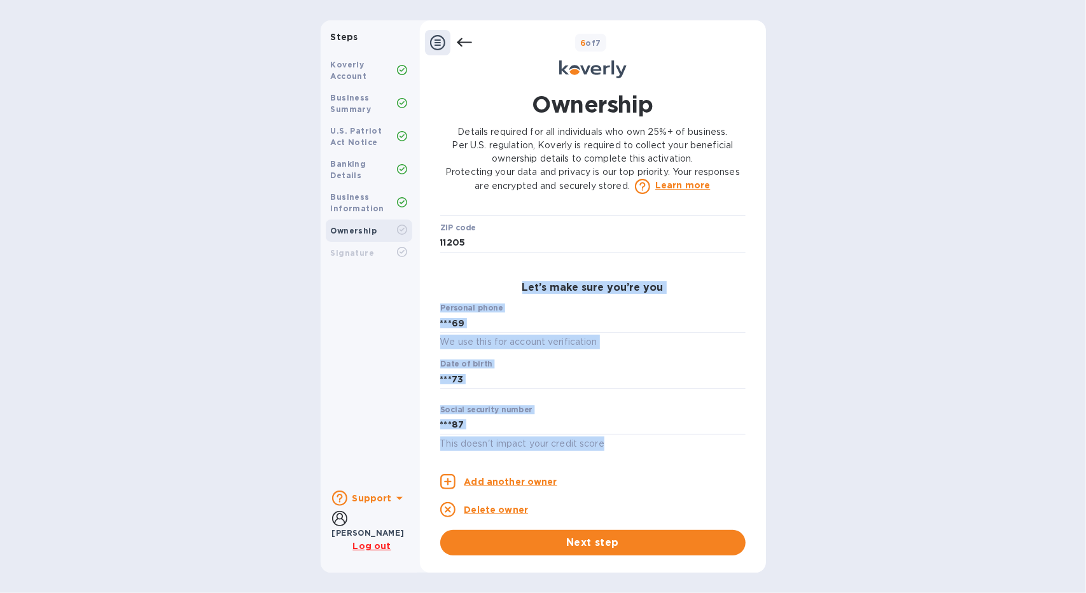
drag, startPoint x: 746, startPoint y: 410, endPoint x: 751, endPoint y: 268, distance: 142.0
click at [751, 268] on div "Ownership Details required for all individuals who own 25%+ of business. Per U.…" at bounding box center [593, 321] width 318 height 467
click at [698, 267] on p "​" at bounding box center [592, 262] width 305 height 15
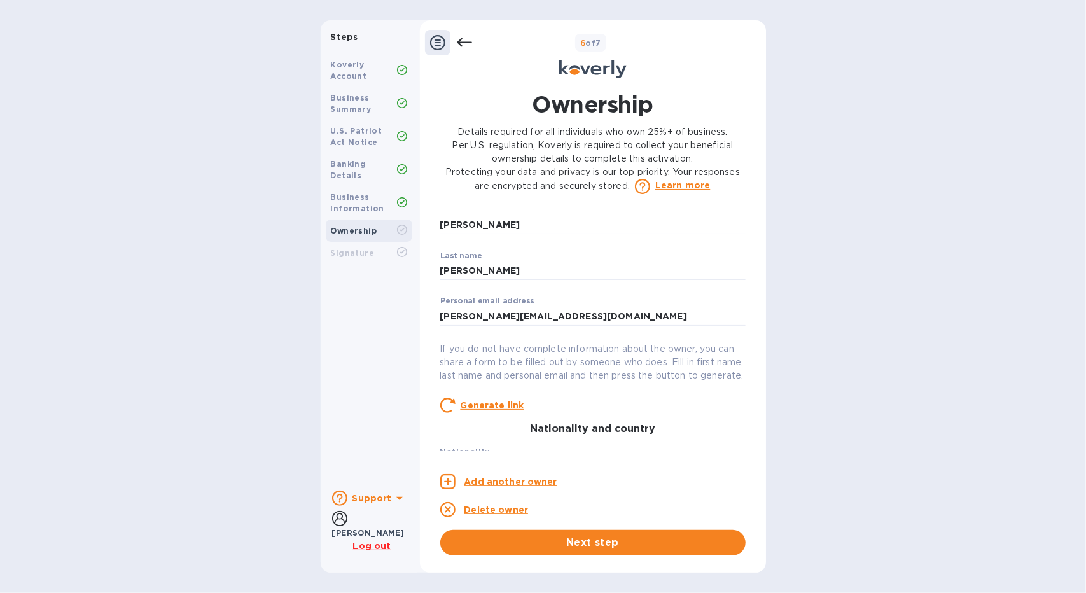
scroll to position [0, 0]
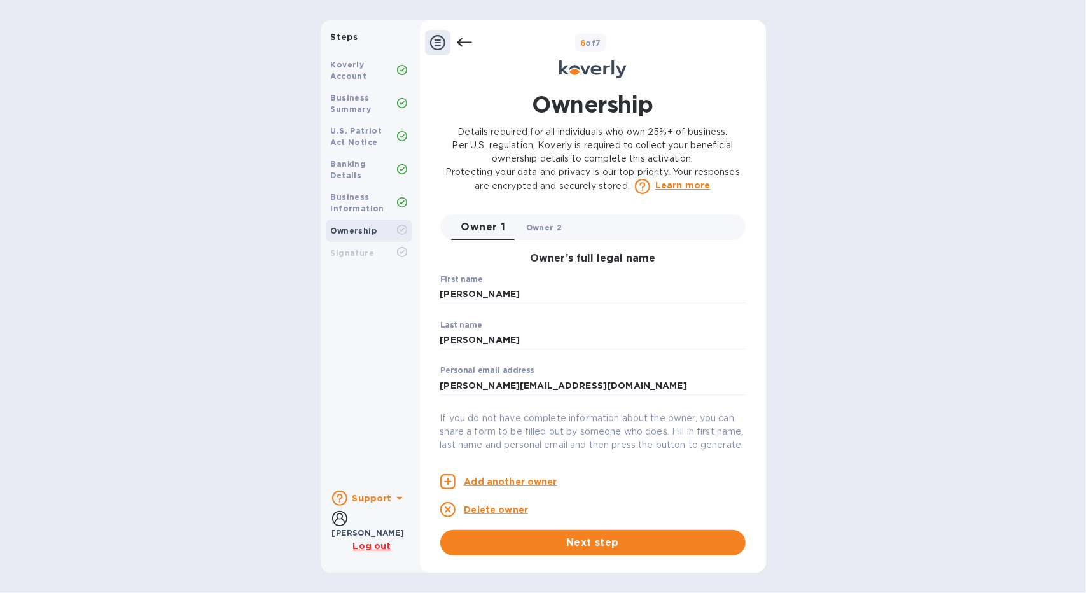
click at [549, 226] on span "Owner 2 0" at bounding box center [544, 227] width 36 height 13
type input "[PERSON_NAME]"
type input "[PERSON_NAME][EMAIL_ADDRESS][DOMAIN_NAME]"
type input "1 Waters Edge"
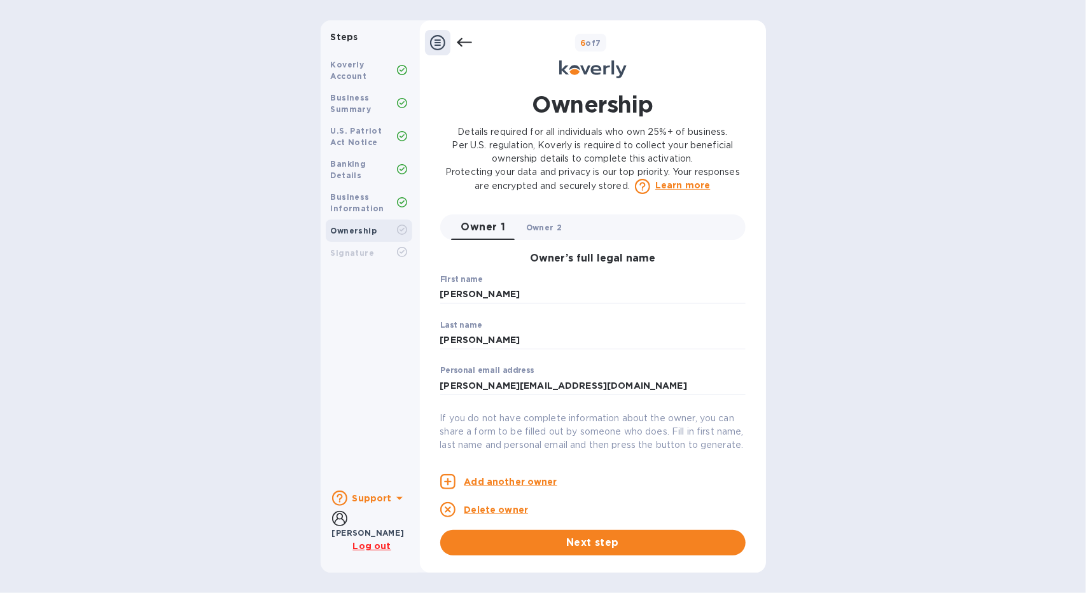
type input "[GEOGRAPHIC_DATA][US_STATE]"
type input "11050"
type input "***00"
type input "***52"
type input "***61"
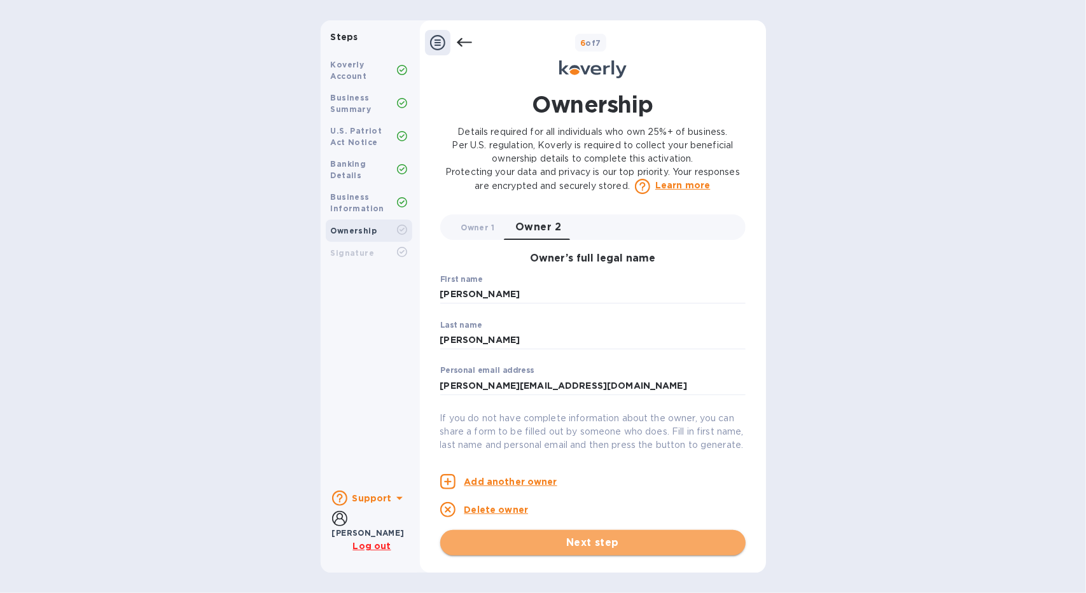
click at [573, 540] on span "Next step" at bounding box center [593, 542] width 285 height 15
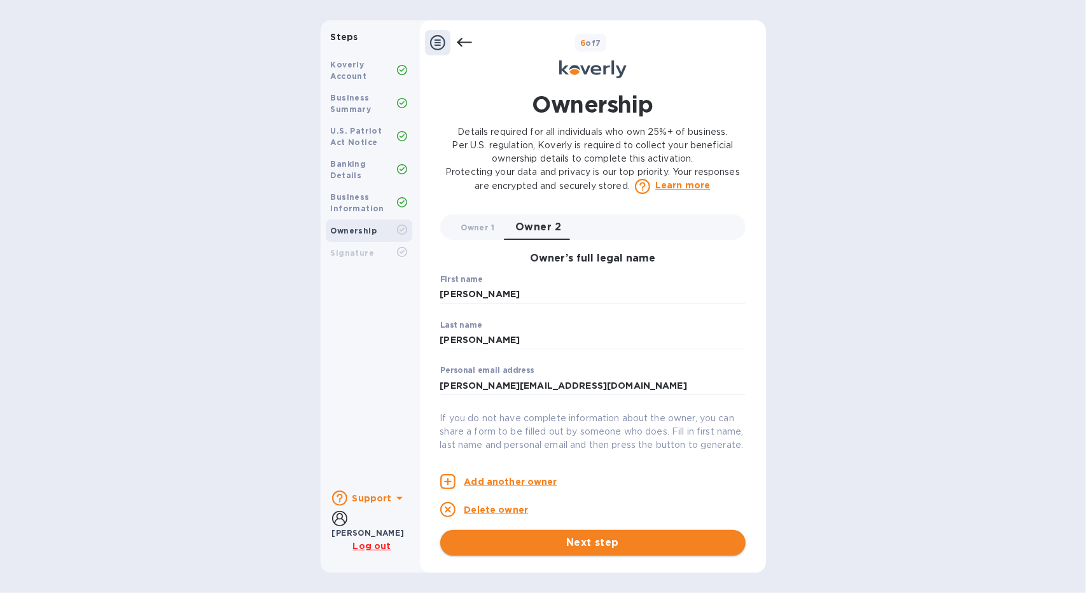
click at [573, 540] on span "Next step" at bounding box center [593, 542] width 285 height 15
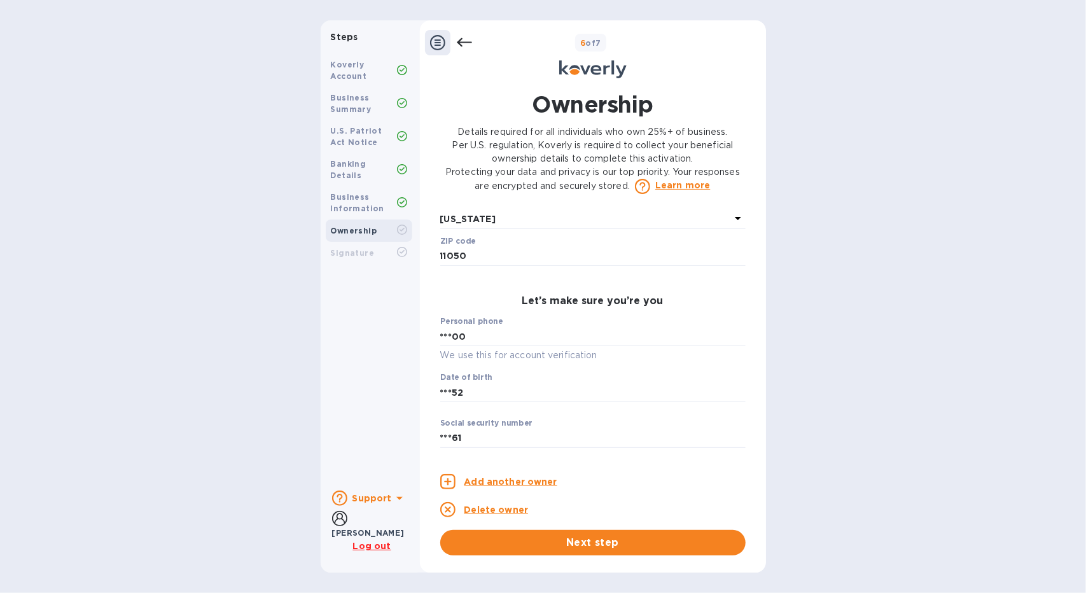
scroll to position [587, 0]
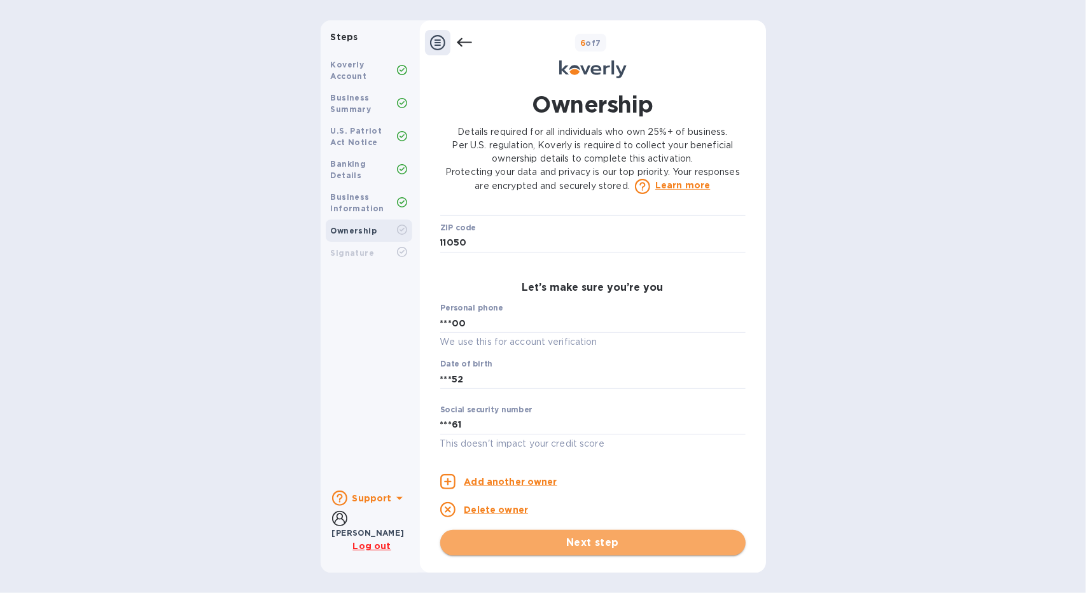
click at [582, 543] on span "Next step" at bounding box center [593, 542] width 285 height 15
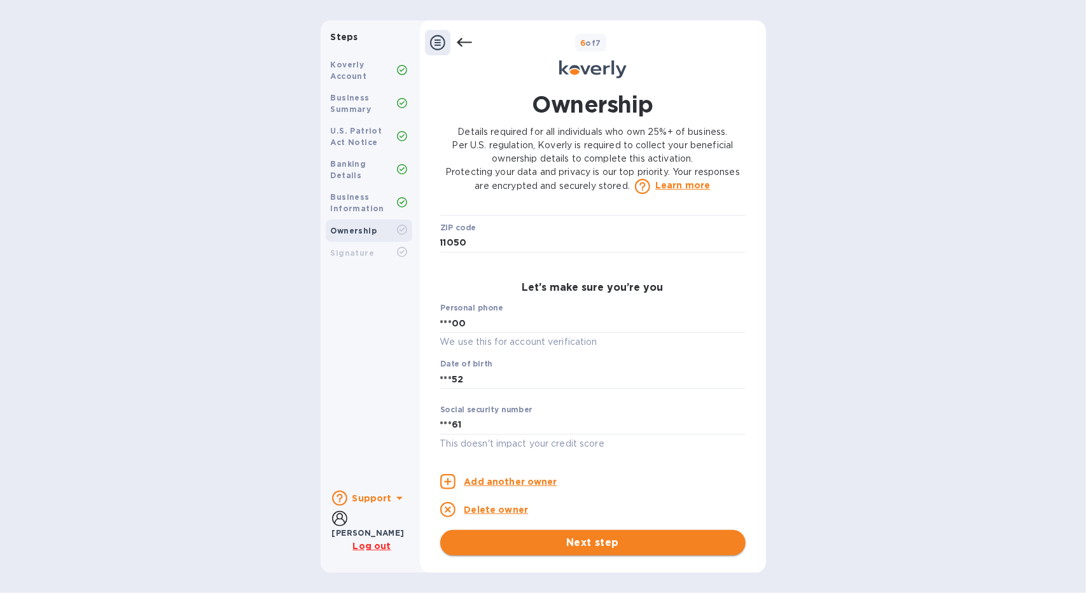
click at [582, 543] on span "Next step" at bounding box center [593, 542] width 285 height 15
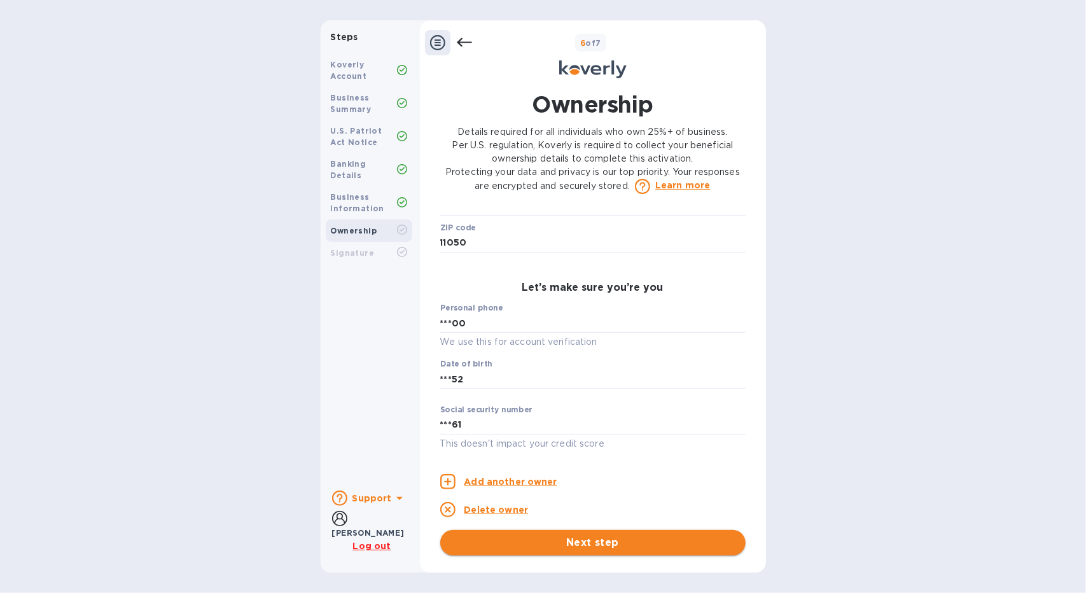
click at [582, 543] on span "Next step" at bounding box center [593, 542] width 285 height 15
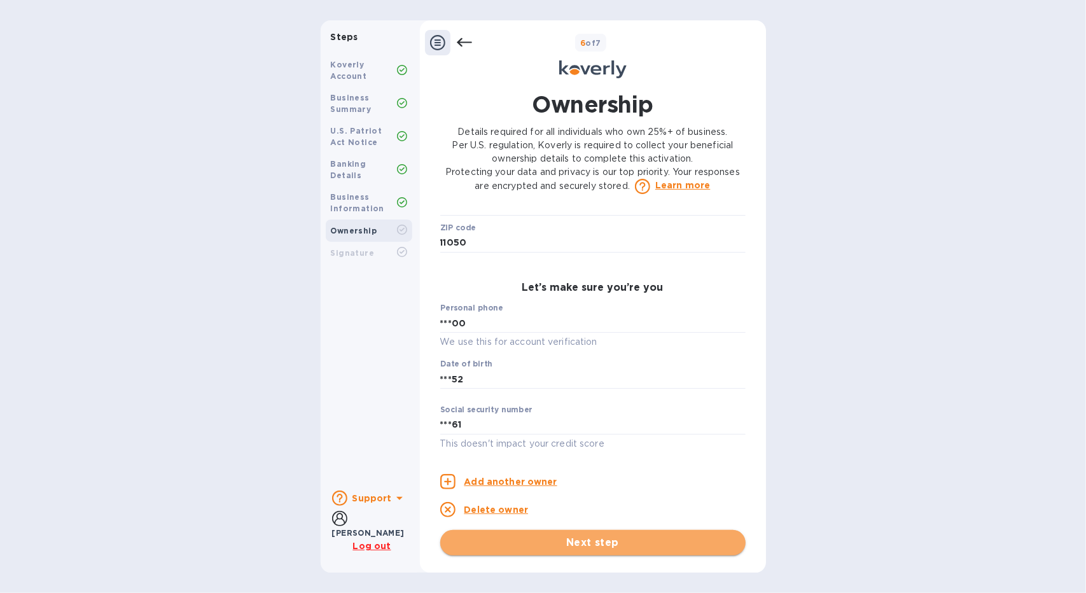
click at [582, 543] on span "Next step" at bounding box center [593, 542] width 285 height 15
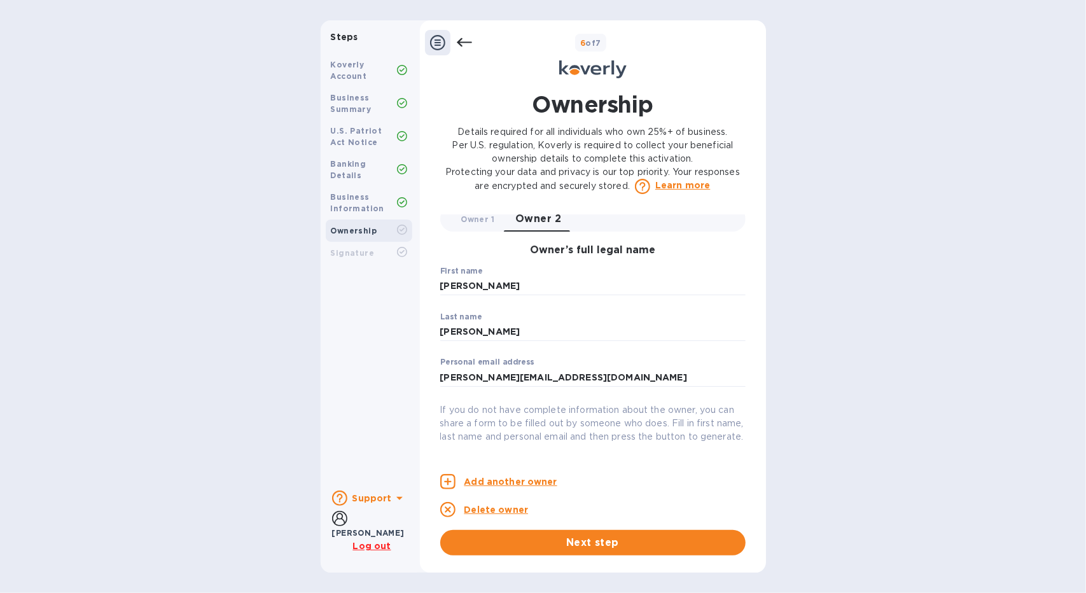
scroll to position [0, 0]
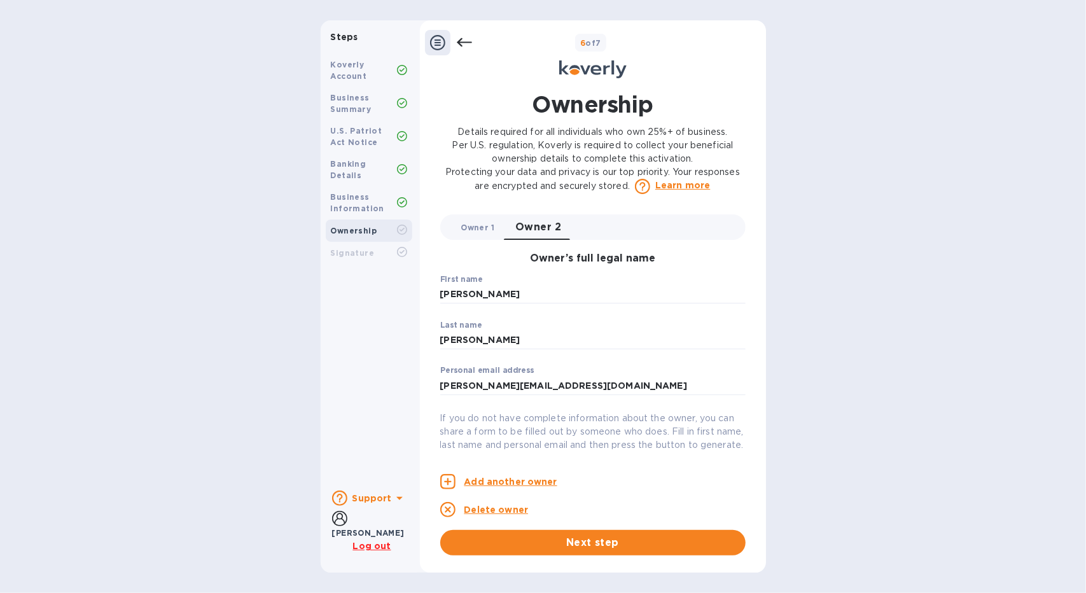
click at [475, 232] on span "Owner 1 0" at bounding box center [478, 227] width 34 height 13
type input "[PERSON_NAME]"
type input "[PERSON_NAME][EMAIL_ADDRESS][DOMAIN_NAME]"
type input "[STREET_ADDRESS]"
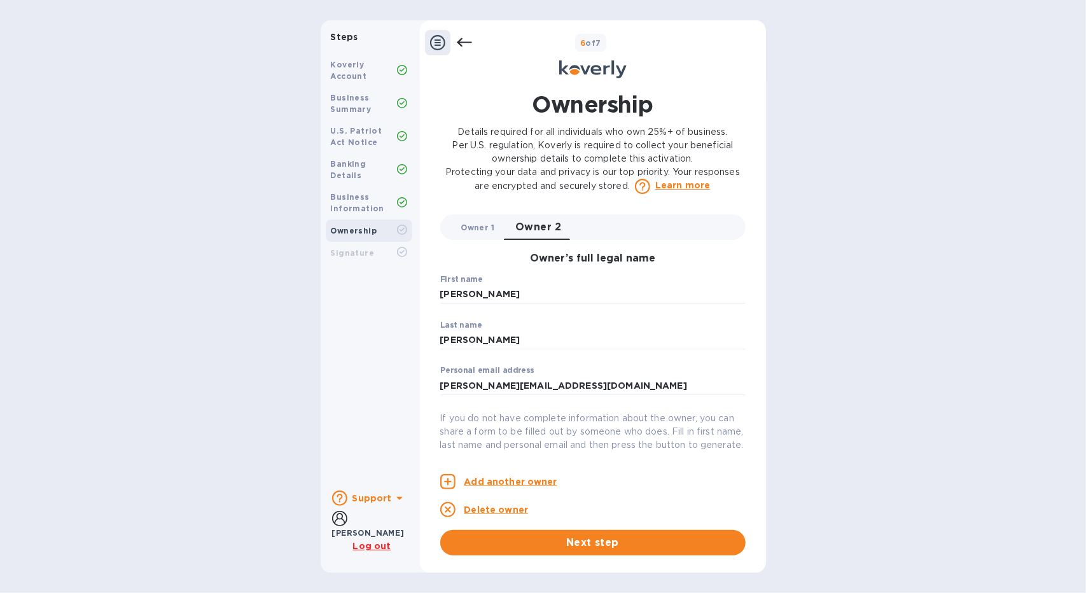
type input "11205"
type input "***69"
type input "***73"
type input "***87"
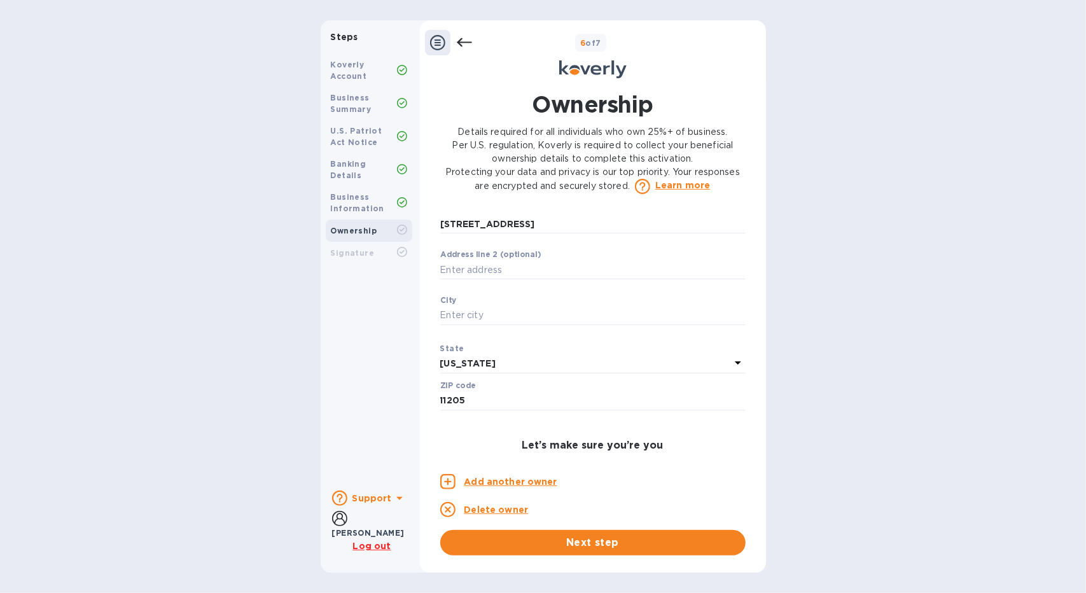
scroll to position [453, 0]
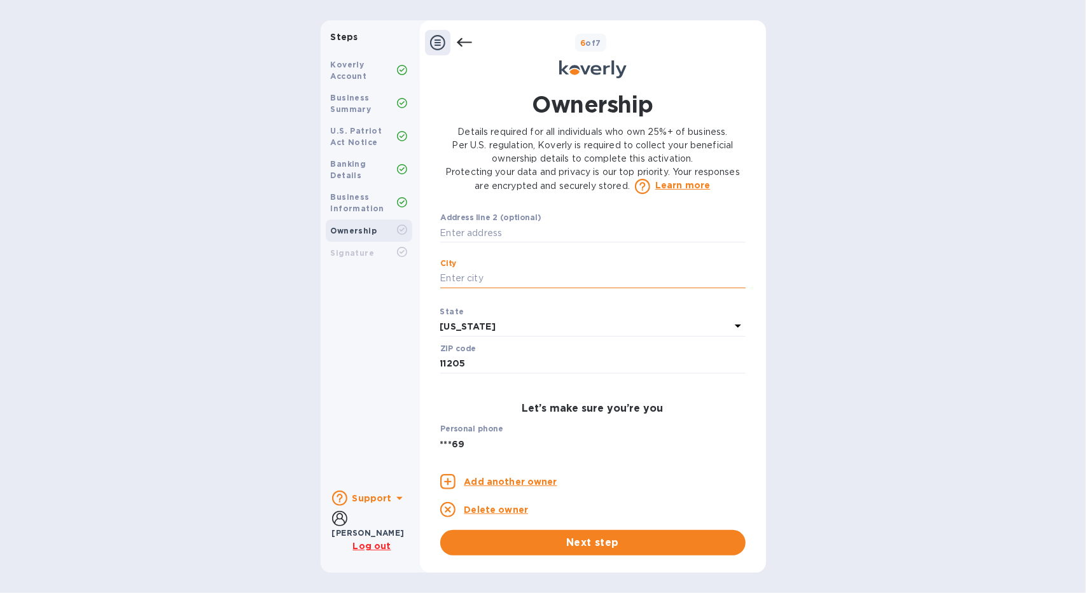
click at [537, 288] on input "text" at bounding box center [592, 278] width 305 height 19
type input "n"
type input "[US_STATE]"
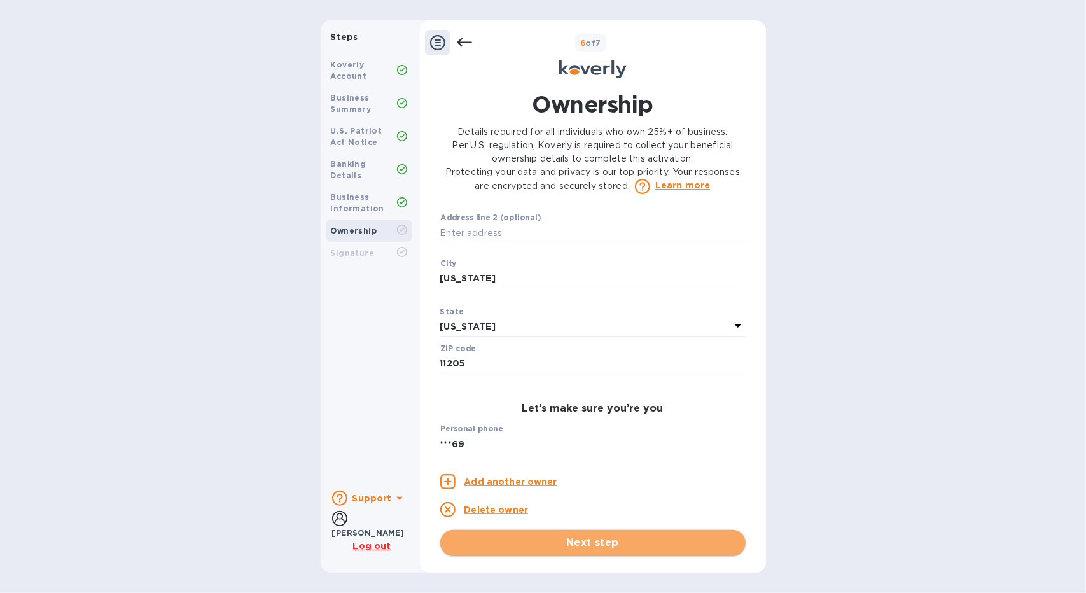
click at [572, 542] on span "Next step" at bounding box center [593, 542] width 285 height 15
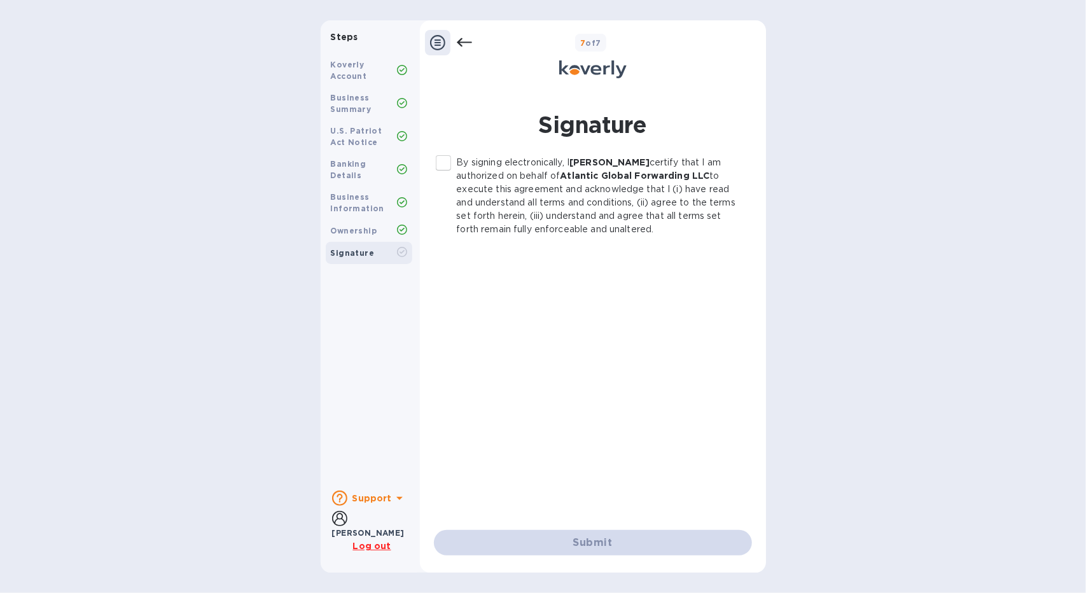
click at [443, 155] on input "By signing electronically, I [PERSON_NAME] certify that I am authorized on beha…" at bounding box center [443, 163] width 27 height 27
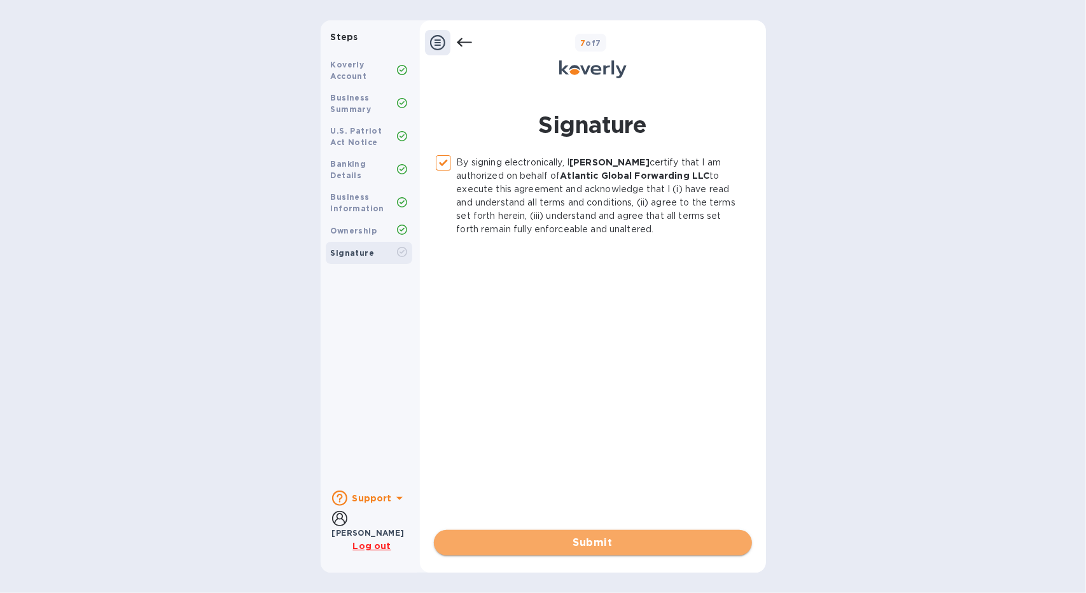
click at [655, 550] on span "Submit" at bounding box center [593, 542] width 298 height 15
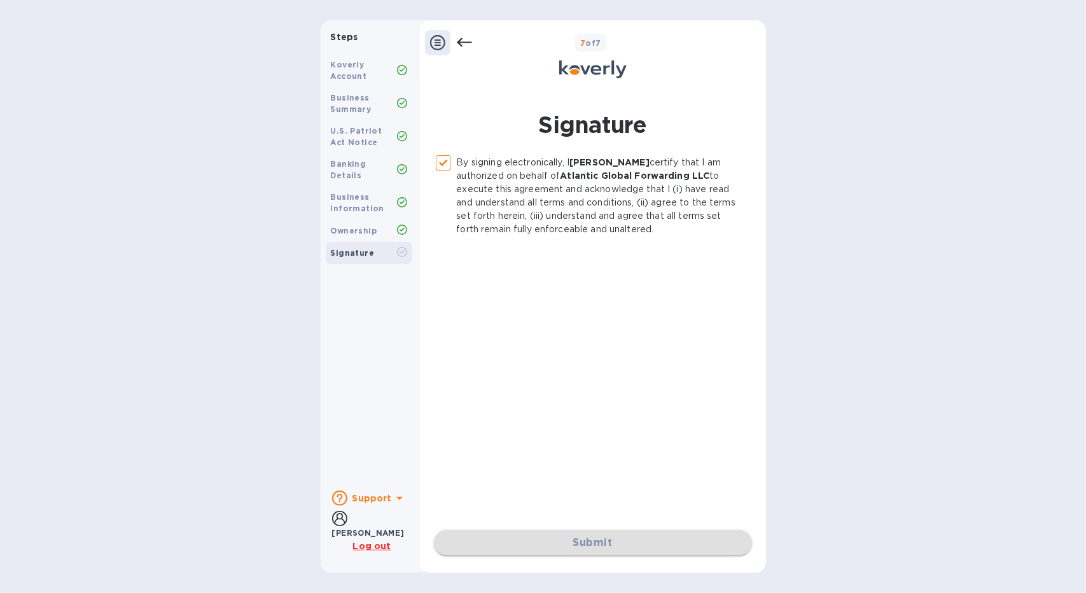
checkbox input "false"
